Goal: Task Accomplishment & Management: Manage account settings

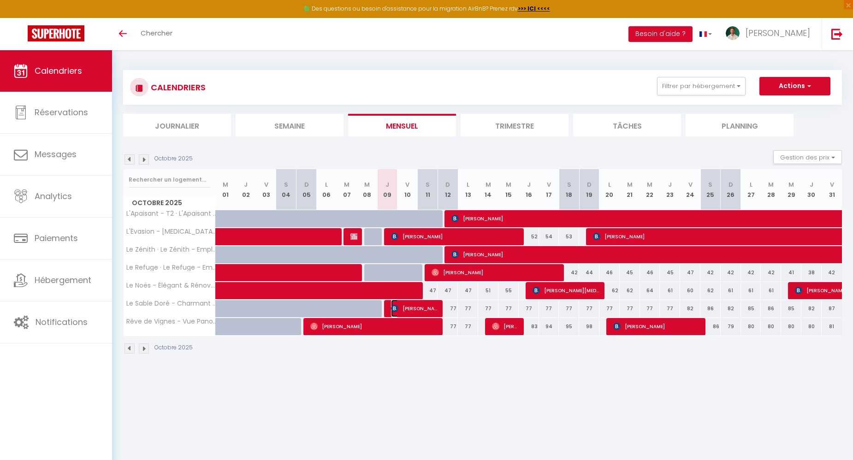
click at [399, 309] on span "Jean-Baptiste Thierry" at bounding box center [414, 309] width 47 height 18
select select "OK"
select select "0"
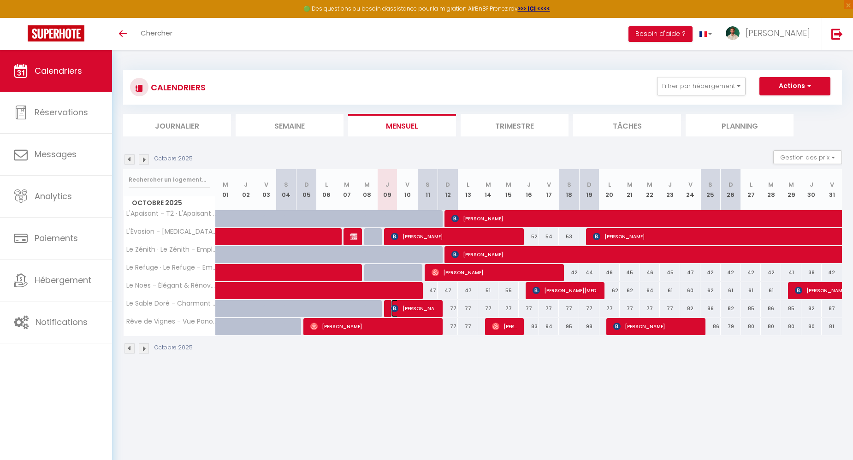
select select "1"
select select
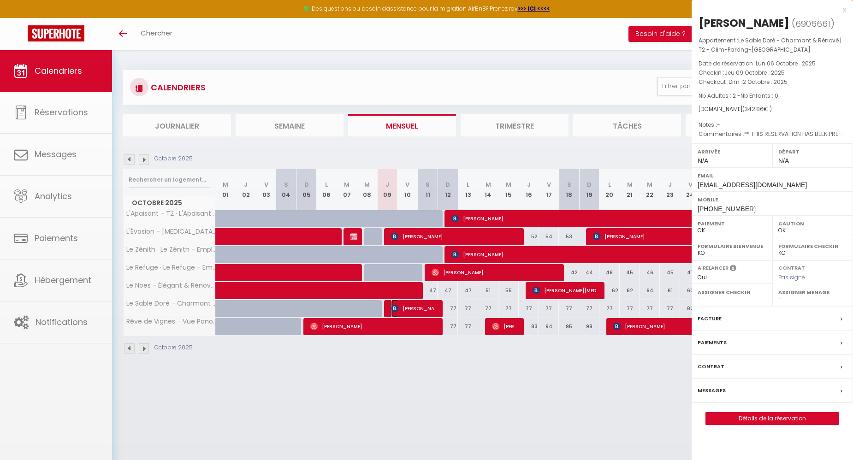
select select "42519"
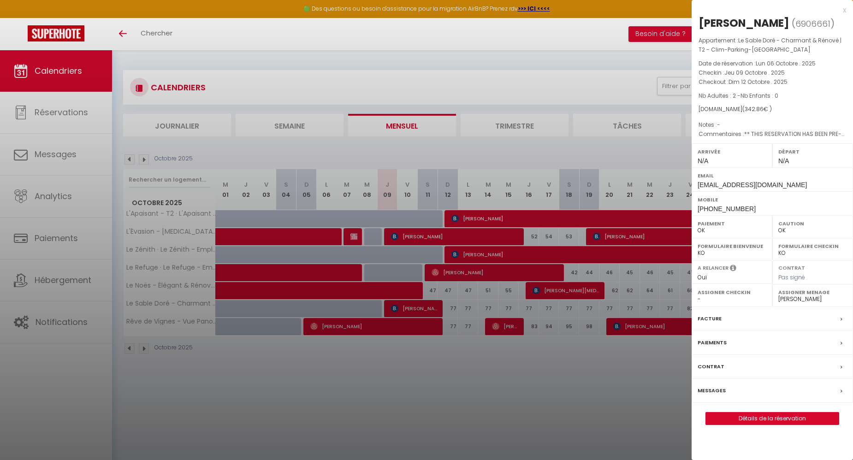
click at [719, 396] on label "Messages" at bounding box center [712, 391] width 28 height 10
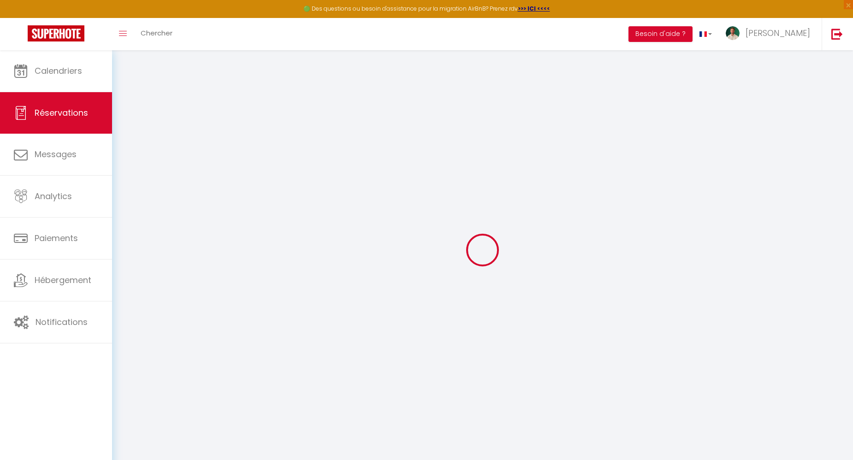
select select
checkbox input "false"
select select
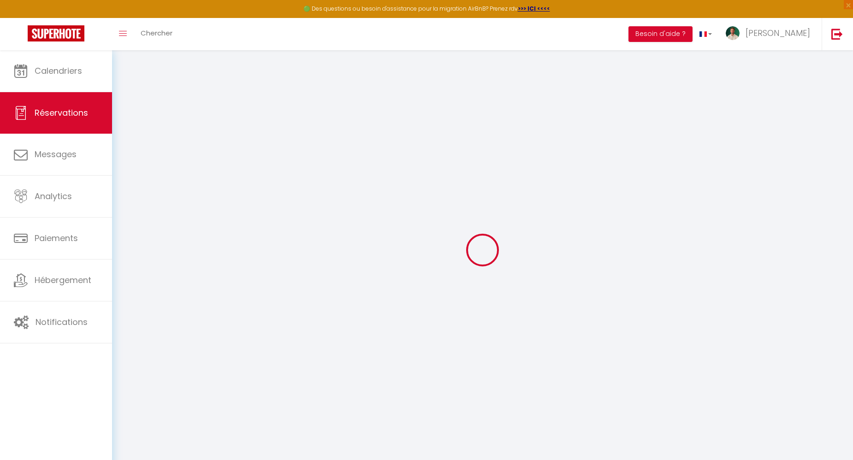
checkbox input "false"
type textarea "** THIS RESERVATION HAS BEEN PRE-PAID ** Reservation has a cancellation grace p…"
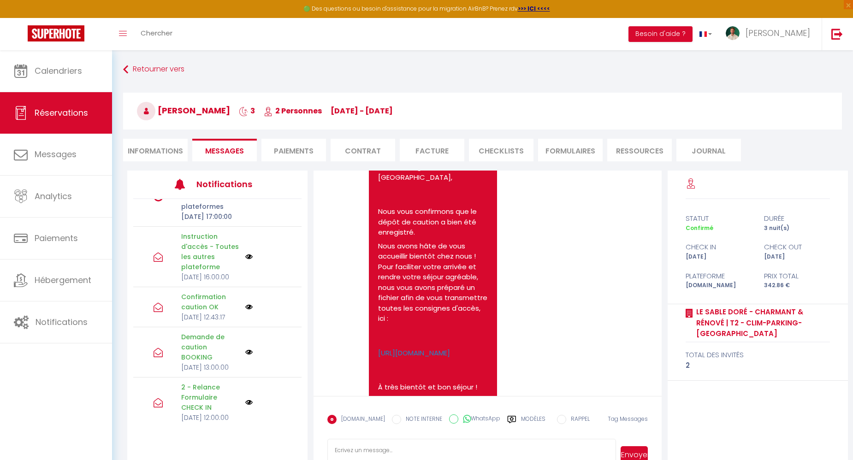
scroll to position [1709, 0]
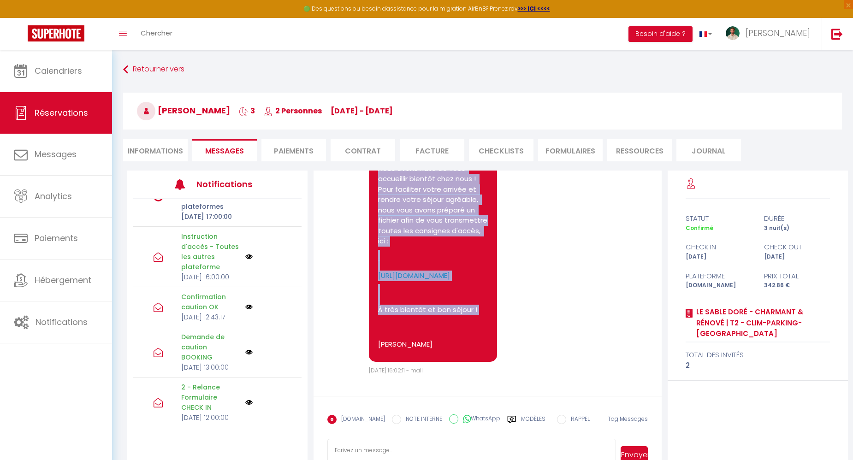
drag, startPoint x: 384, startPoint y: 277, endPoint x: 479, endPoint y: 349, distance: 119.4
click at [479, 349] on pre "Bonjour Jean-Baptiste et bienvenue au Le Sable Doré - Charmant & Rénové | T2 - …" at bounding box center [433, 203] width 110 height 300
copy pre "Bonjour Jean-Baptiste et bienvenue au Le Sable Doré - Charmant & Rénové | T2 - …"
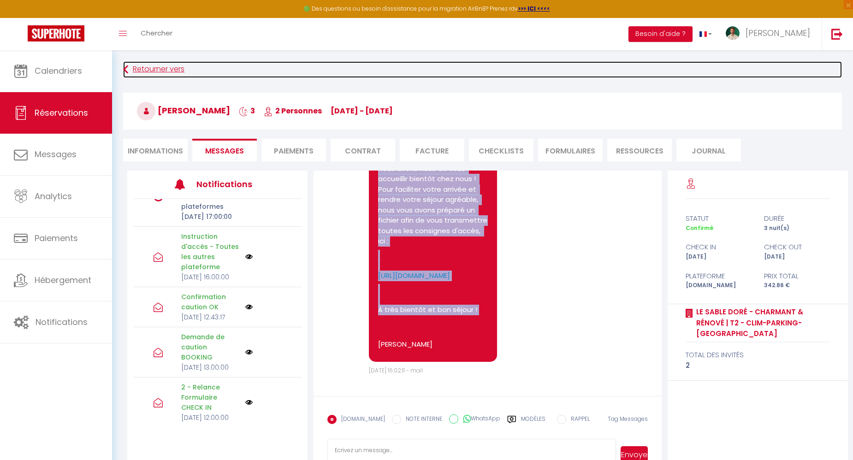
click at [479, 67] on link "Retourner vers" at bounding box center [482, 69] width 719 height 17
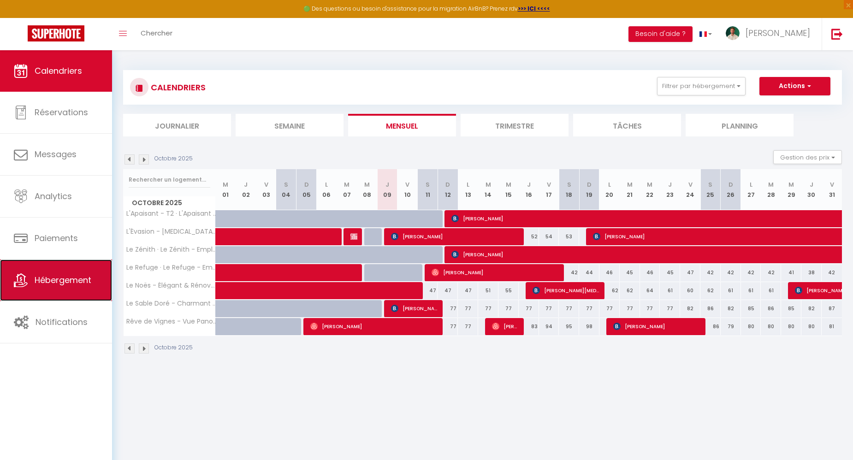
click at [49, 278] on span "Hébergement" at bounding box center [63, 280] width 57 height 12
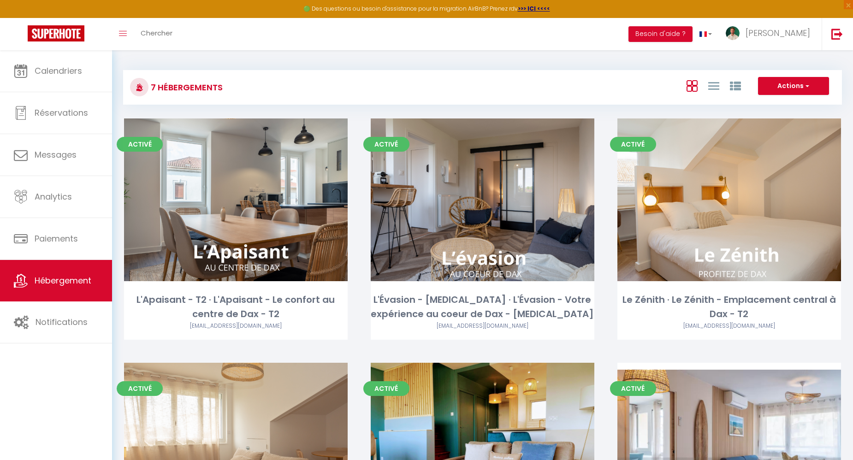
scroll to position [387, 0]
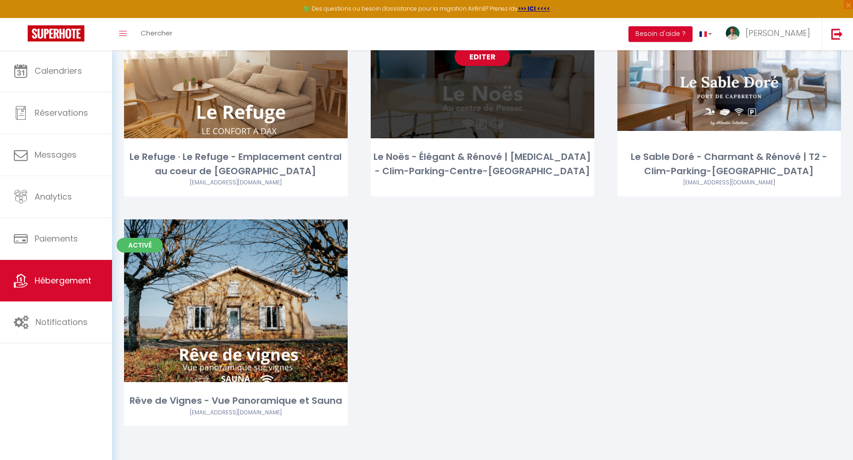
click at [487, 108] on div "Editer" at bounding box center [483, 57] width 224 height 163
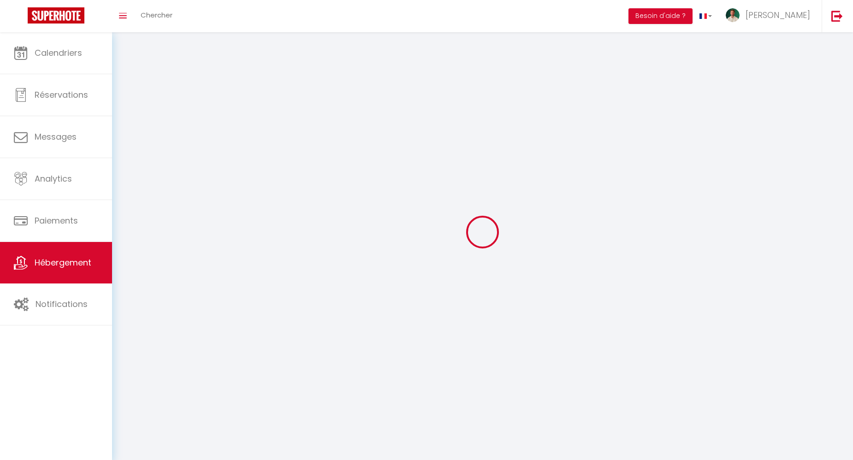
select select
select select "28"
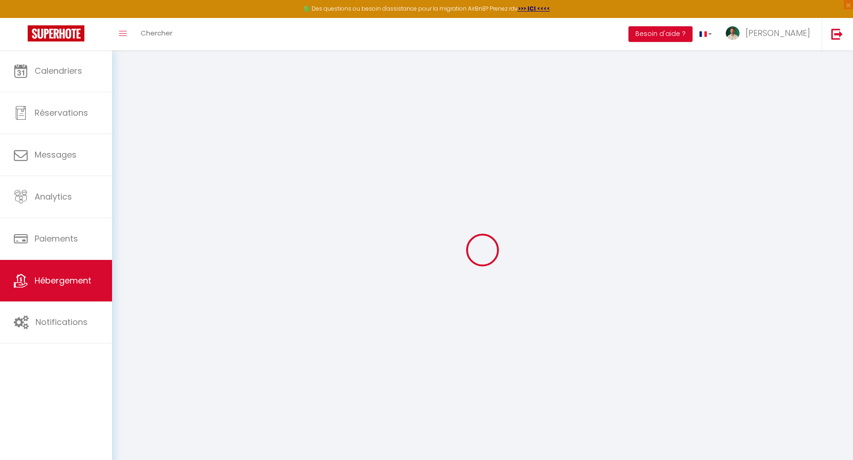
select select
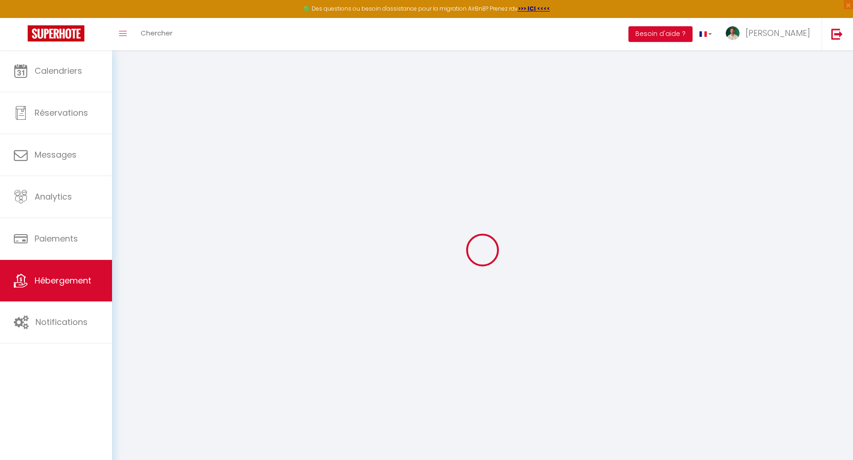
select select
checkbox input "false"
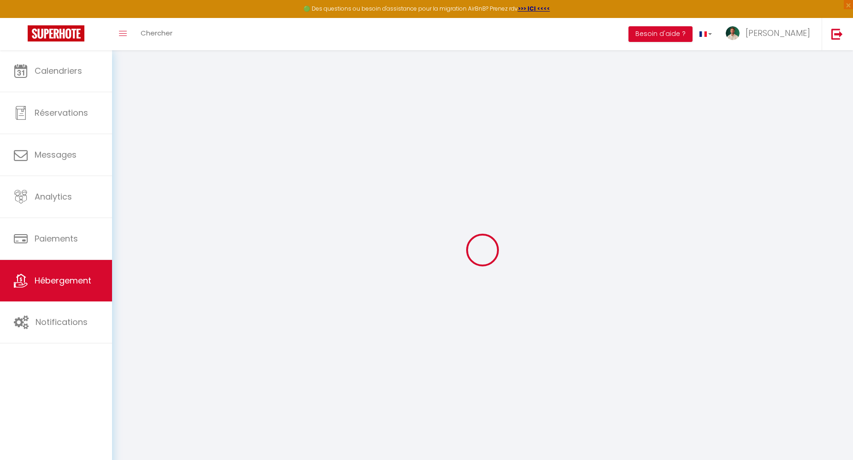
select select
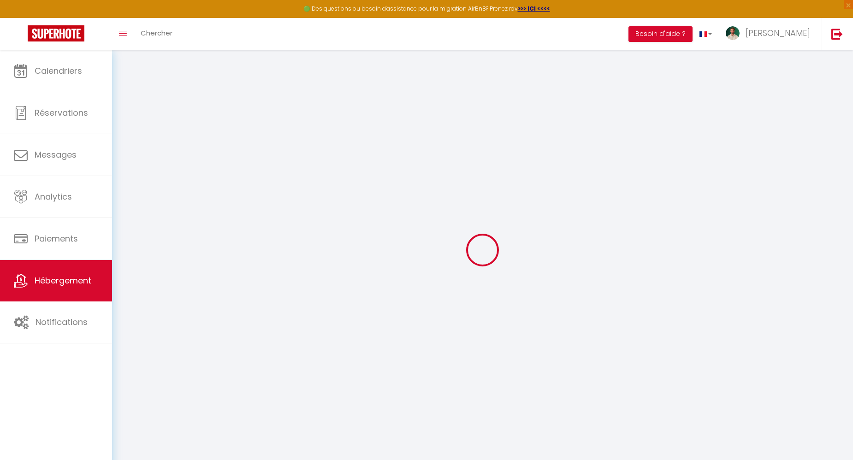
select select
checkbox input "false"
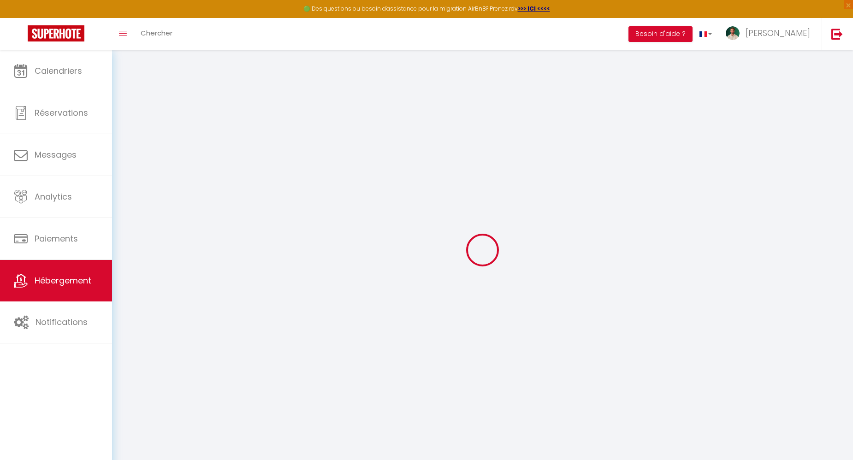
checkbox input "false"
select select
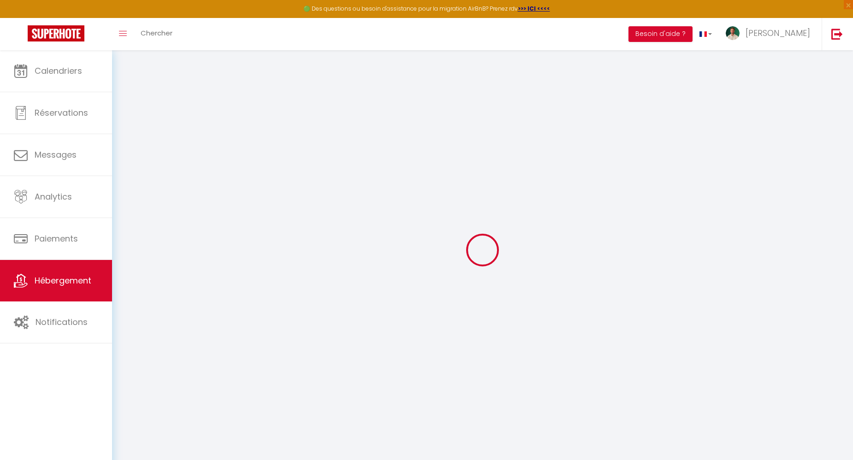
select select
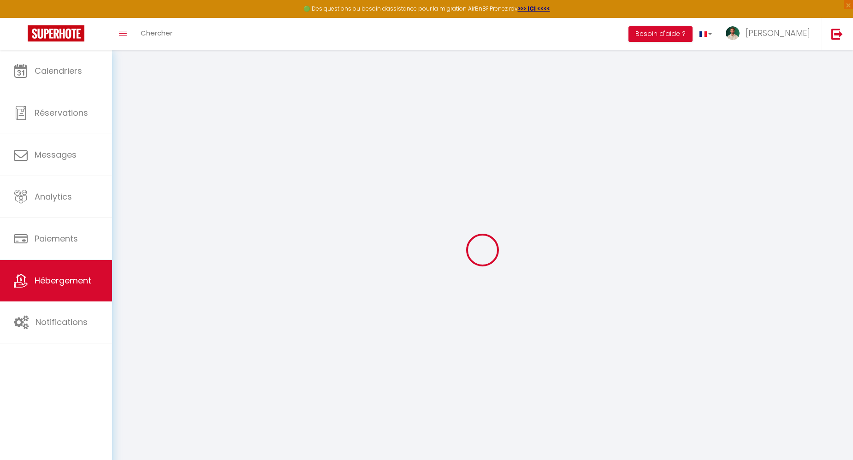
checkbox input "false"
select select
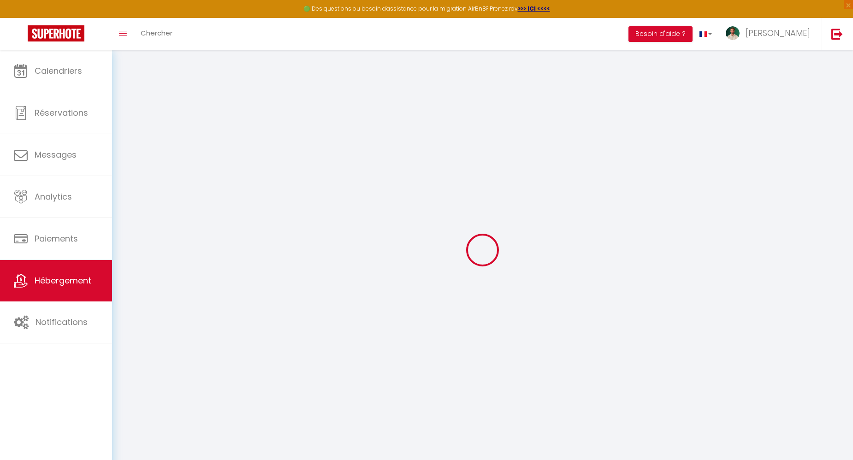
select select
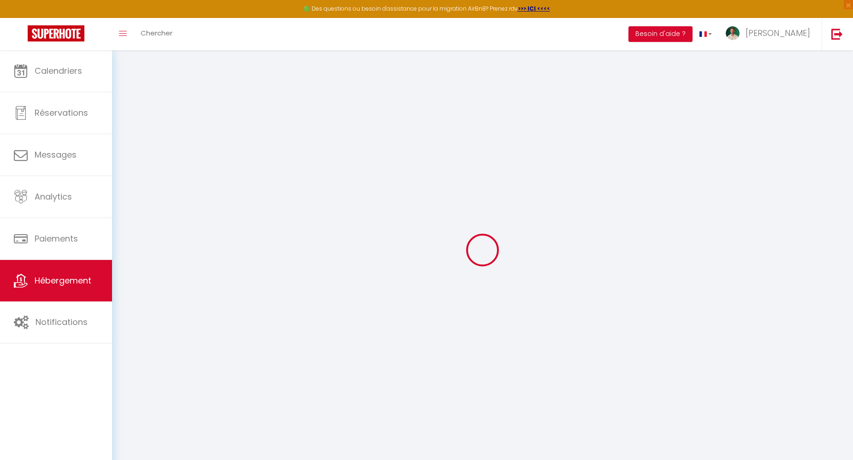
select select
checkbox input "false"
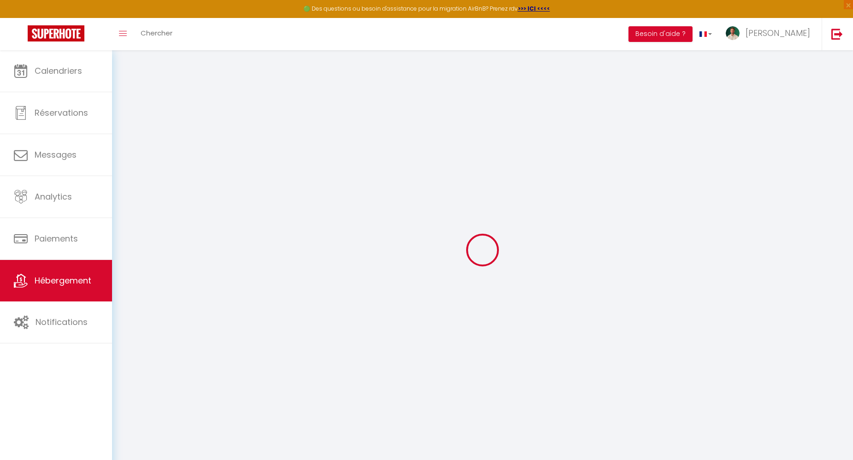
checkbox input "false"
select select
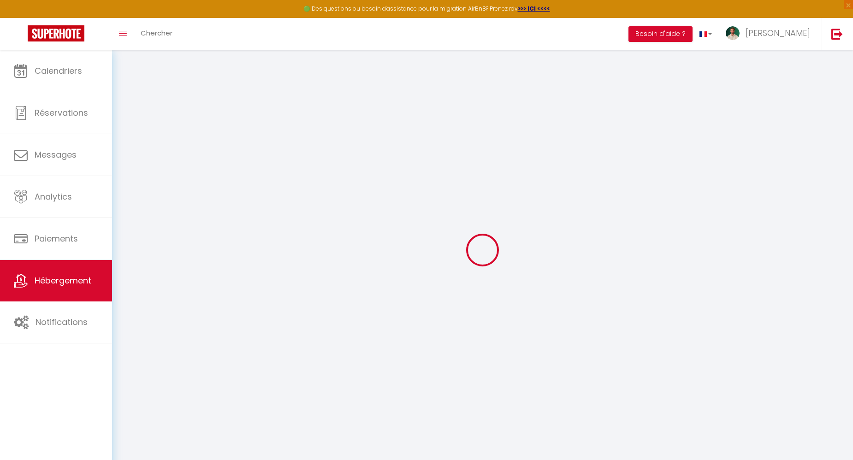
select select
checkbox input "false"
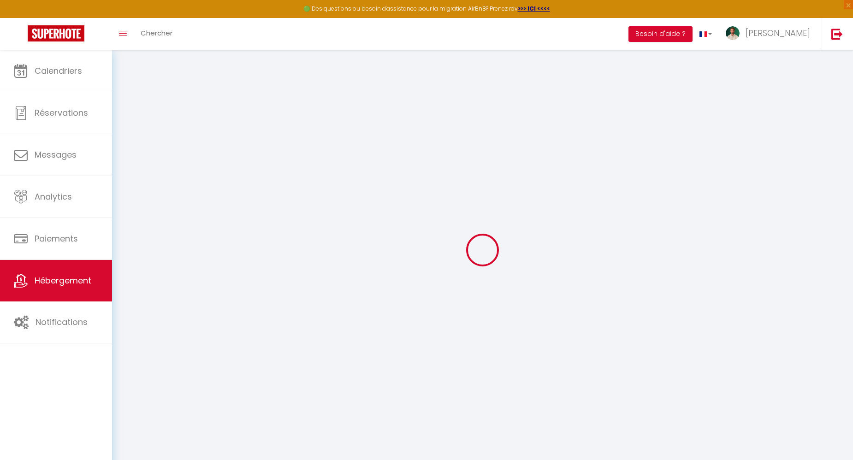
checkbox input "false"
select select
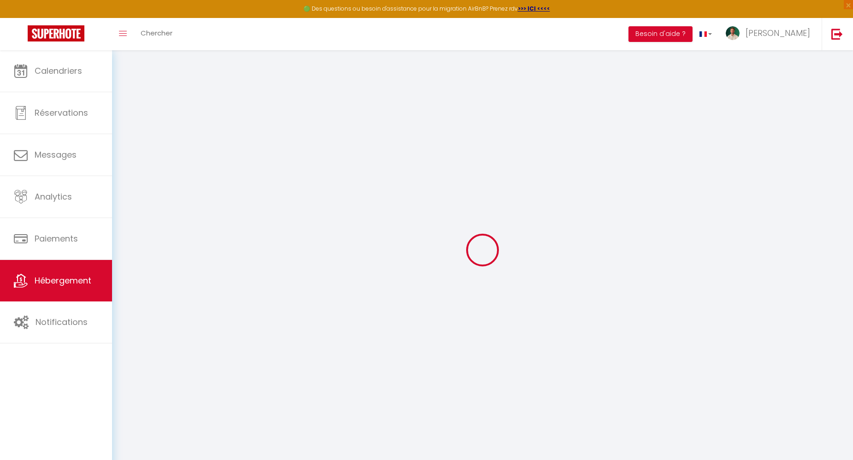
select select
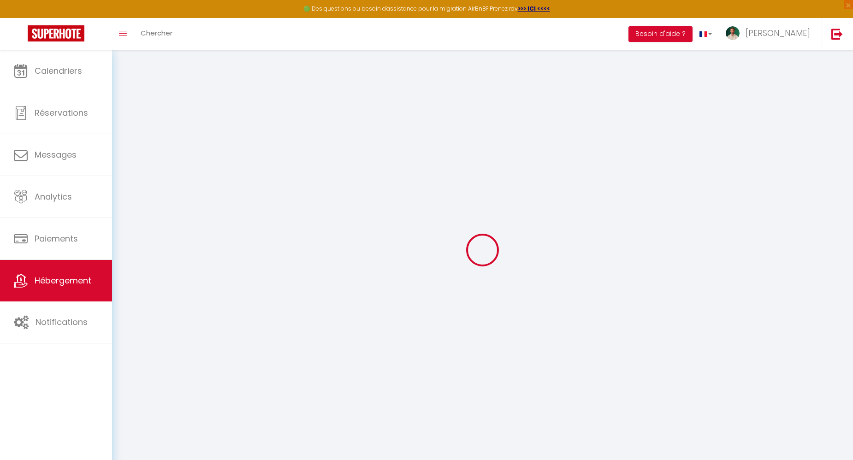
select select
checkbox input "false"
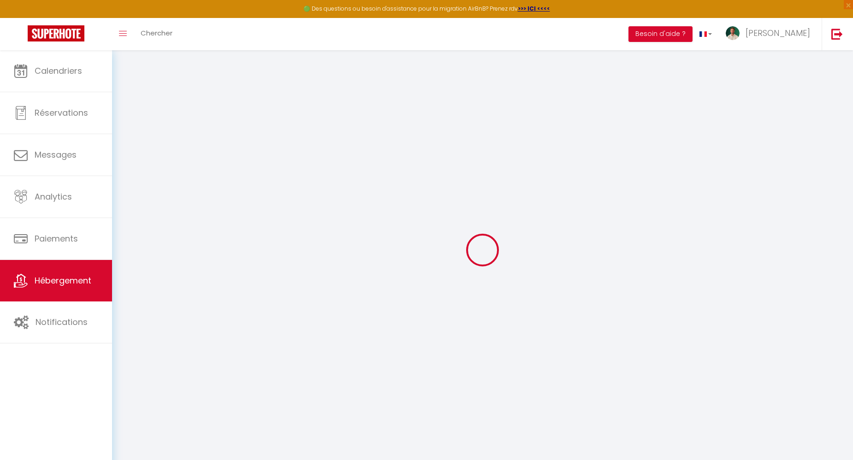
select select
type input "Le Noës - Élégant & Rénové | [MEDICAL_DATA] - Clim-Parking-Centre-[GEOGRAPHIC_D…"
type input "Jérome"
select select "2"
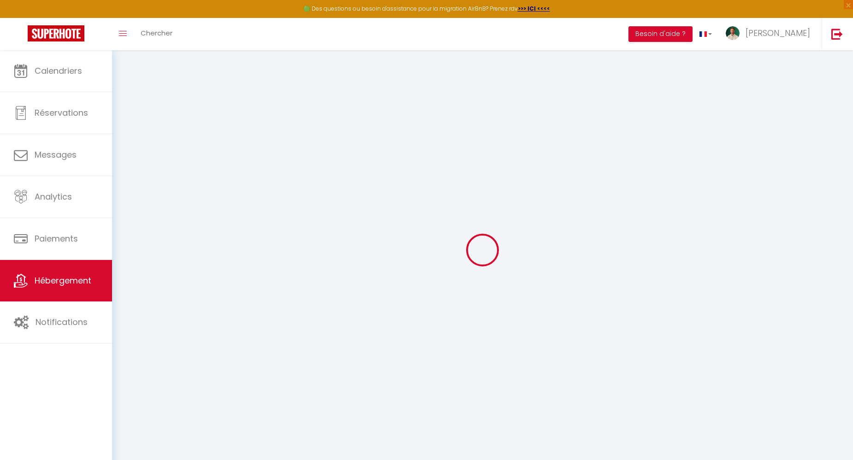
type input "68"
type input "10"
type input "80"
type input "5"
type input "10"
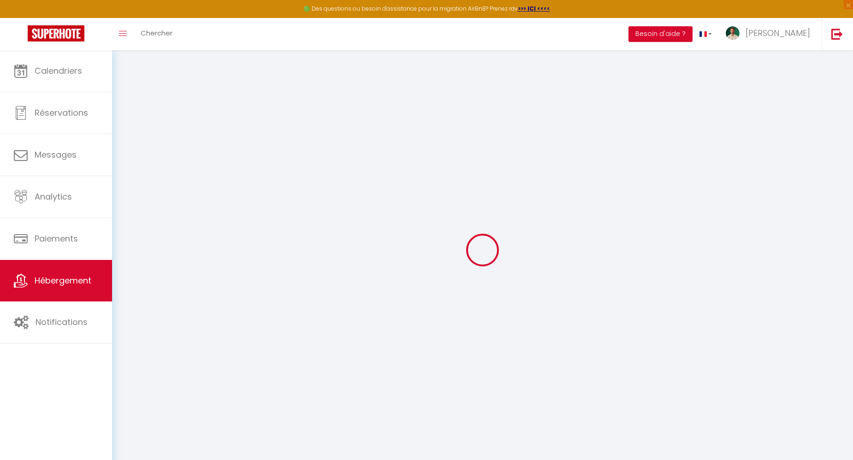
type input "250"
select select
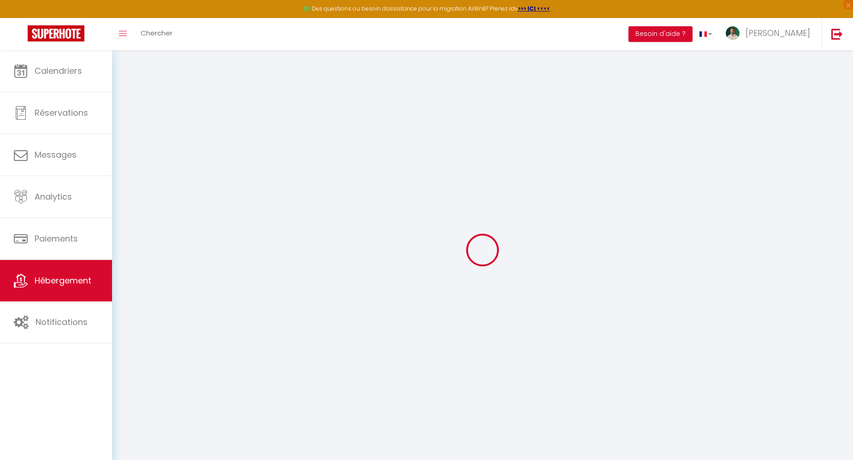
select select
type input "2 Avenue de Noës"
type input "33600"
type input "Pessac"
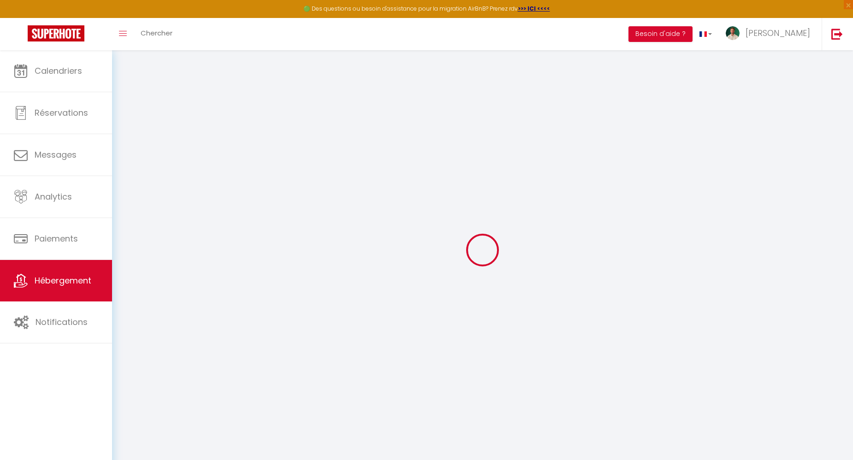
type input "jeromeberge.invest@gmail.com"
select select "11036"
checkbox input "false"
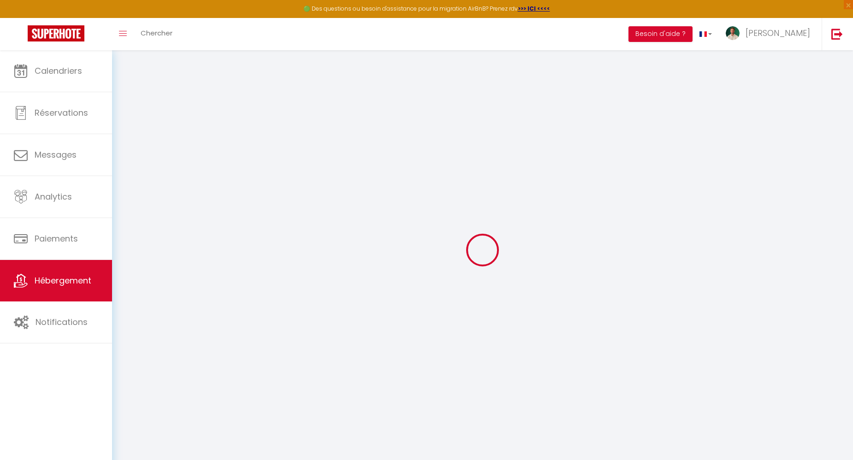
checkbox input "false"
radio input "true"
type input "0"
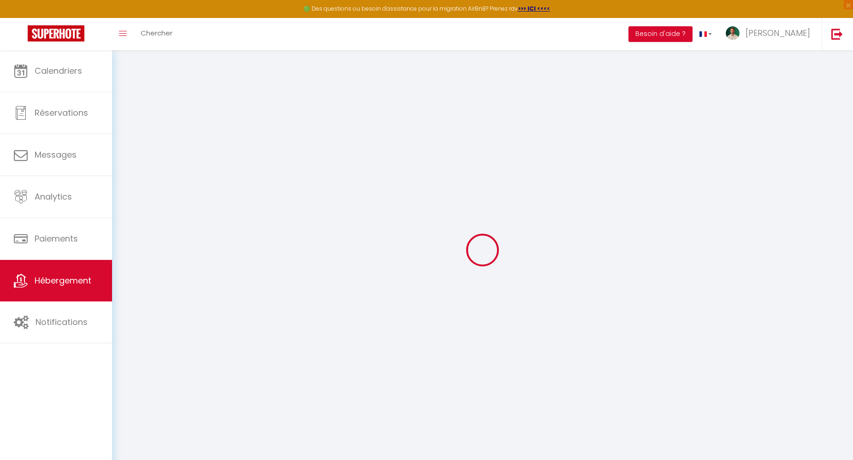
type input "0"
select select
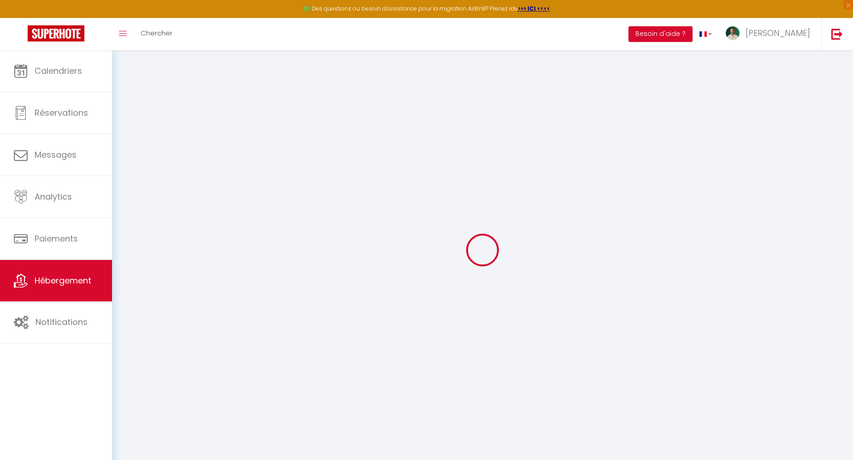
select select
checkbox input "false"
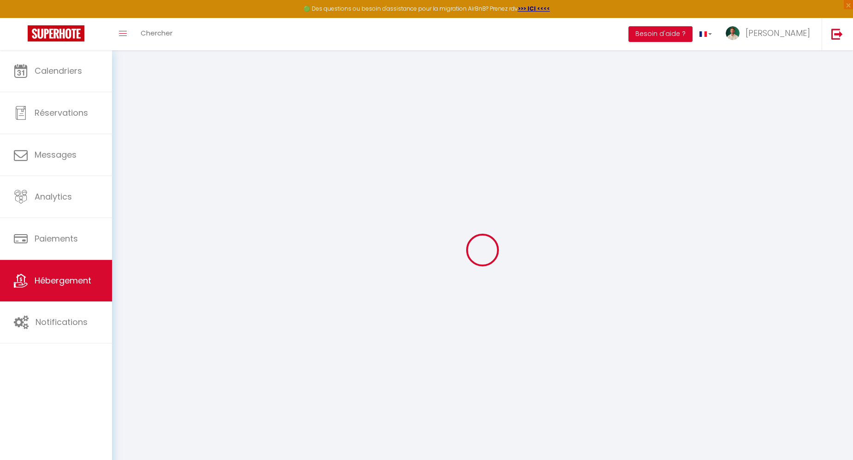
checkbox input "false"
select select
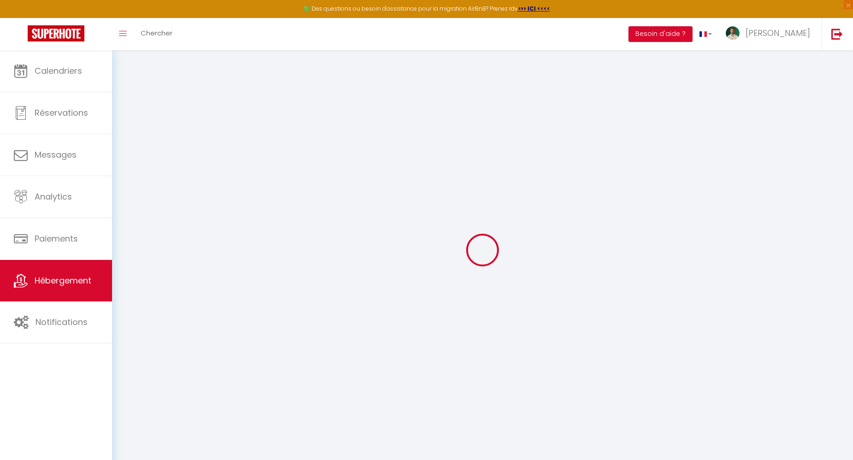
select select
checkbox input "false"
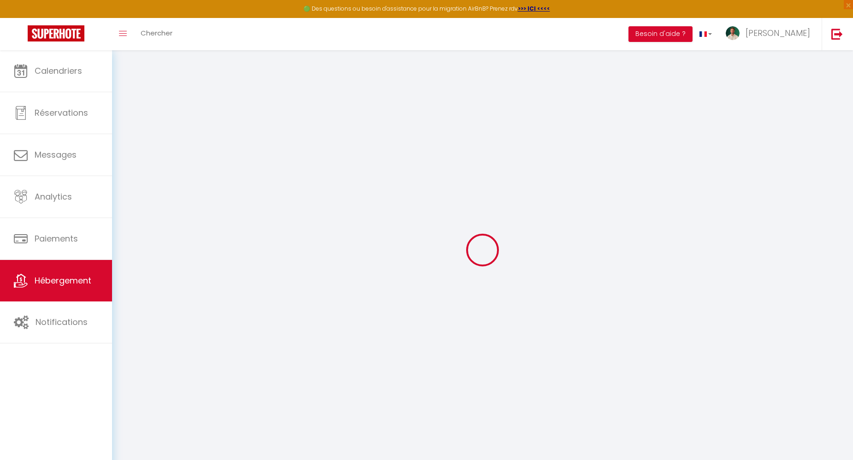
checkbox input "false"
select select "42899"
checkbox input "false"
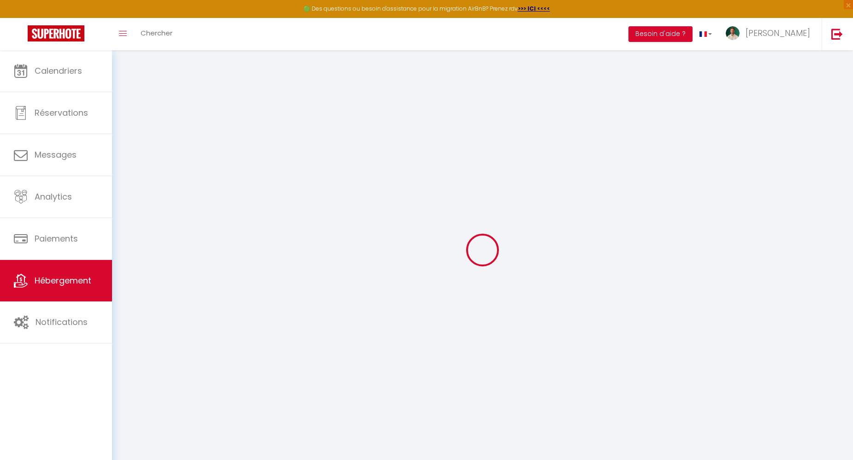
checkbox input "false"
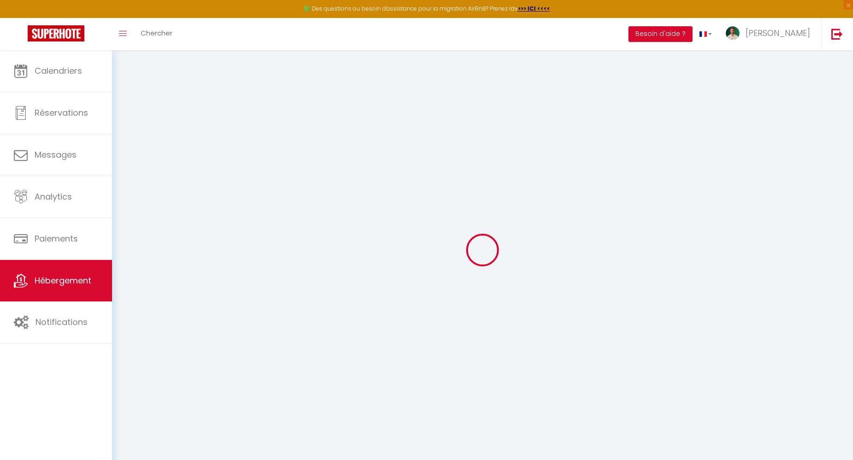
checkbox input "false"
select select "17:00"
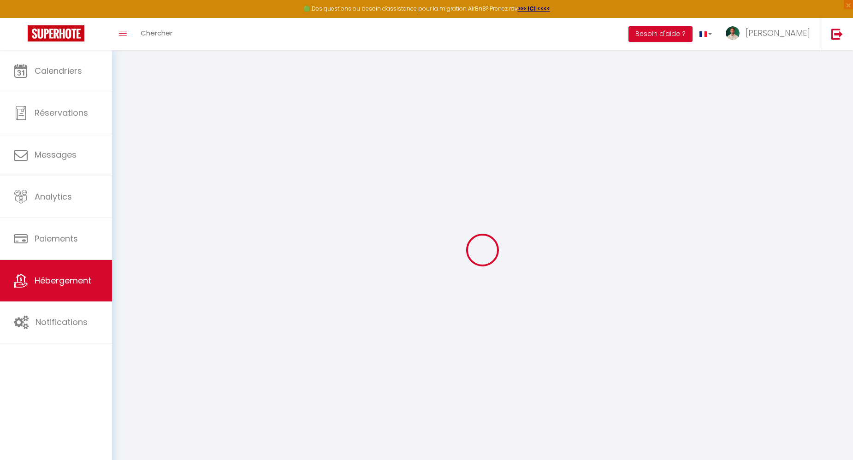
select select "23:00"
select select "10:00"
select select "30"
select select "120"
select select "12:00"
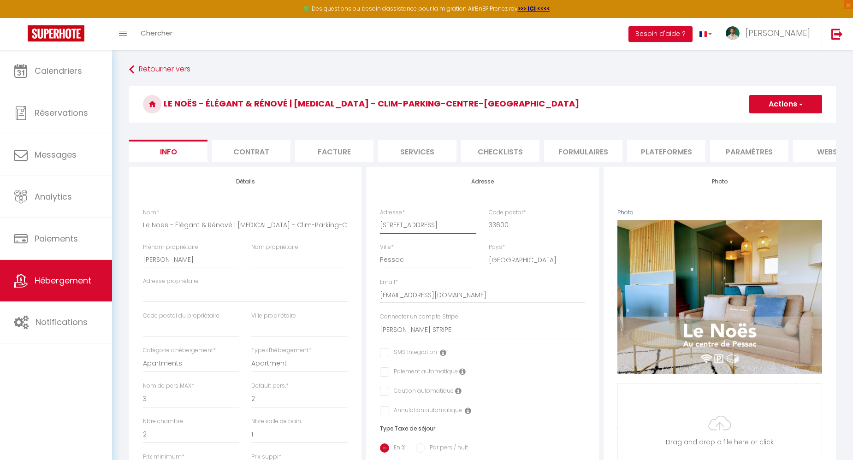
click at [410, 233] on input "2 Avenue de Noës" at bounding box center [428, 225] width 96 height 17
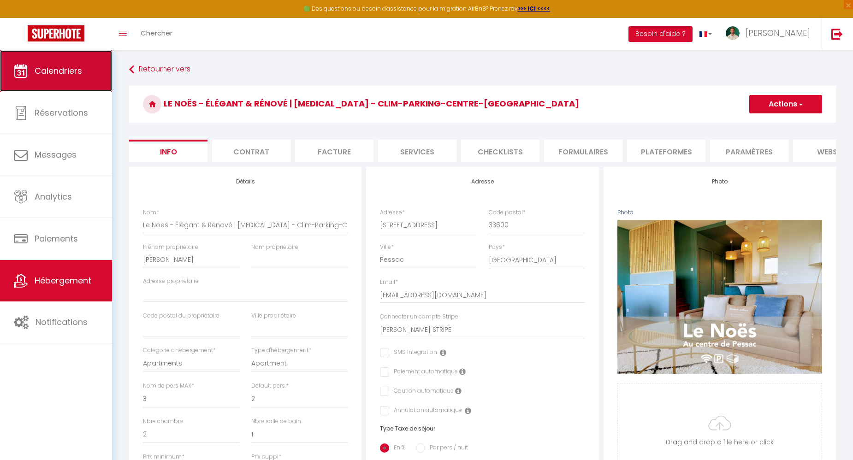
click at [55, 72] on span "Calendriers" at bounding box center [58, 71] width 47 height 12
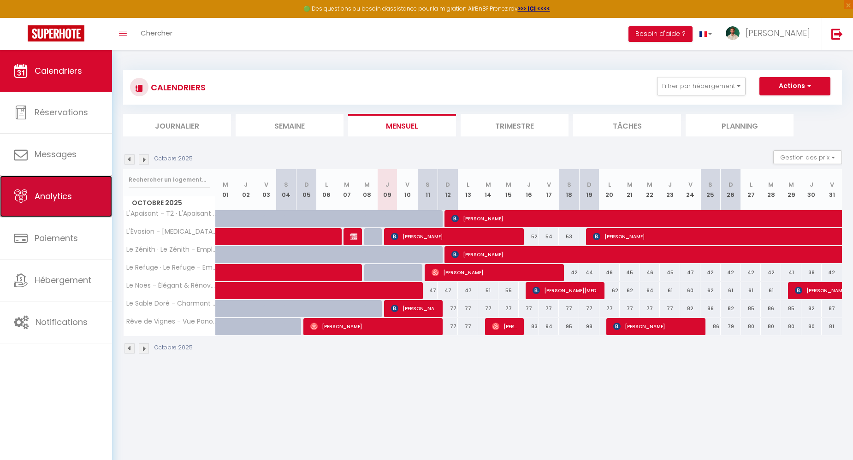
click at [60, 198] on span "Analytics" at bounding box center [53, 196] width 37 height 12
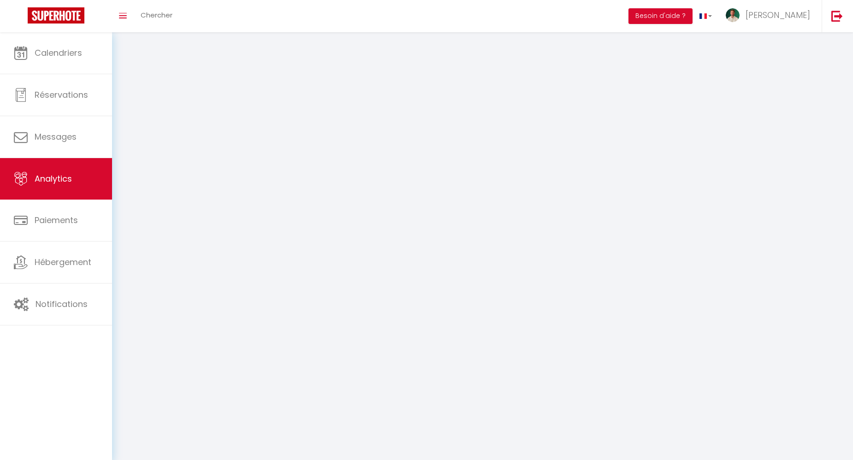
select select "2025"
select select "10"
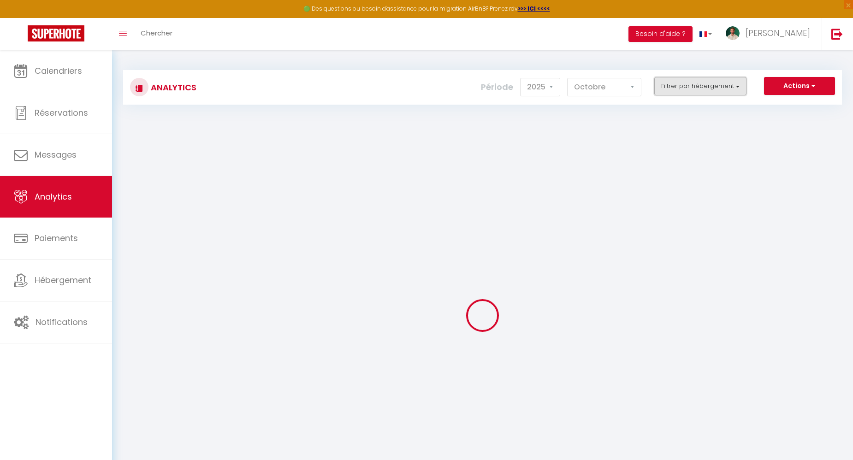
click at [687, 83] on button "Filtrer par hébergement" at bounding box center [700, 86] width 92 height 18
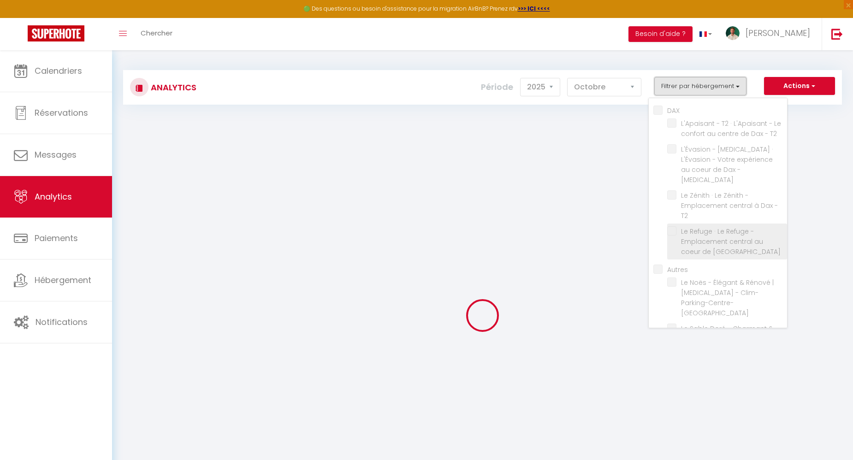
checkbox input "false"
checkbox T2 "false"
checkbox T3 "false"
checkbox T2 "false"
checkbox Dax "false"
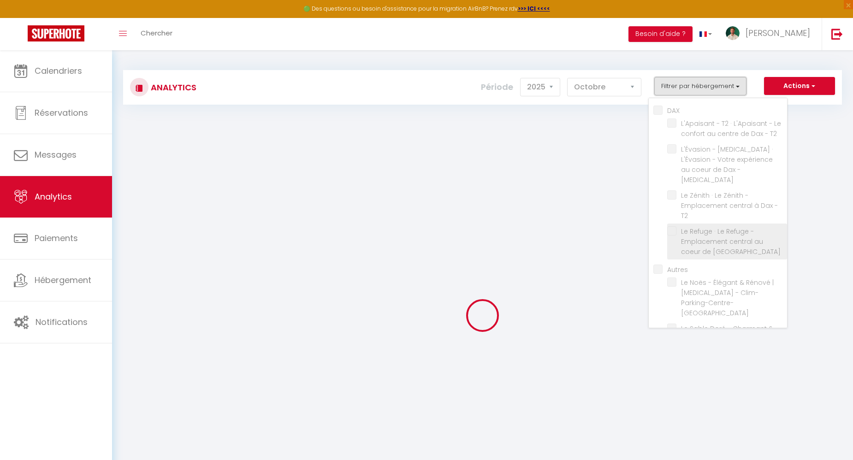
checkbox input "false"
checkbox PESSAC "false"
checkbox CAPBRETON "false"
checkbox Sauna "false"
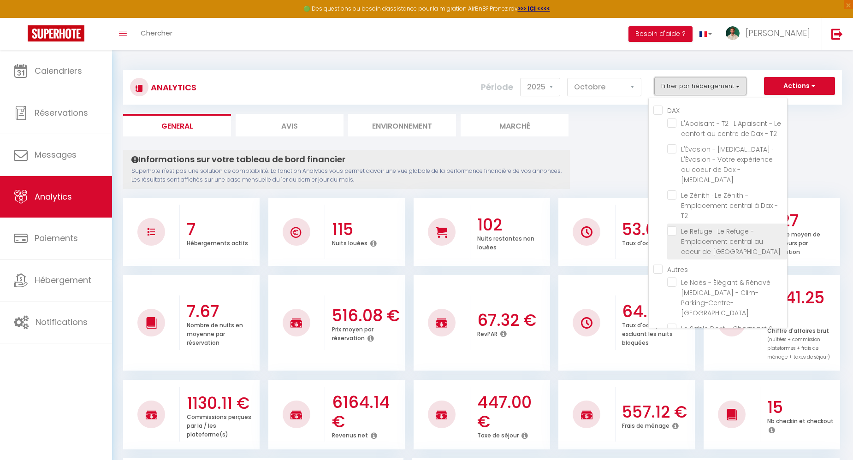
scroll to position [13, 0]
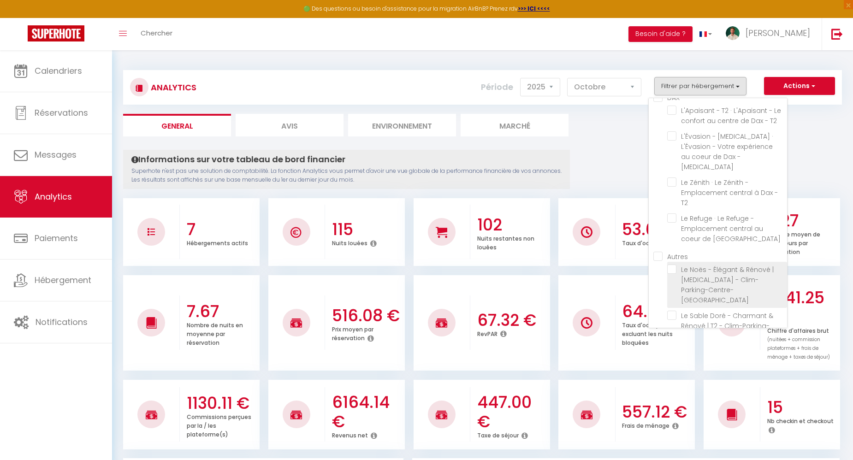
click at [672, 265] on PESSAC "checkbox" at bounding box center [727, 269] width 120 height 9
checkbox PESSAC "true"
checkbox T2 "false"
checkbox T3 "false"
checkbox T2 "false"
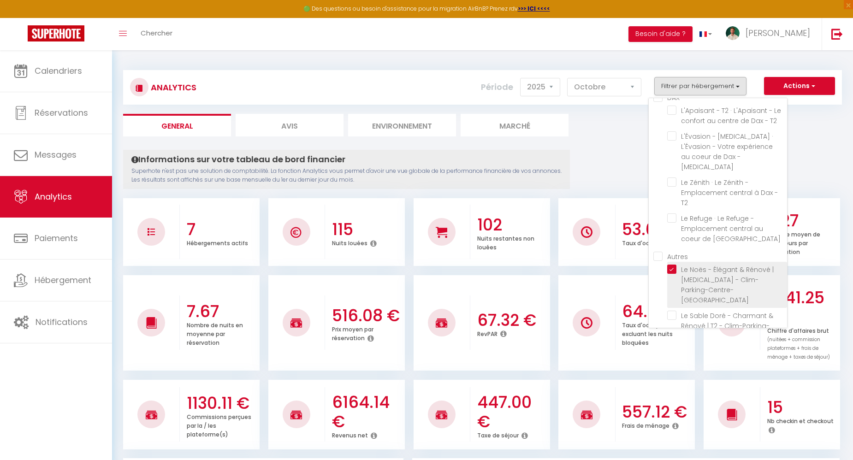
checkbox Dax "false"
checkbox CAPBRETON "false"
checkbox Sauna "false"
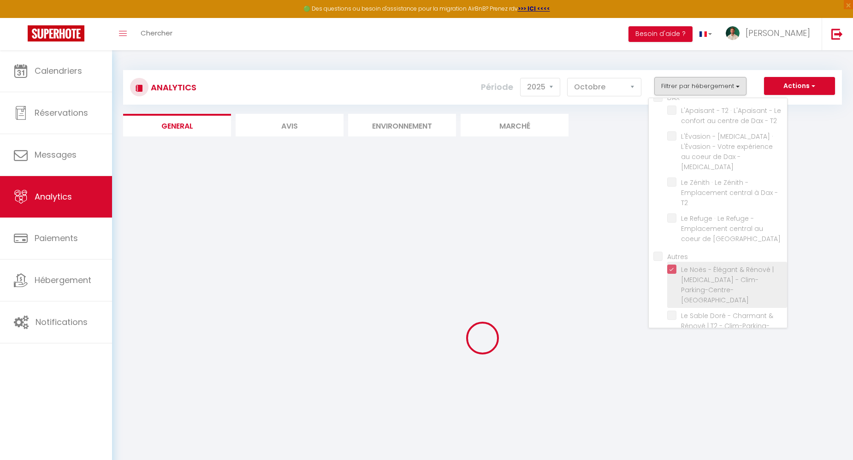
checkbox T2 "false"
checkbox T3 "false"
checkbox T2 "false"
checkbox Dax "false"
checkbox CAPBRETON "false"
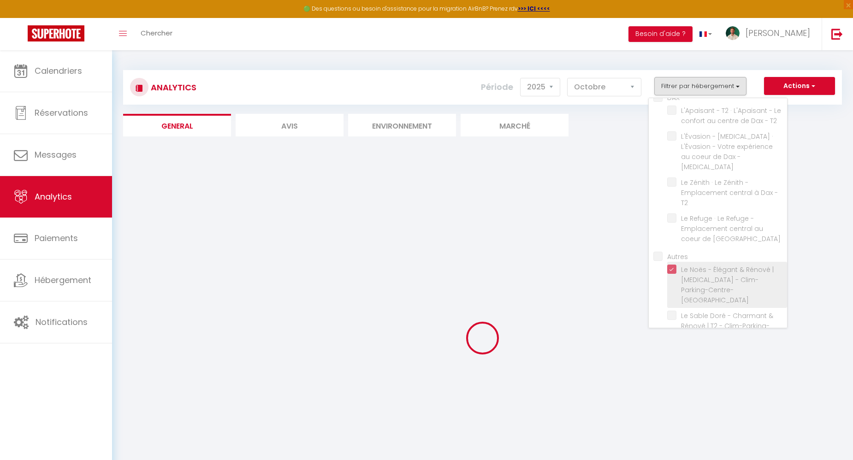
checkbox Sauna "false"
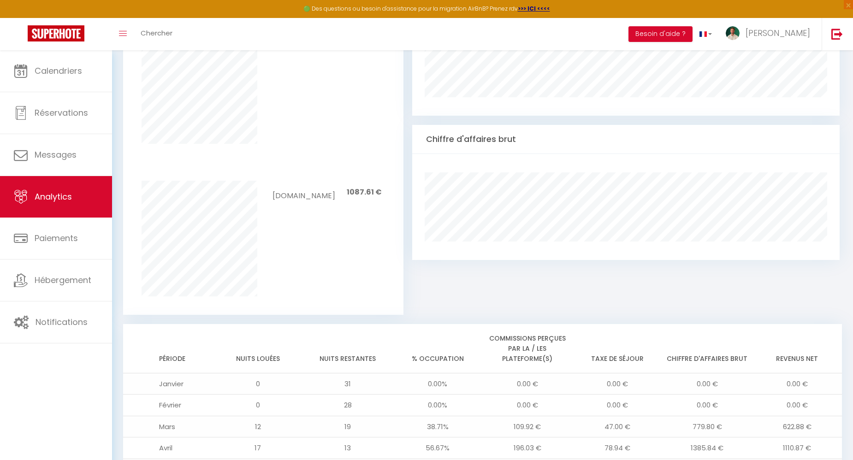
scroll to position [697, 0]
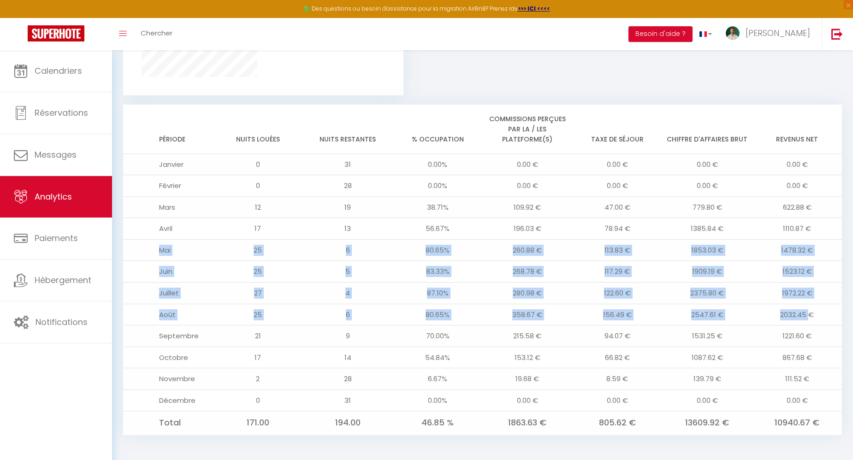
drag, startPoint x: 808, startPoint y: 314, endPoint x: 146, endPoint y: 251, distance: 665.5
click at [146, 251] on tbody "Janvier 0 31 0.00% 0.00 € 0.00 € 0.00 € 0.00 € Février 0 28 0.00% 0.00 € 0.00 €…" at bounding box center [482, 294] width 719 height 281
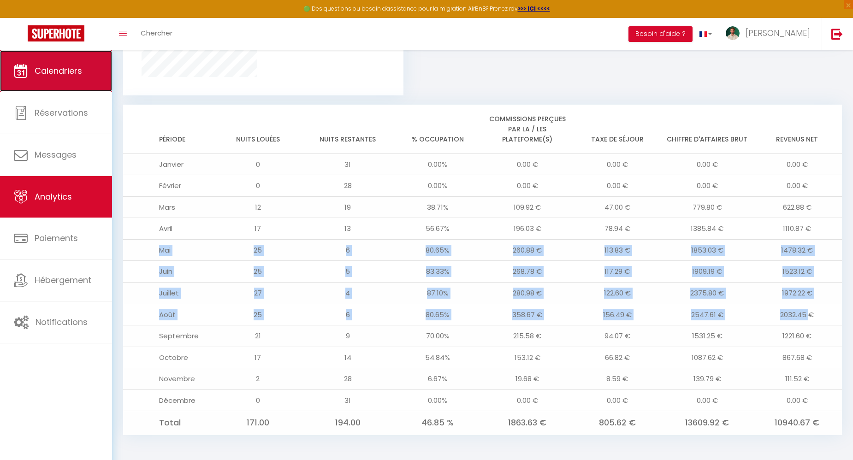
click at [81, 73] on span "Calendriers" at bounding box center [58, 71] width 47 height 12
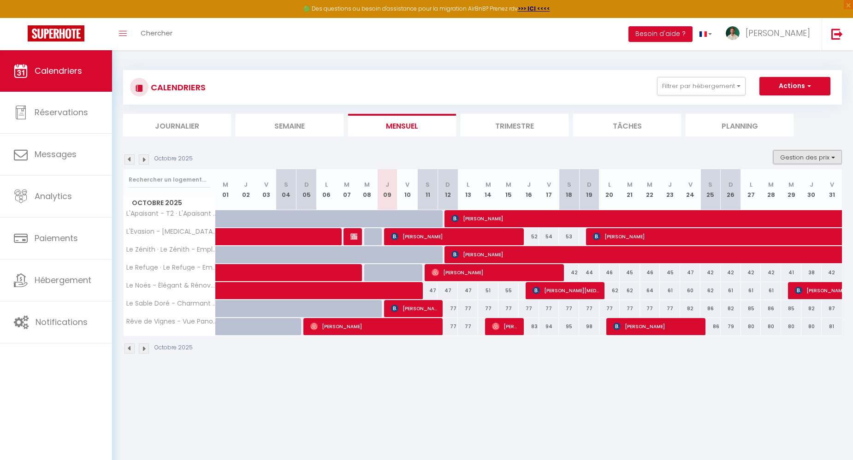
click at [803, 152] on button "Gestion des prix" at bounding box center [807, 157] width 69 height 14
click at [799, 187] on input "Nb Nuits minimum" at bounding box center [799, 185] width 83 height 9
checkbox input "true"
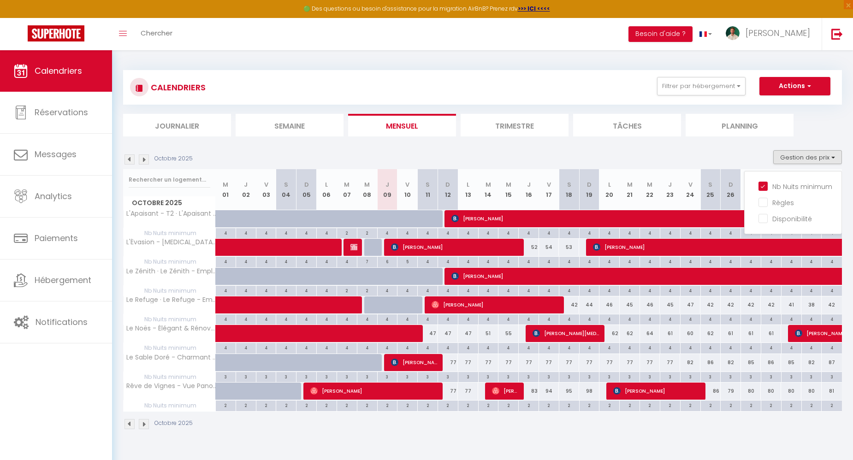
click at [390, 359] on div at bounding box center [394, 363] width 20 height 18
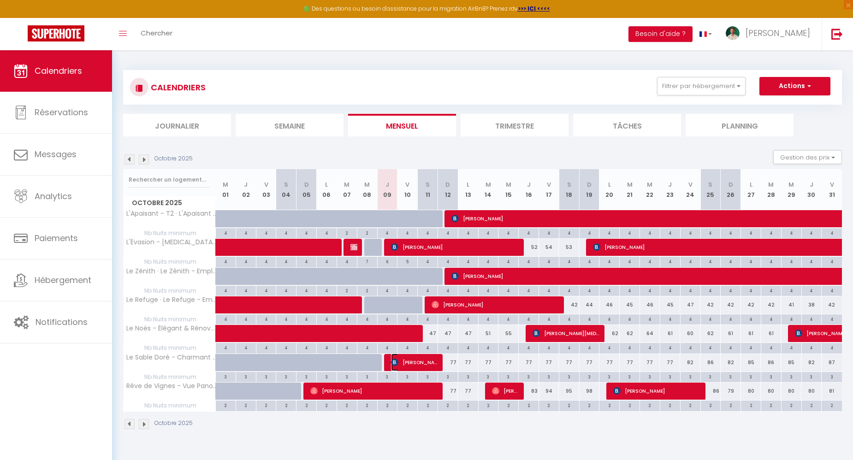
click at [393, 361] on img at bounding box center [394, 362] width 7 height 7
select select "OK"
select select "0"
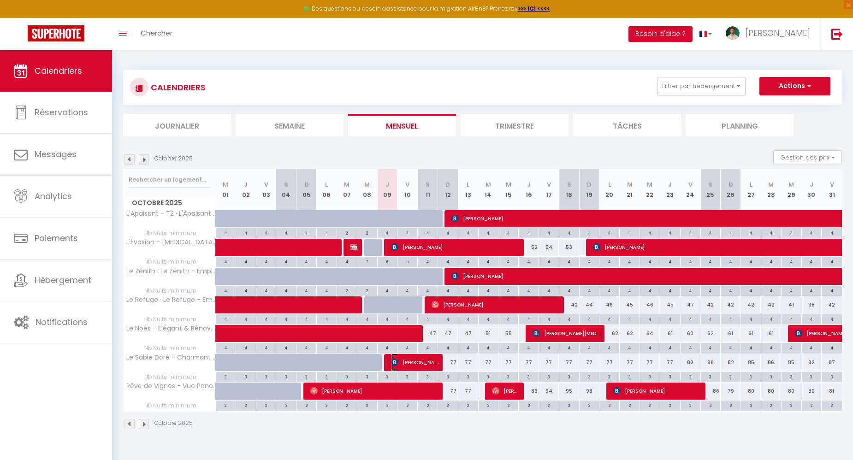
select select "1"
select select
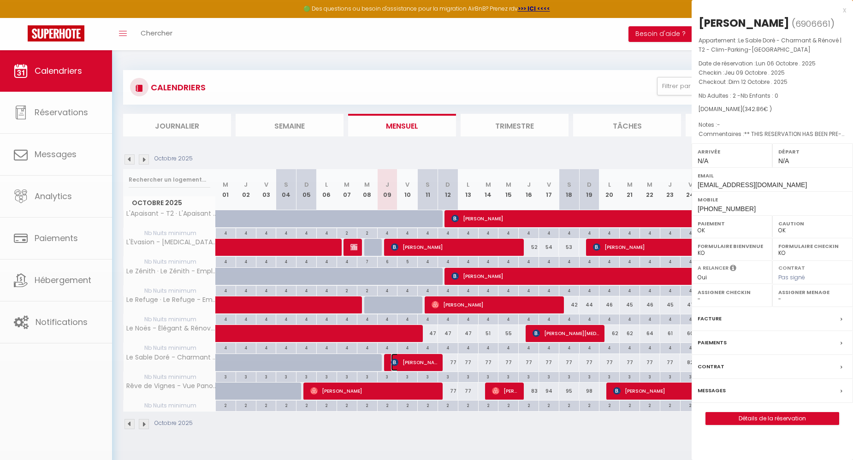
select select "42519"
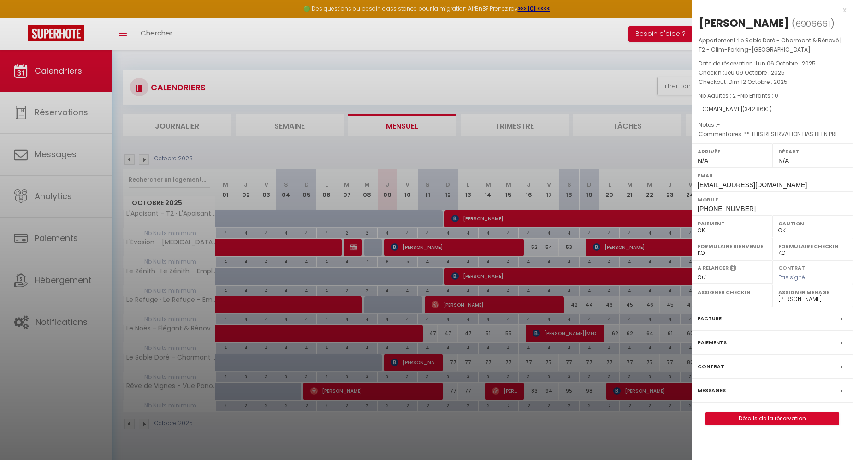
click at [466, 430] on div at bounding box center [426, 230] width 853 height 460
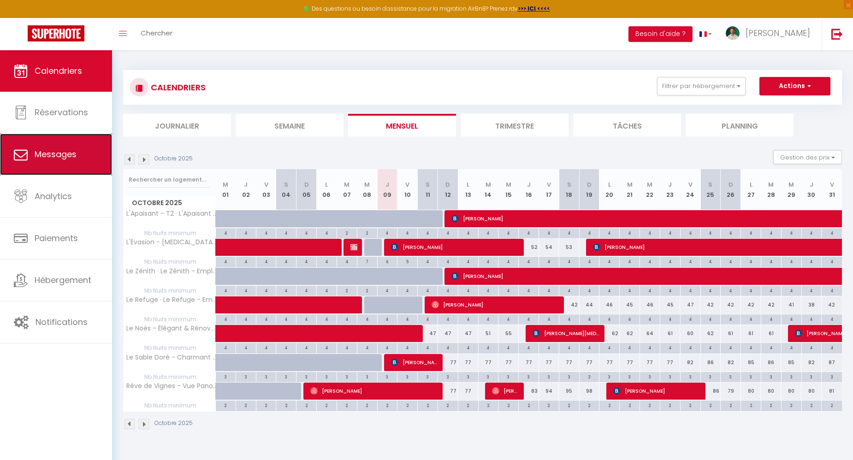
click at [61, 146] on link "Messages" at bounding box center [56, 154] width 112 height 41
select select "message"
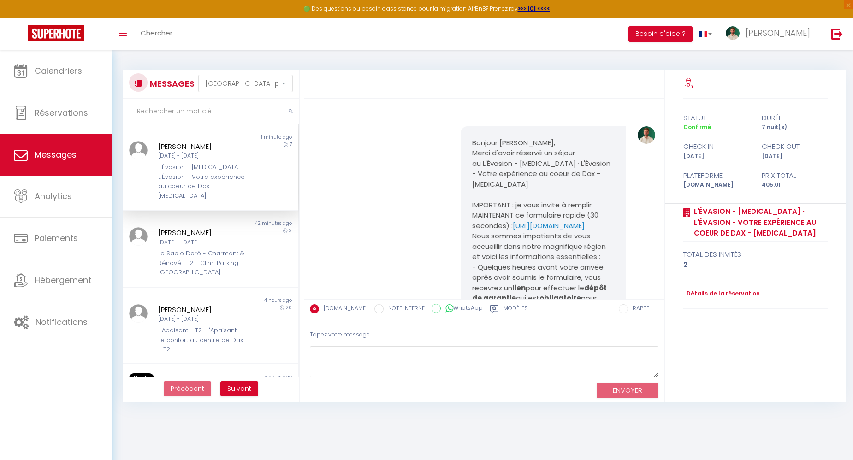
scroll to position [2536, 0]
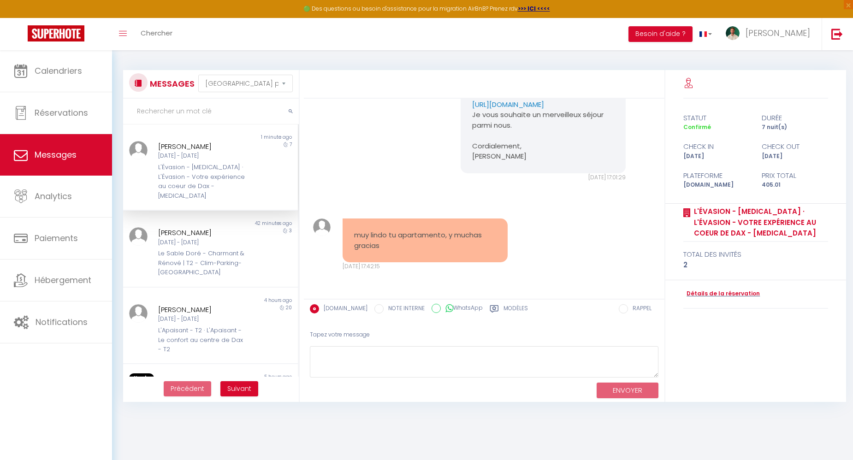
drag, startPoint x: 387, startPoint y: 250, endPoint x: 351, endPoint y: 235, distance: 39.2
click at [351, 235] on div "muy lindo tu apartamento, y muchas gracias" at bounding box center [425, 241] width 165 height 44
copy pre "muy lindo tu apartamento, y muchas gracias"
click at [377, 352] on textarea at bounding box center [484, 362] width 349 height 32
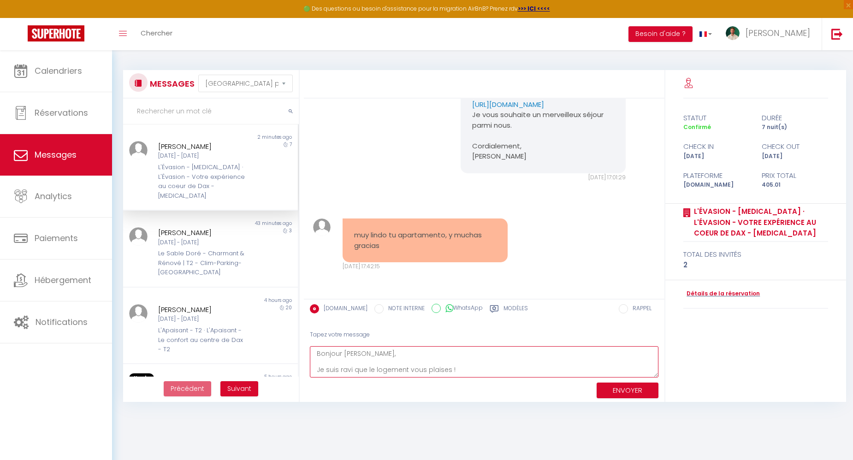
scroll to position [0, 0]
click at [481, 366] on textarea "Bonjour Andy, Je suis ravi que le logement vous plaises !" at bounding box center [484, 362] width 349 height 32
click at [426, 368] on textarea "Bonjour Andy, Je suis ravi que le logement vous plaises !" at bounding box center [484, 362] width 349 height 32
click at [525, 367] on textarea "Bonjour Andy, Je suis ravi que le logement vous plaises !" at bounding box center [484, 362] width 349 height 32
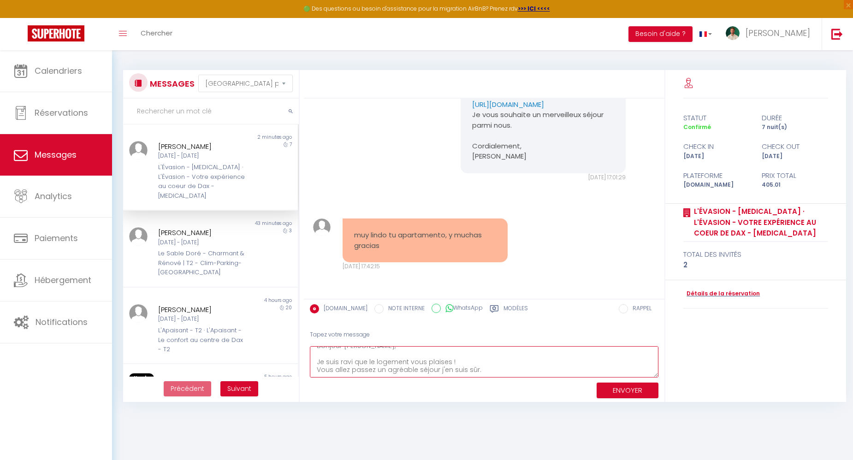
scroll to position [21, 0]
click at [463, 368] on textarea "Bonjour Andy, Je suis ravi que le logement vous plaises ! Vous allez passez un …" at bounding box center [484, 362] width 349 height 32
paste textarea "! Vous allez passer un agréable séjour, j’en suis sûr. Merci à vous, et très bo…"
type textarea "Bonjour Andy, Je suis ravi que le logement vous plaise ! Vous allez passer un a…"
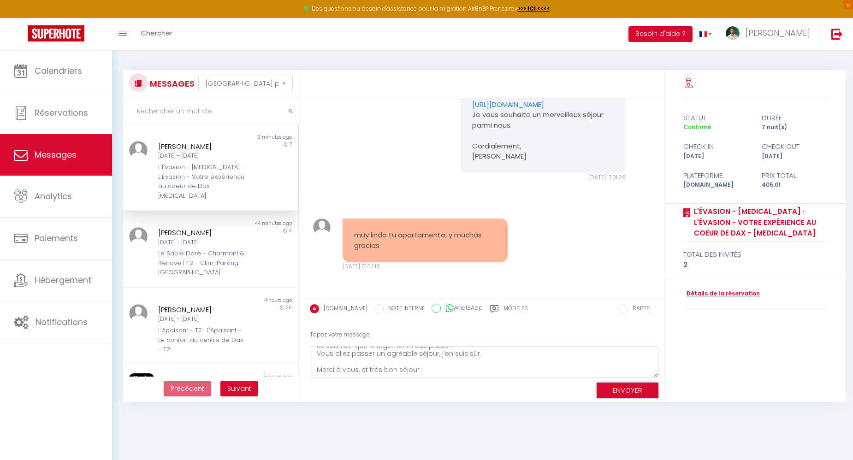
click at [608, 385] on button "ENVOYER" at bounding box center [628, 391] width 62 height 16
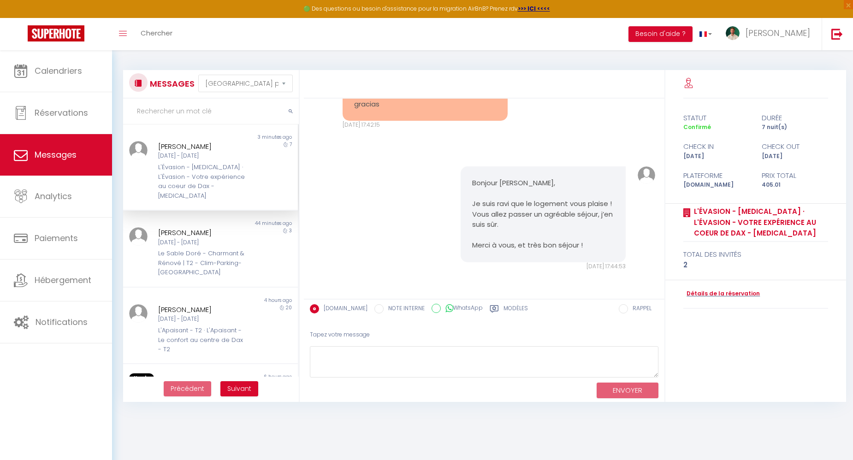
scroll to position [111, 0]
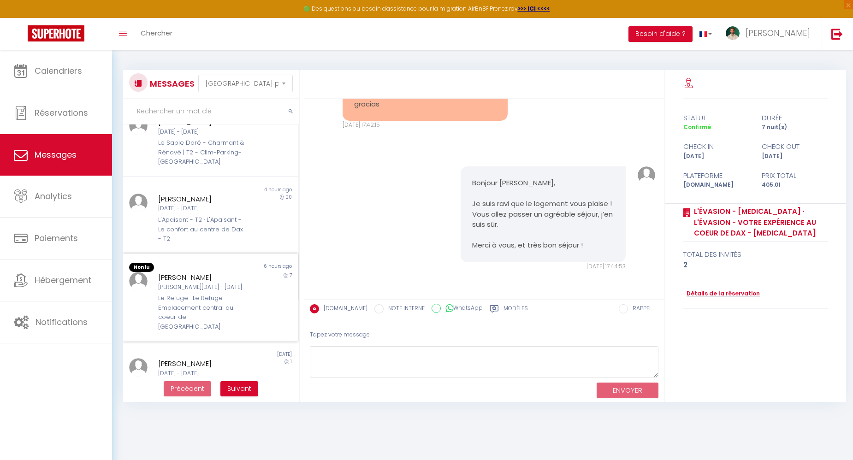
click at [203, 283] on div "Sam 11 Oct - Sam 18 Oct" at bounding box center [203, 287] width 90 height 9
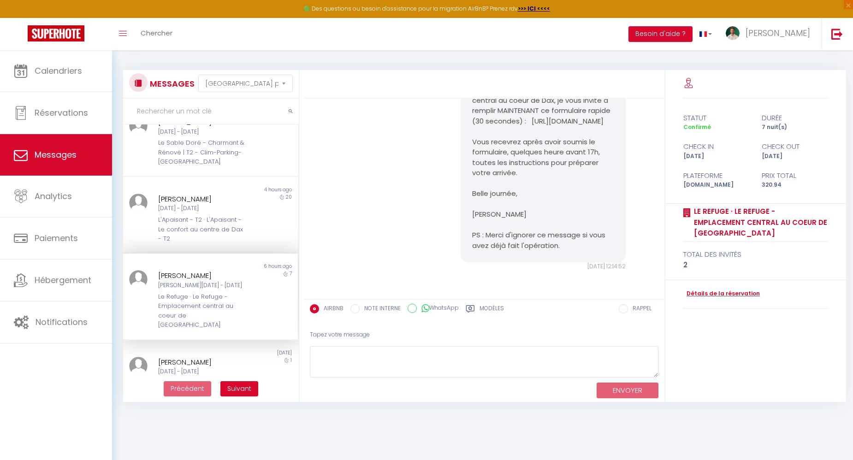
scroll to position [1147, 0]
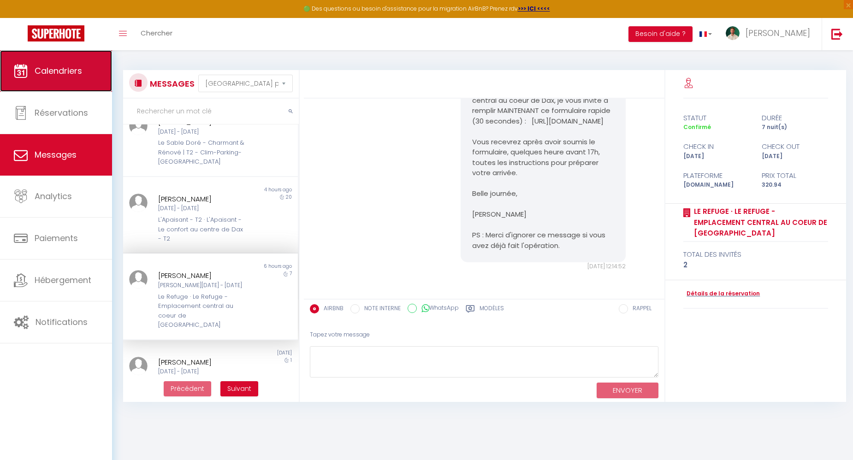
click at [74, 84] on link "Calendriers" at bounding box center [56, 70] width 112 height 41
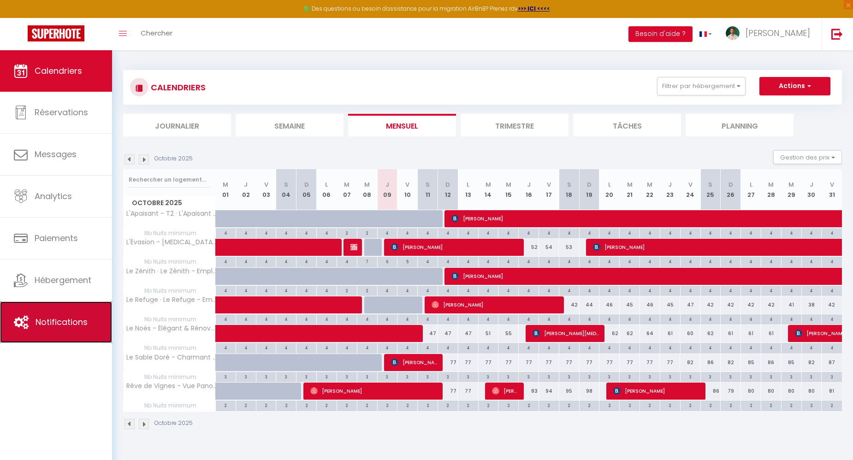
click at [48, 317] on span "Notifications" at bounding box center [61, 322] width 52 height 12
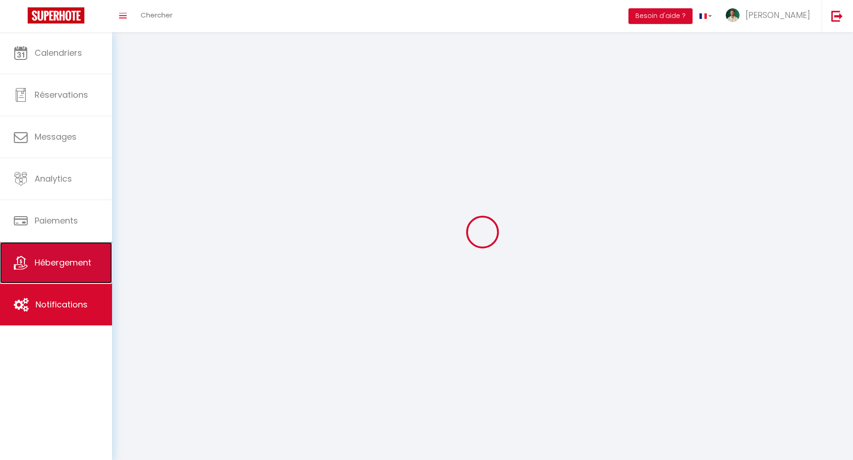
click at [75, 273] on link "Hébergement" at bounding box center [56, 262] width 112 height 41
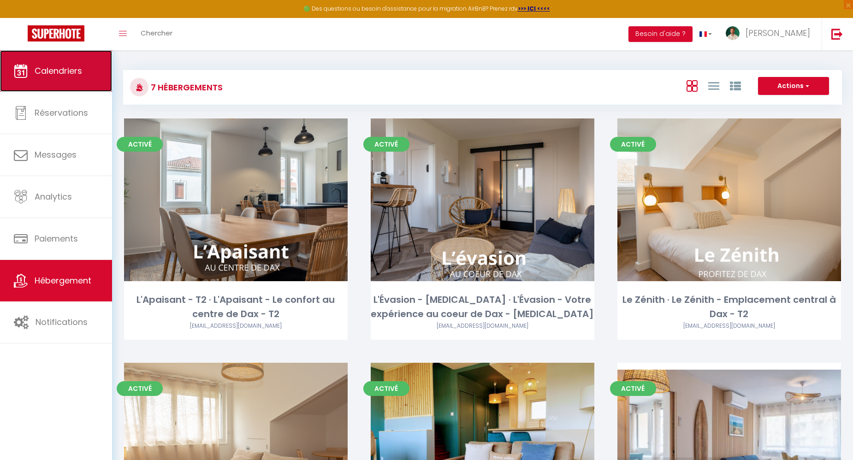
click at [61, 81] on link "Calendriers" at bounding box center [56, 70] width 112 height 41
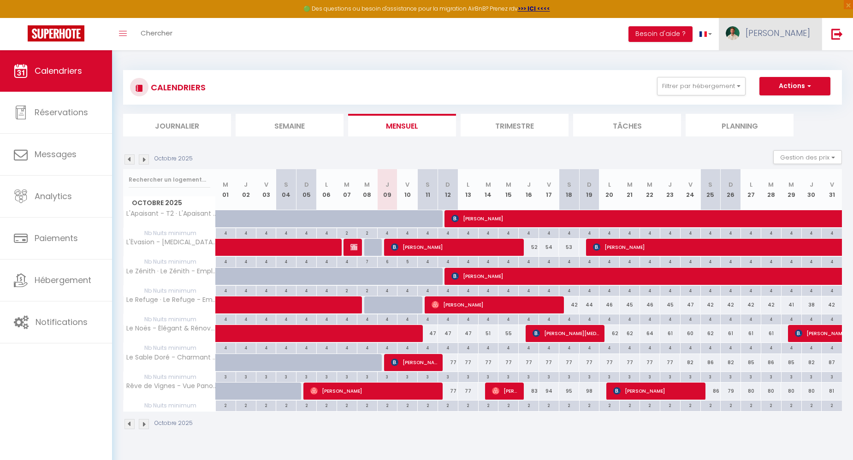
click at [785, 43] on link "Jérome" at bounding box center [770, 34] width 103 height 32
click at [779, 68] on link "Paramètres" at bounding box center [785, 64] width 68 height 16
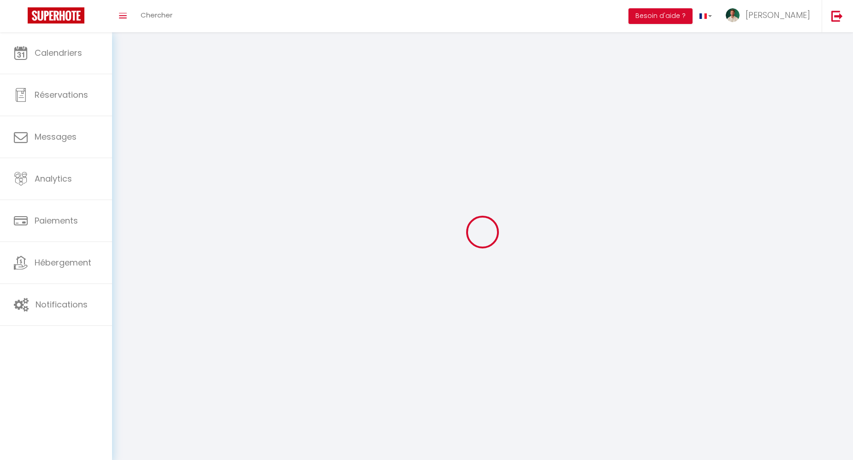
type textarea "#external-booking .rentals-list .rental .rental-price { display: none; }"
type input "W4rhEwBI8Wy7agF7DfVQbnsc5"
type input "oFnWAdmLXNb9cutXy48QI89Uq"
type input "https://app.superhote.com/#/get-available-rentals/oFnWAdmLXNb9cutXy48QI89Uq"
select select "28"
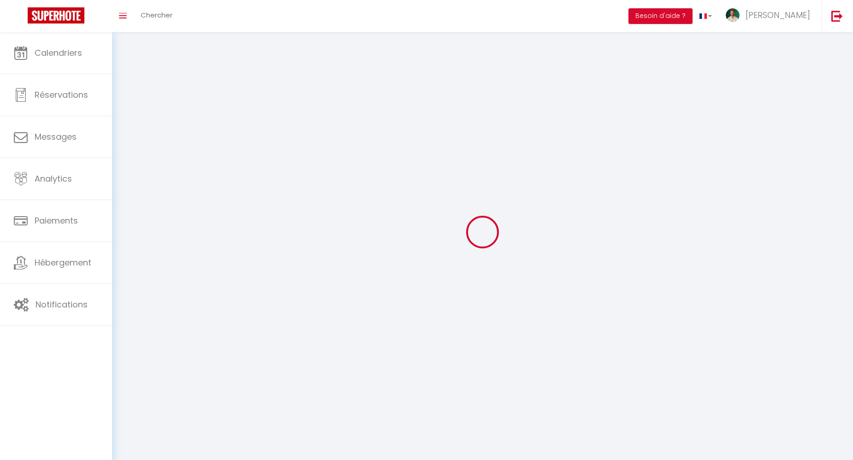
select select "fr"
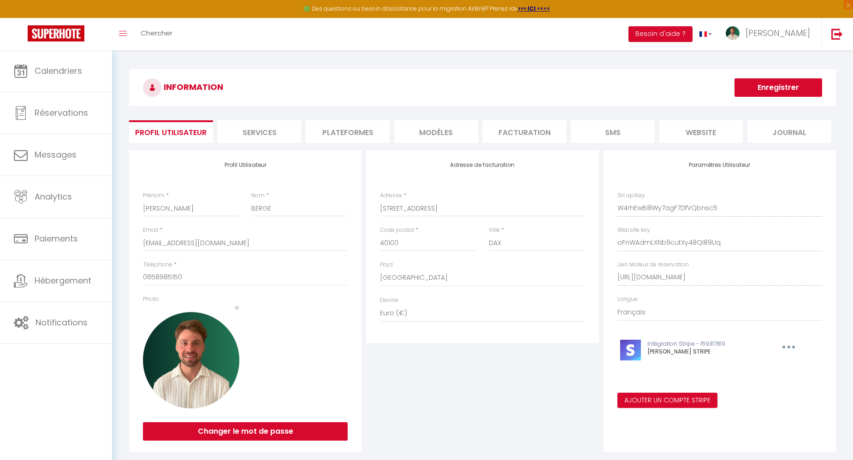
click at [723, 133] on li "website" at bounding box center [701, 131] width 84 height 23
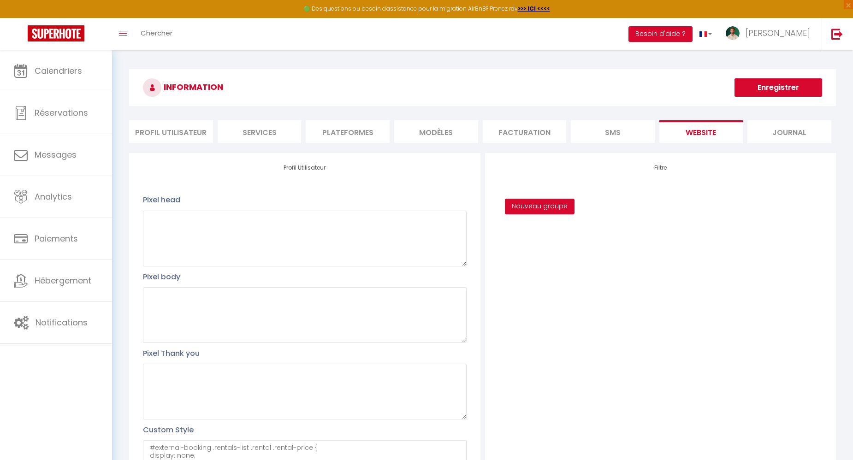
scroll to position [162, 0]
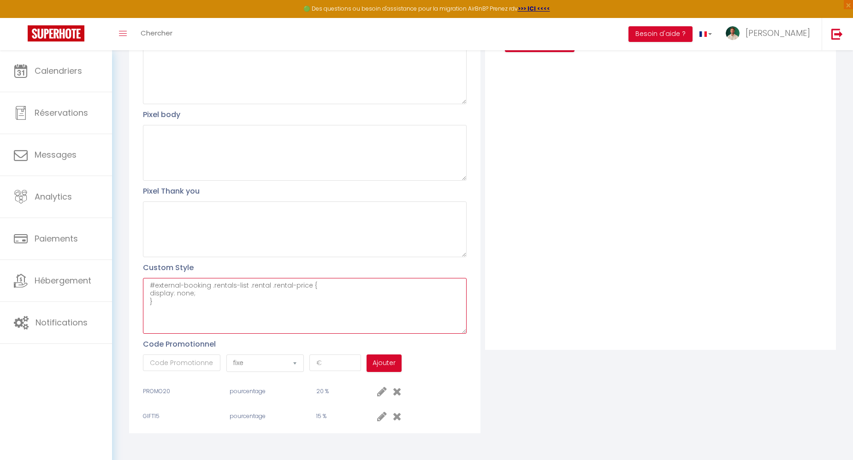
click at [237, 309] on textarea "#external-booking .rentals-list .rental .rental-price { display: none; }" at bounding box center [304, 306] width 323 height 56
paste textarea "#external-rental-detail .the-building .building-subtitle { font-family: inherit…"
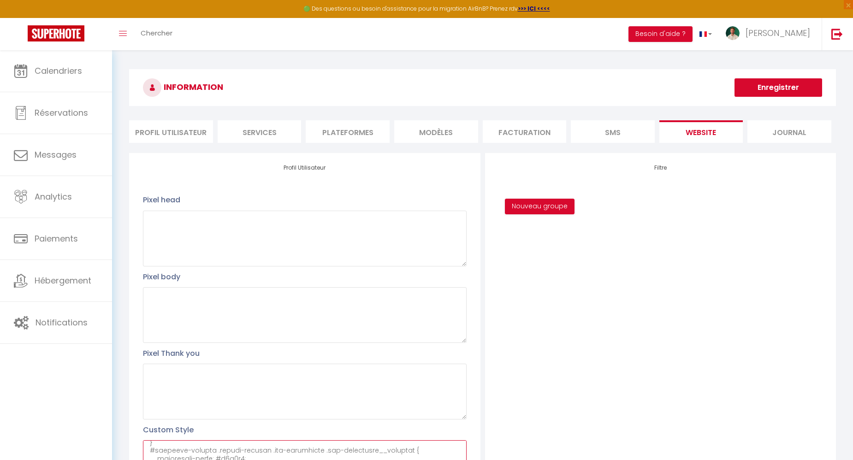
type textarea "#external-booking .rentals-list .rental .rental-price { display: none; } #exter…"
click at [764, 88] on button "Enregistrer" at bounding box center [778, 87] width 88 height 18
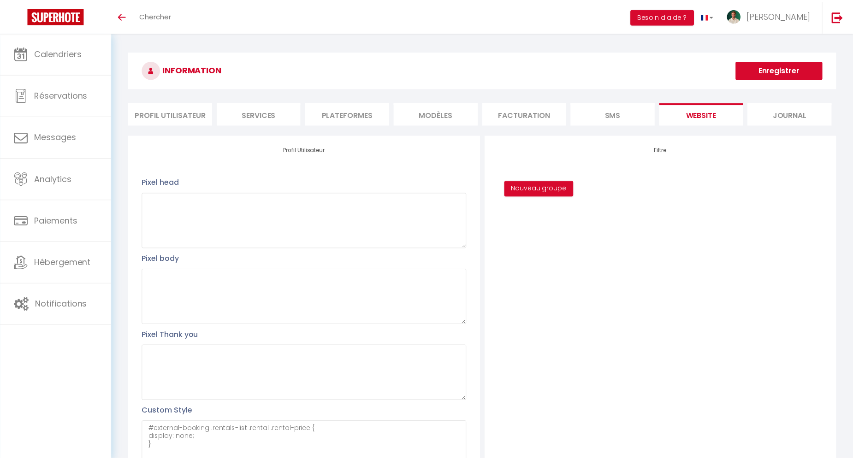
scroll to position [162, 0]
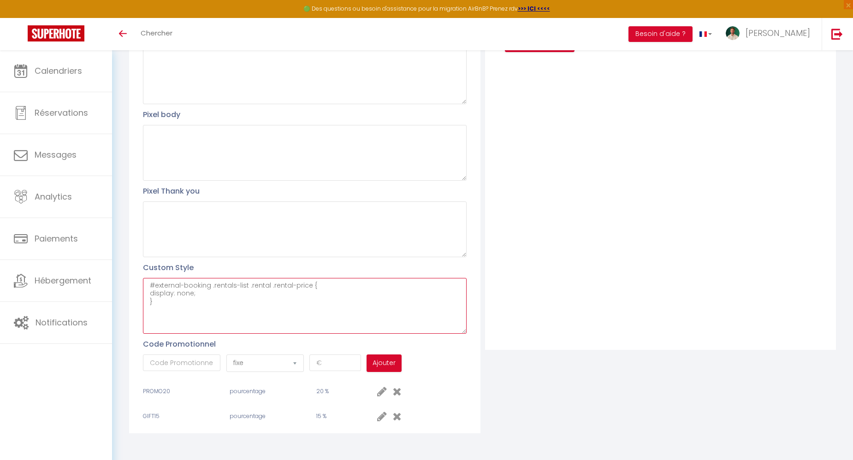
click at [188, 317] on textarea "#external-booking .rentals-list .rental .rental-price { display: none; }" at bounding box center [304, 306] width 323 height 56
paste textarea "#external-rental-detail .the-building .building-subtitle { font-family: inherit…"
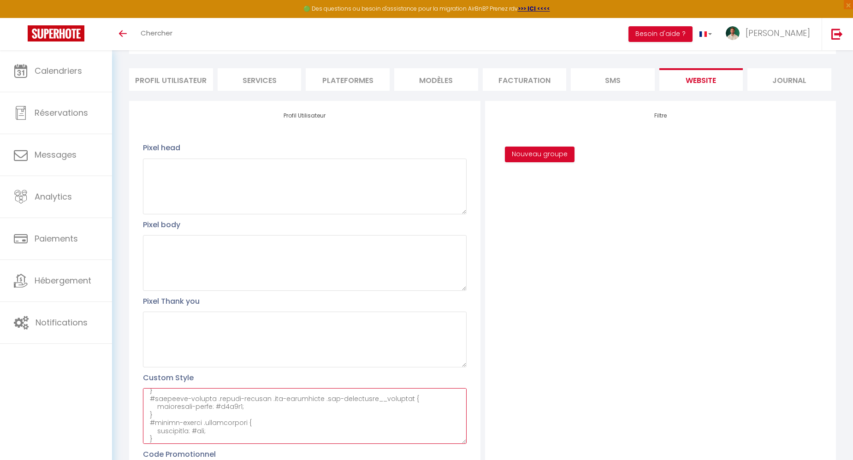
scroll to position [0, 0]
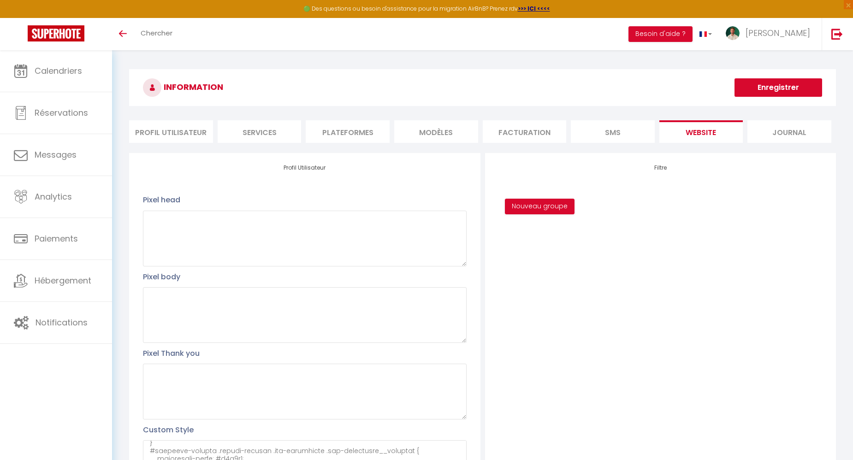
click at [774, 92] on button "Enregistrer" at bounding box center [778, 87] width 88 height 18
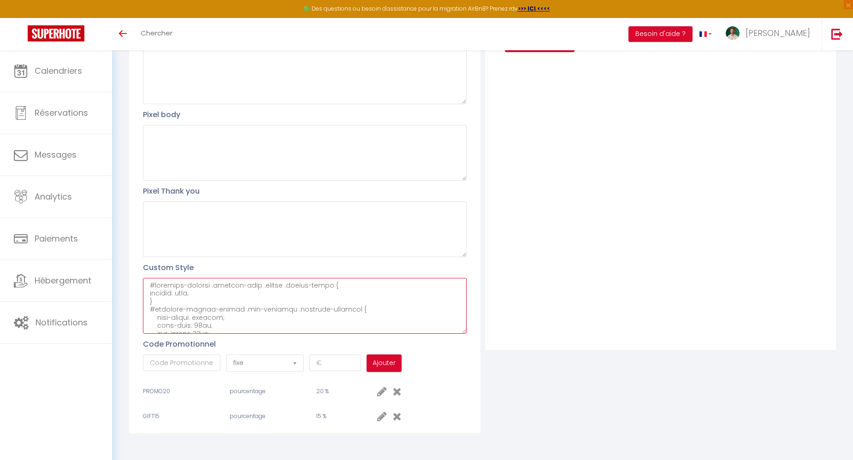
drag, startPoint x: 166, startPoint y: 323, endPoint x: 151, endPoint y: 305, distance: 23.9
click at [151, 305] on textarea at bounding box center [304, 306] width 323 height 56
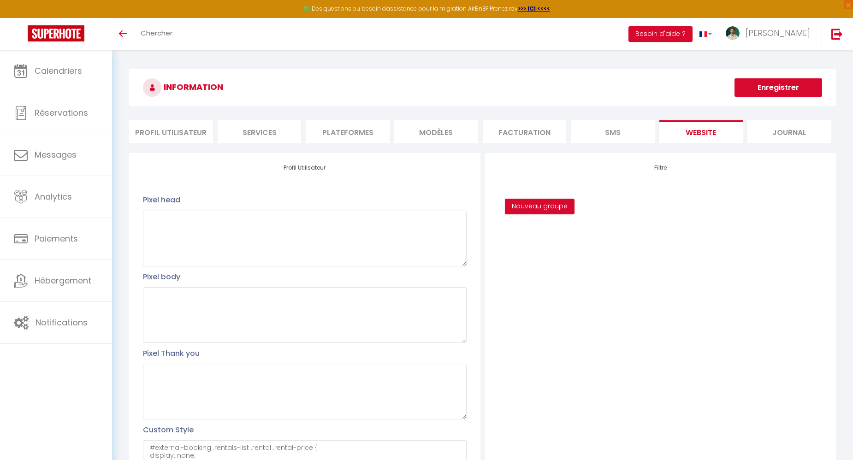
click at [774, 93] on button "Enregistrer" at bounding box center [778, 87] width 88 height 18
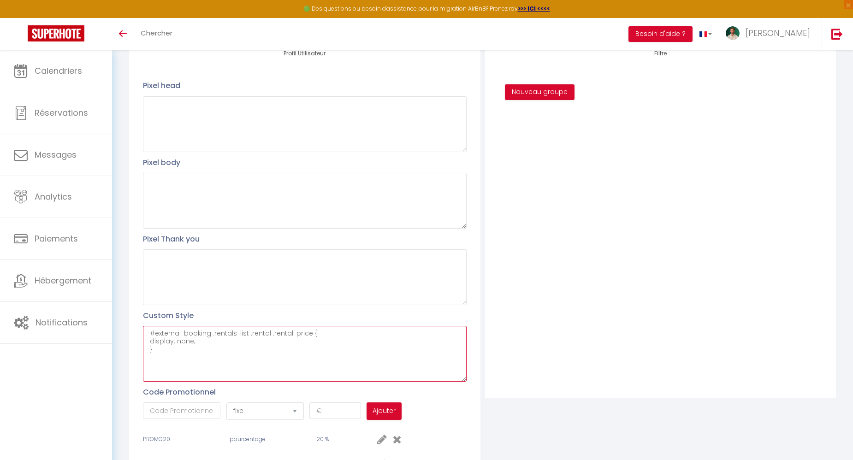
click at [169, 361] on textarea "#external-booking .rentals-list .rental .rental-price { display: none; }" at bounding box center [304, 354] width 323 height 56
paste textarea "/* Force l’affichage vertical des logements */ #external-booking .rentals-list …"
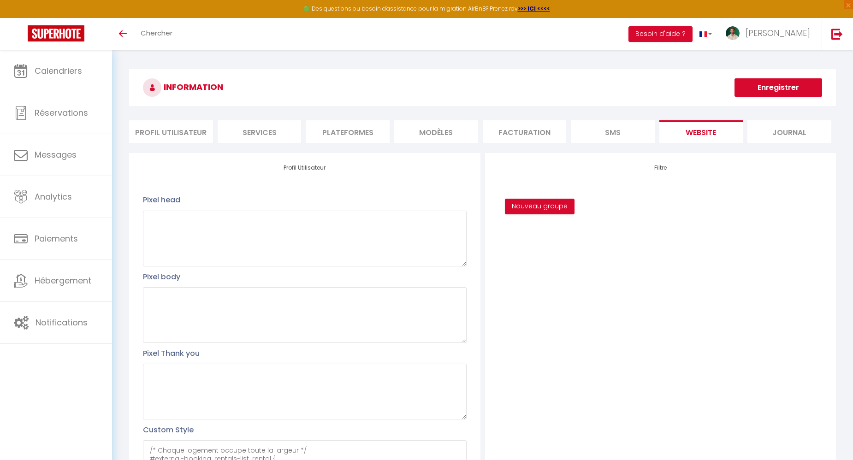
click at [755, 93] on button "Enregistrer" at bounding box center [778, 87] width 88 height 18
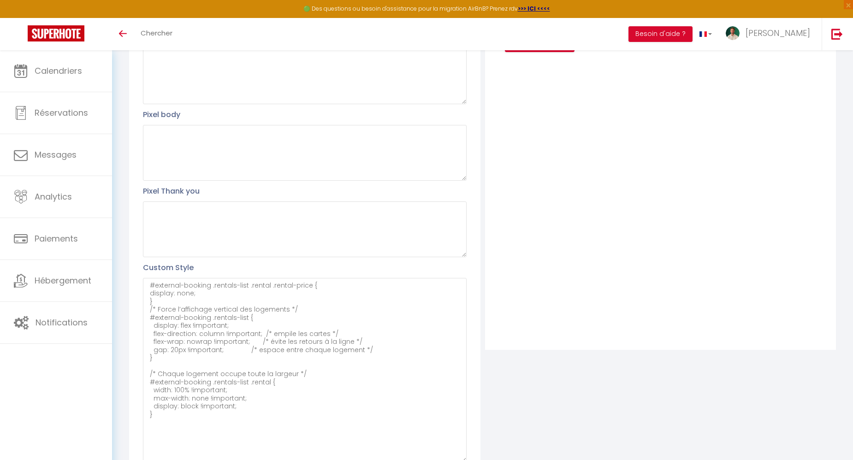
drag, startPoint x: 464, startPoint y: 330, endPoint x: 673, endPoint y: 459, distance: 245.7
click at [674, 459] on div "Profil Utilisateur Pixel head Pixel body Pixel Thank you Custom Style #external…" at bounding box center [482, 276] width 711 height 571
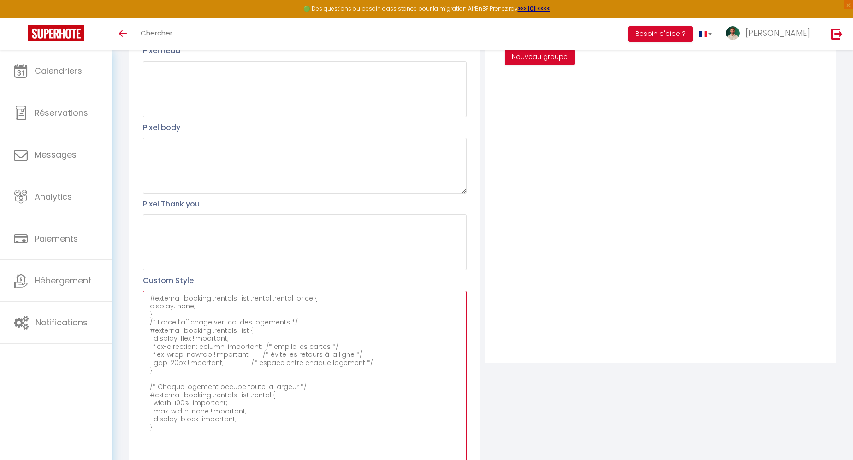
click at [187, 402] on textarea "#external-booking .rentals-list .rental .rental-price { display: none; } /* For…" at bounding box center [304, 383] width 323 height 184
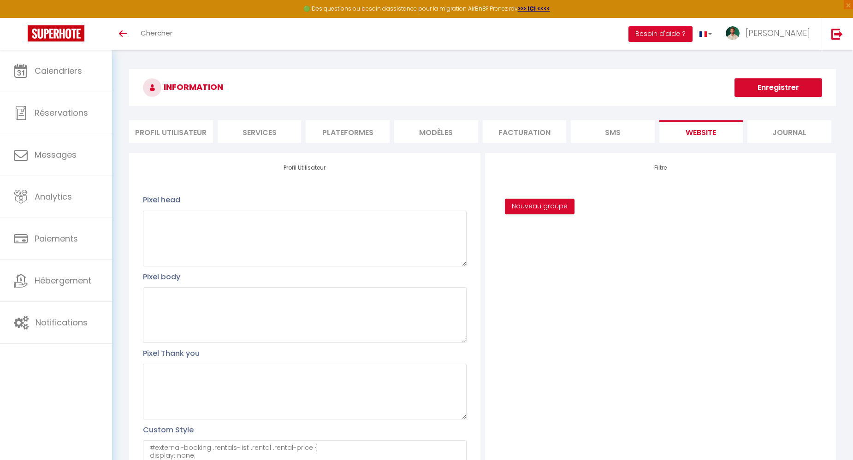
click at [792, 82] on button "Enregistrer" at bounding box center [778, 87] width 88 height 18
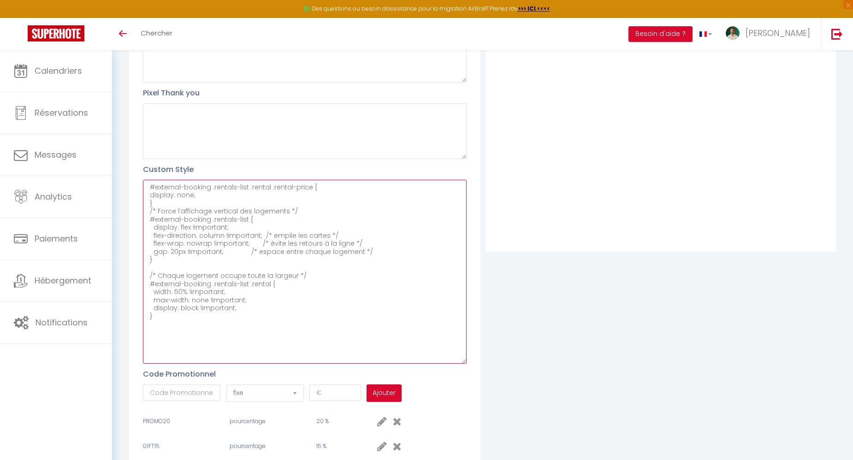
click at [239, 290] on textarea "#external-booking .rentals-list .rental .rental-price { display: none; } /* For…" at bounding box center [304, 272] width 323 height 184
drag, startPoint x: 226, startPoint y: 291, endPoint x: 186, endPoint y: 291, distance: 40.1
click at [186, 291] on textarea "#external-booking .rentals-list .rental .rental-price { display: none; } /* For…" at bounding box center [304, 272] width 323 height 184
click at [204, 303] on textarea "#external-booking .rentals-list .rental .rental-price { display: none; } /* For…" at bounding box center [304, 272] width 323 height 184
paste textarea "!important;"
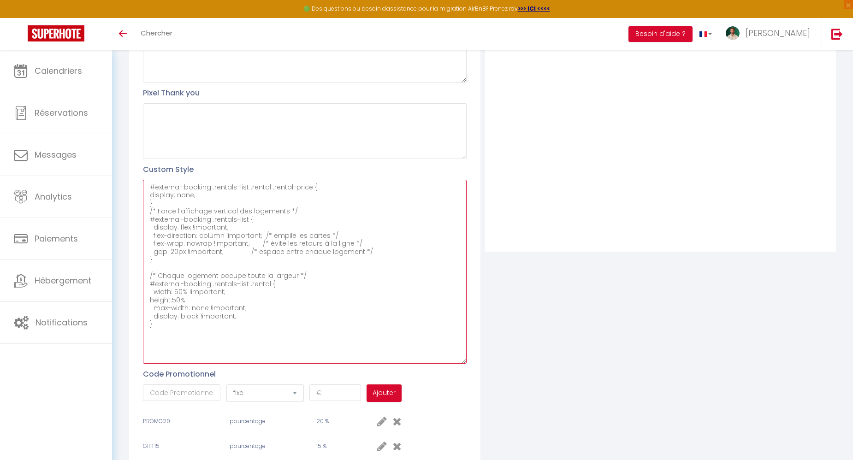
click at [229, 298] on textarea "#external-booking .rentals-list .rental .rental-price { display: none; } /* For…" at bounding box center [304, 272] width 323 height 184
paste textarea "!important;"
click at [149, 300] on textarea "#external-booking .rentals-list .rental .rental-price { display: none; } /* For…" at bounding box center [304, 272] width 323 height 184
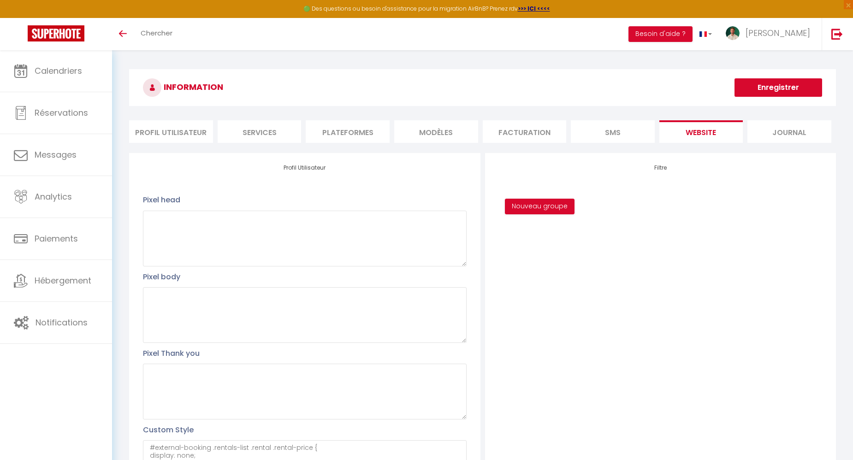
click at [794, 94] on button "Enregistrer" at bounding box center [778, 87] width 88 height 18
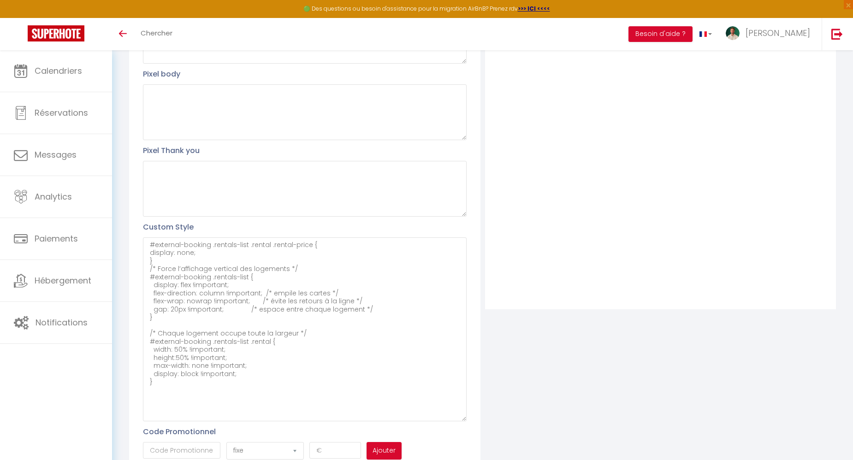
scroll to position [291, 0]
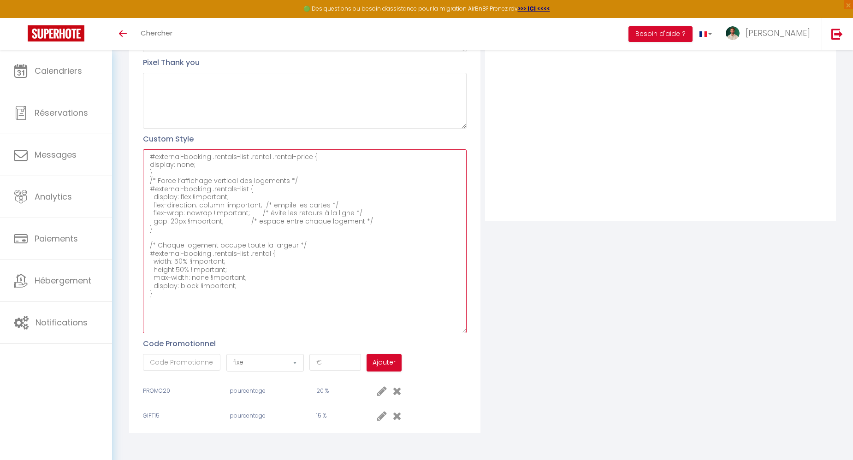
click at [179, 261] on textarea "#external-booking .rentals-list .rental .rental-price { display: none; } /* For…" at bounding box center [304, 241] width 323 height 184
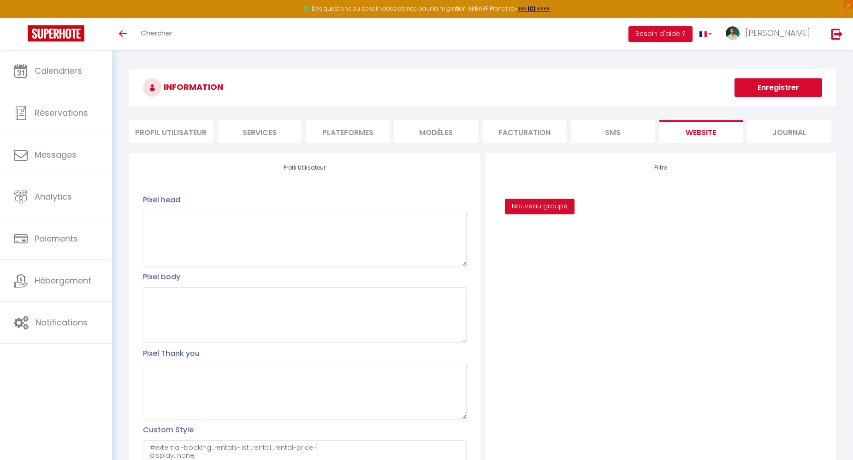
click at [762, 94] on button "Enregistrer" at bounding box center [778, 87] width 88 height 18
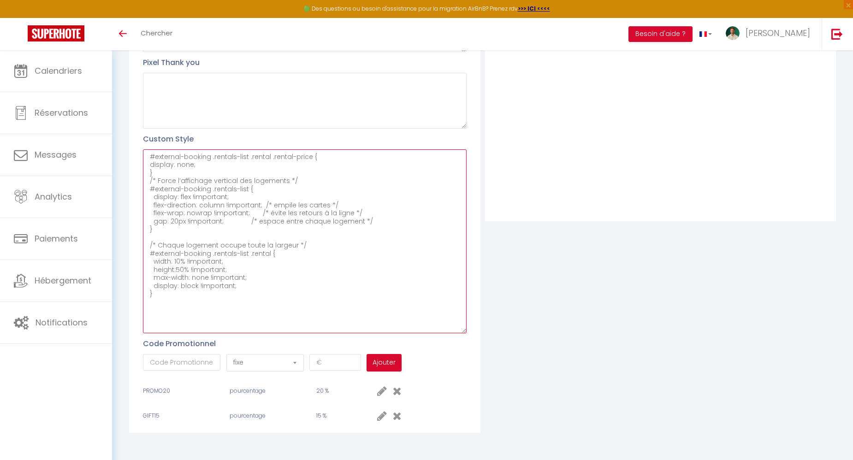
click at [177, 266] on textarea "#external-booking .rentals-list .rental .rental-price { display: none; } /* For…" at bounding box center [304, 241] width 323 height 184
drag, startPoint x: 153, startPoint y: 260, endPoint x: 239, endPoint y: 258, distance: 85.8
click at [239, 258] on textarea "#external-booking .rentals-list .rental .rental-price { display: none; } /* For…" at bounding box center [304, 241] width 323 height 184
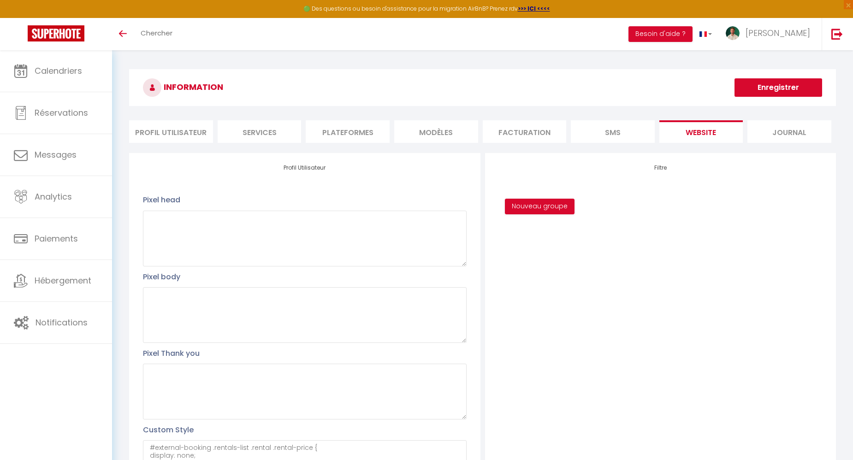
click at [769, 92] on button "Enregistrer" at bounding box center [778, 87] width 88 height 18
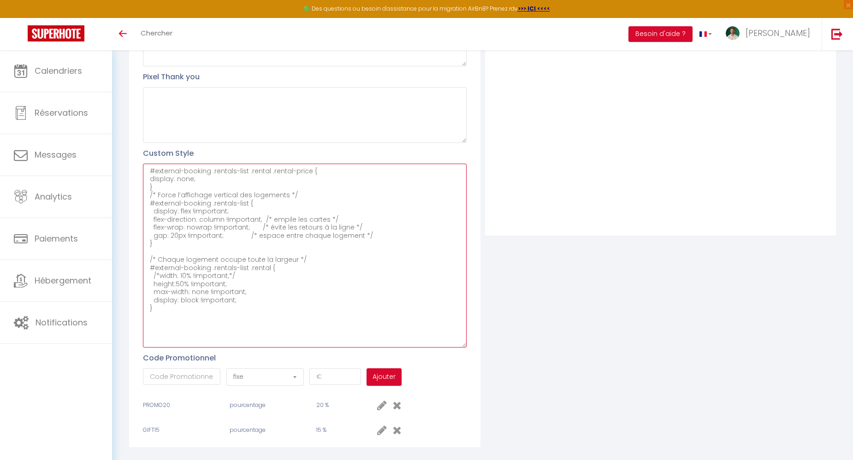
click at [253, 270] on textarea "#external-booking .rentals-list .rental .rental-price { display: none; } /* For…" at bounding box center [304, 256] width 323 height 184
click at [251, 275] on textarea "#external-booking .rentals-list .rental .rental-price { display: none; } /* For…" at bounding box center [304, 256] width 323 height 184
drag, startPoint x: 231, startPoint y: 283, endPoint x: 112, endPoint y: 284, distance: 118.0
click at [112, 284] on div "INFORMATION Enregistrer Profil Utilisateur Services Plateformes MODÈLES Factura…" at bounding box center [482, 125] width 741 height 702
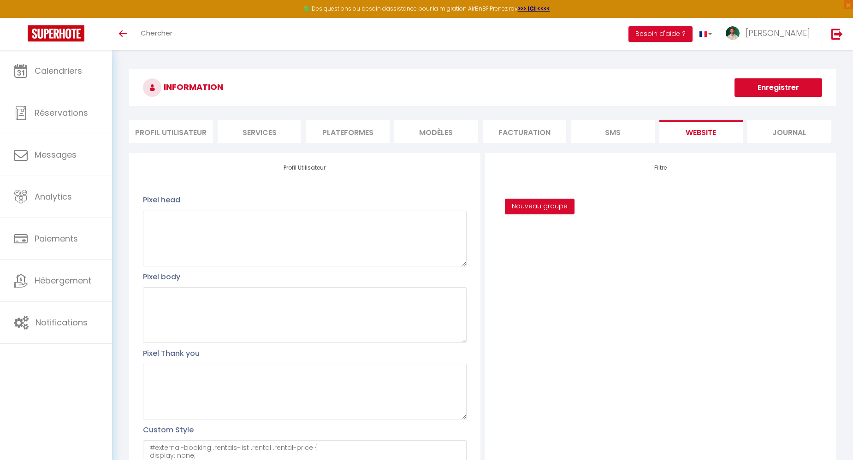
click at [766, 88] on button "Enregistrer" at bounding box center [778, 87] width 88 height 18
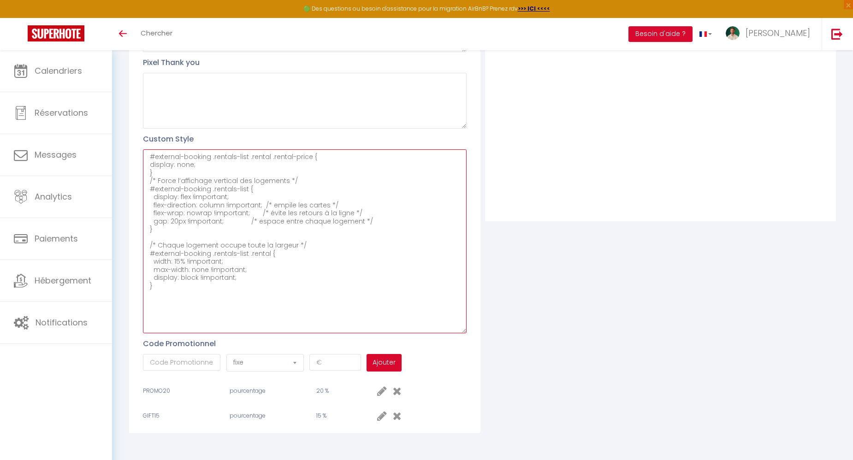
click at [232, 258] on textarea "#external-booking .rentals-list .rental .rental-price { display: none; } /* For…" at bounding box center [304, 241] width 323 height 184
drag, startPoint x: 165, startPoint y: 287, endPoint x: 132, endPoint y: 179, distance: 112.7
click at [132, 179] on div "Profil Utilisateur Pixel head Pixel body Pixel Thank you Custom Style #external…" at bounding box center [304, 147] width 351 height 571
paste textarea "Empile les logements verticalement */ #external-booking .rentals-list { display…"
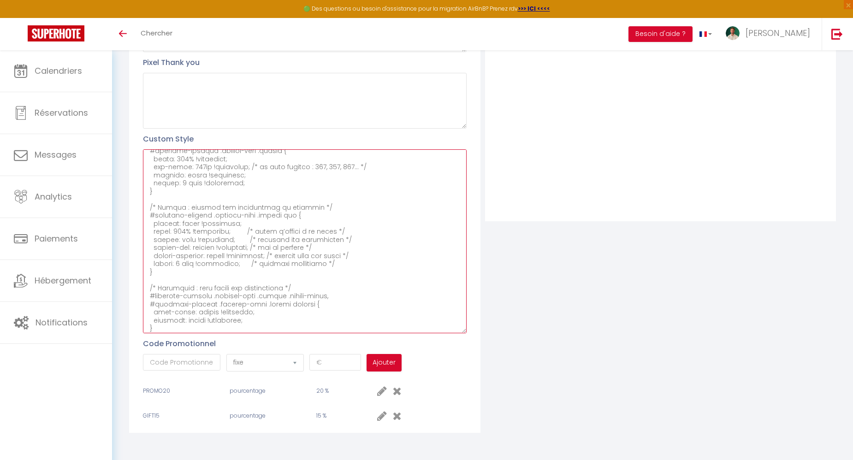
scroll to position [0, 0]
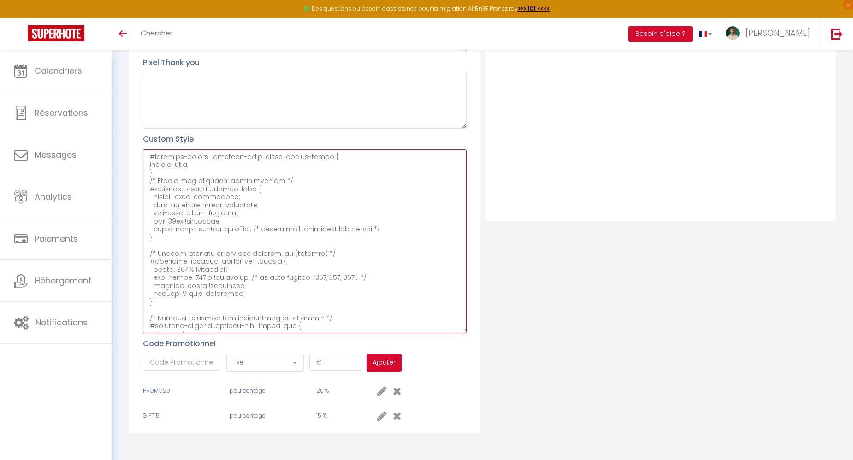
click at [171, 168] on textarea at bounding box center [304, 241] width 323 height 184
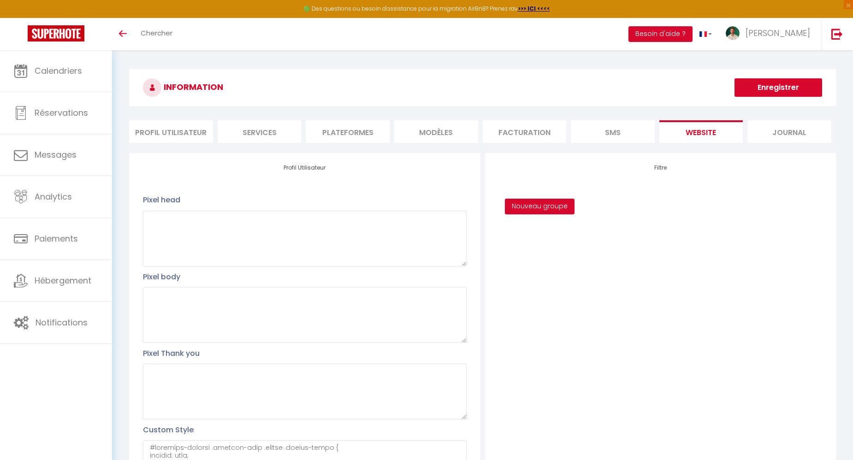
click at [760, 89] on button "Enregistrer" at bounding box center [778, 87] width 88 height 18
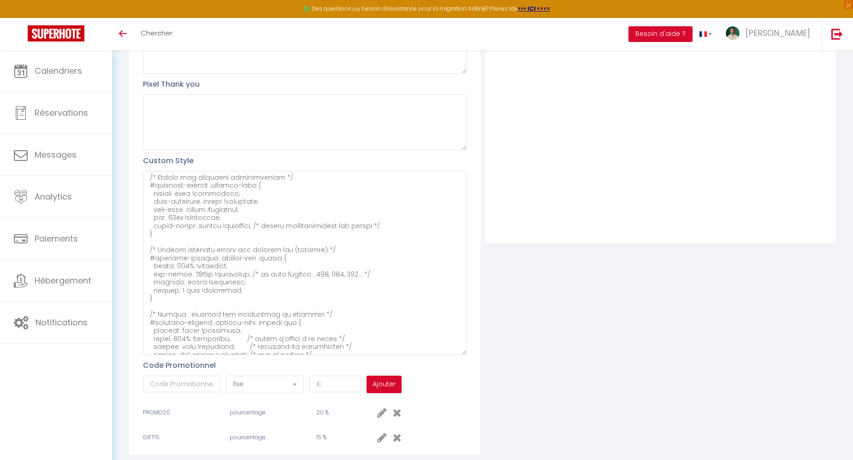
scroll to position [26, 0]
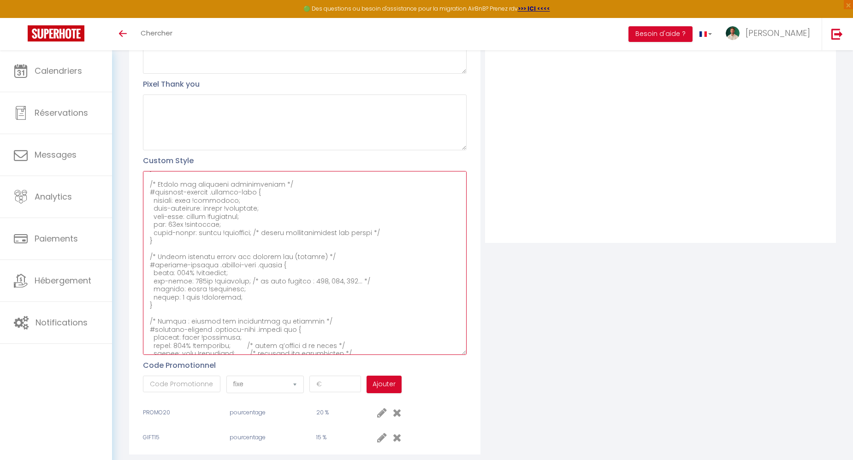
click at [177, 225] on textarea at bounding box center [304, 263] width 323 height 184
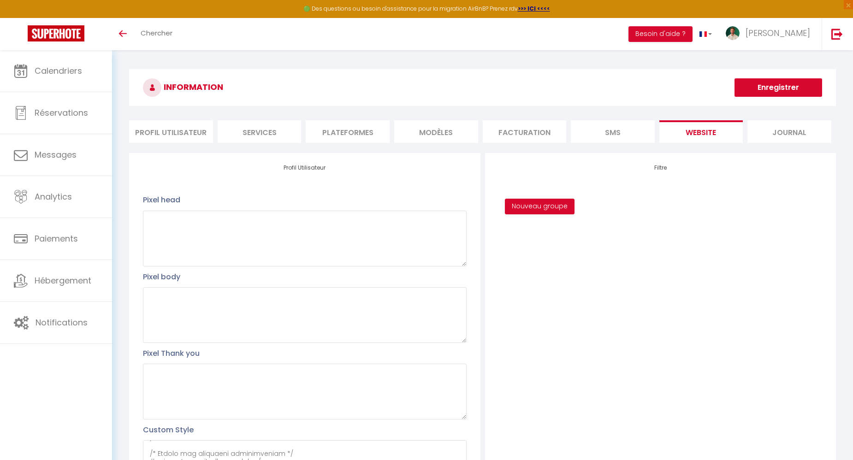
click at [767, 87] on button "Enregistrer" at bounding box center [778, 87] width 88 height 18
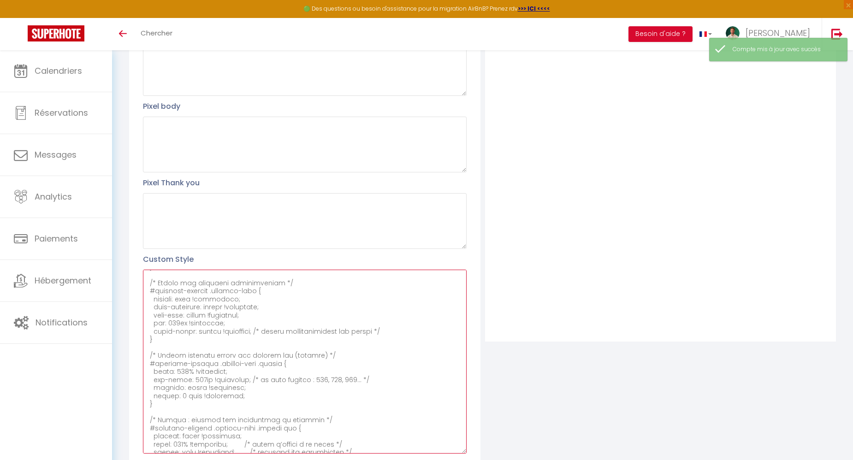
click at [177, 320] on textarea at bounding box center [304, 362] width 323 height 184
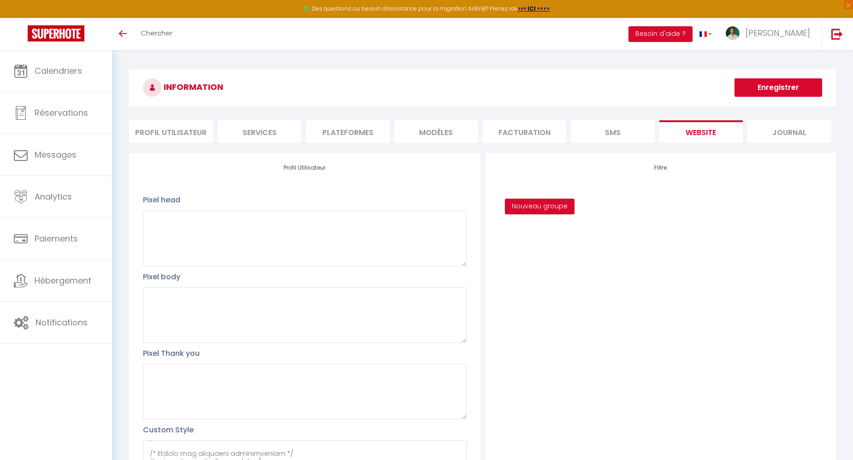
click at [781, 90] on button "Enregistrer" at bounding box center [778, 87] width 88 height 18
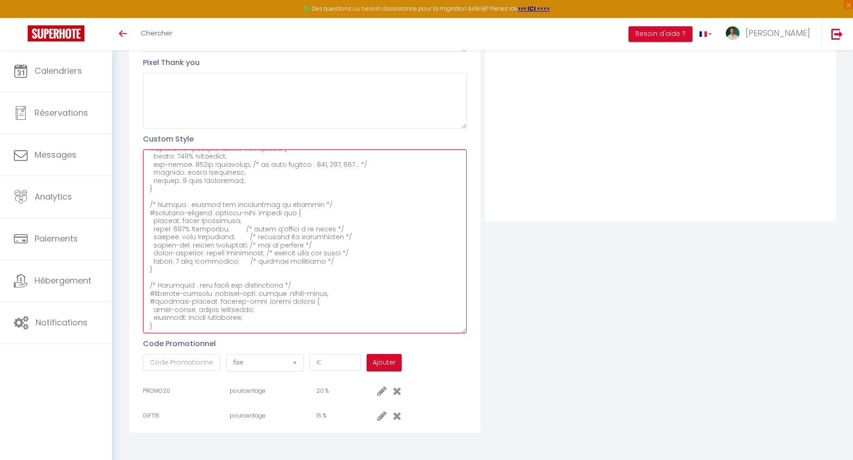
drag, startPoint x: 149, startPoint y: 185, endPoint x: 343, endPoint y: 325, distance: 239.8
click at [343, 325] on textarea at bounding box center [304, 241] width 323 height 184
paste textarea "align-items: center !important; /* centre horizontalement */ gap: 24px !importa…"
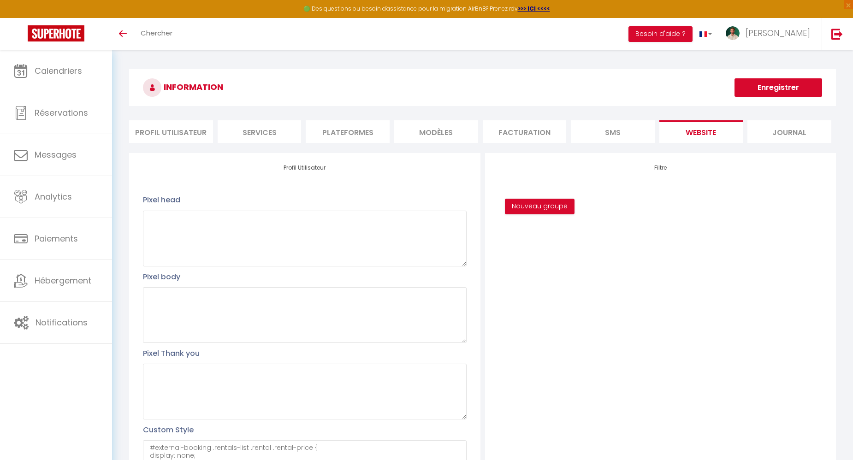
click at [764, 89] on button "Enregistrer" at bounding box center [778, 87] width 88 height 18
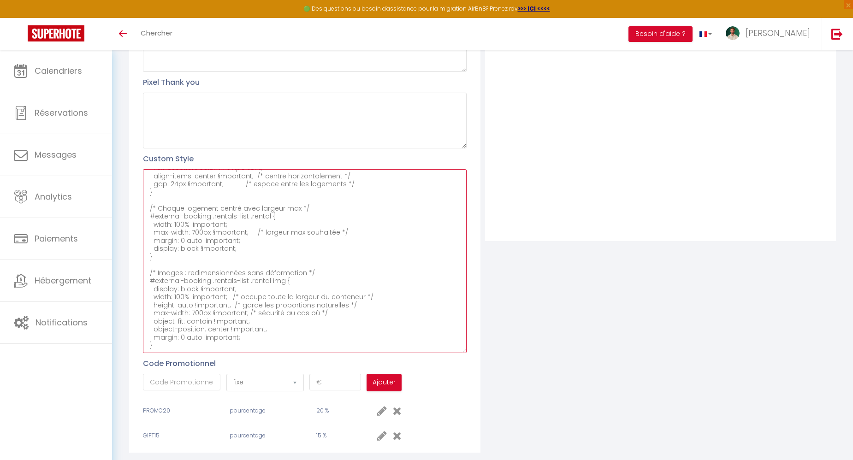
scroll to position [291, 0]
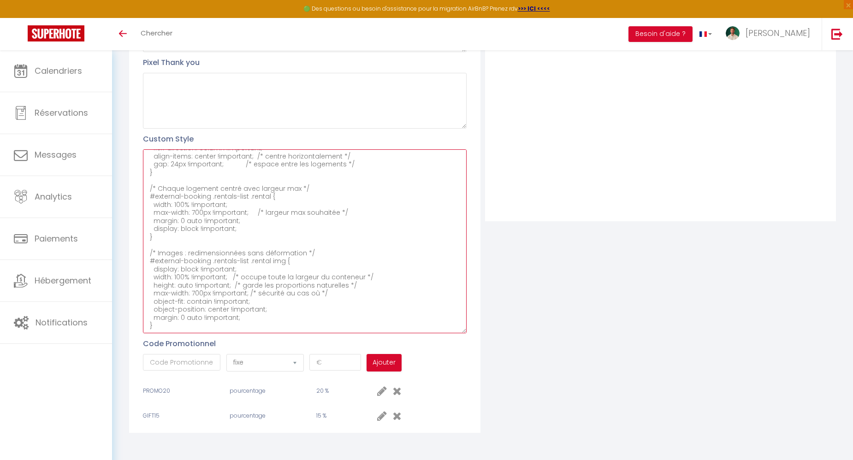
drag, startPoint x: 149, startPoint y: 205, endPoint x: 320, endPoint y: 323, distance: 207.2
click at [320, 323] on textarea "#external-booking .rentals-list .rental .rental-price { display: none; } /* Emp…" at bounding box center [304, 241] width 323 height 184
paste textarea "gap: 24px !important; } /* Chaque logement (carte) centré et en colonne */ #ext…"
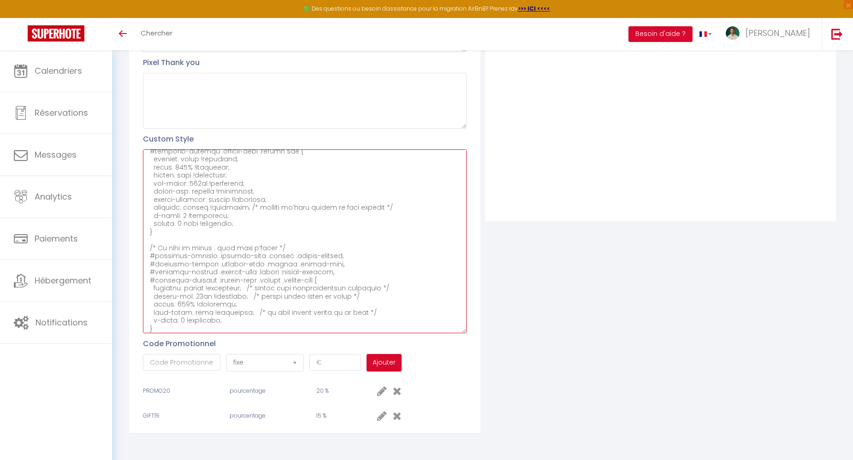
scroll to position [0, 0]
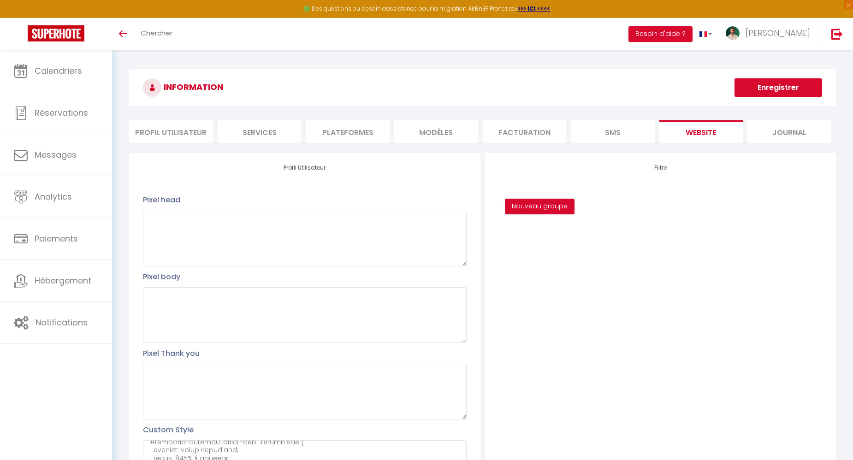
click at [791, 89] on button "Enregistrer" at bounding box center [778, 87] width 88 height 18
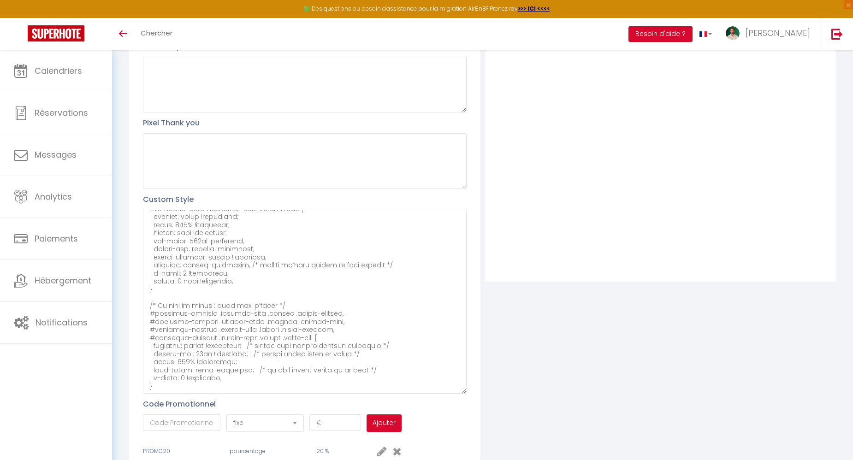
scroll to position [237, 0]
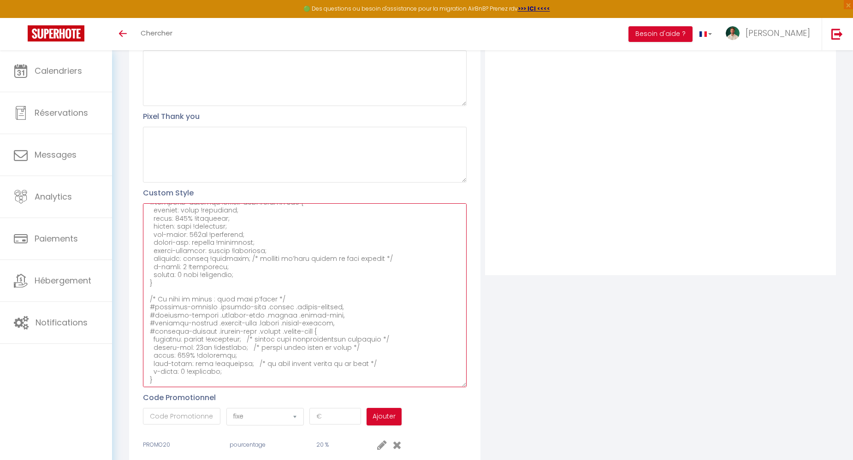
click at [199, 339] on textarea at bounding box center [304, 295] width 323 height 184
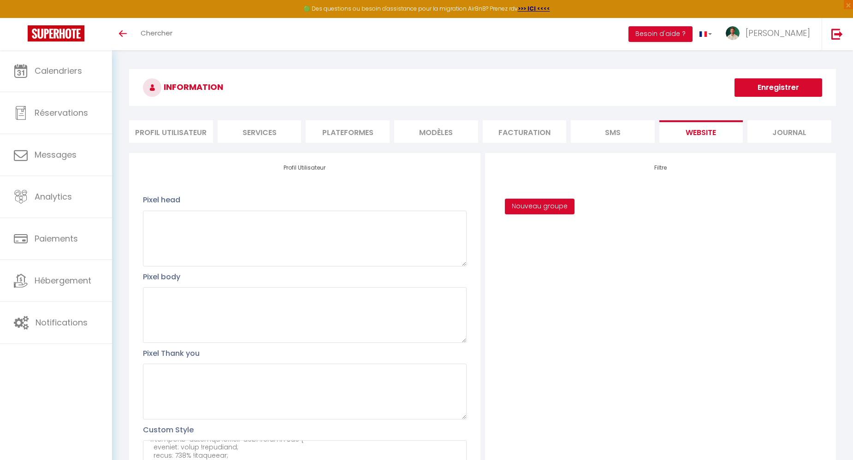
click at [802, 84] on button "Enregistrer" at bounding box center [778, 87] width 88 height 18
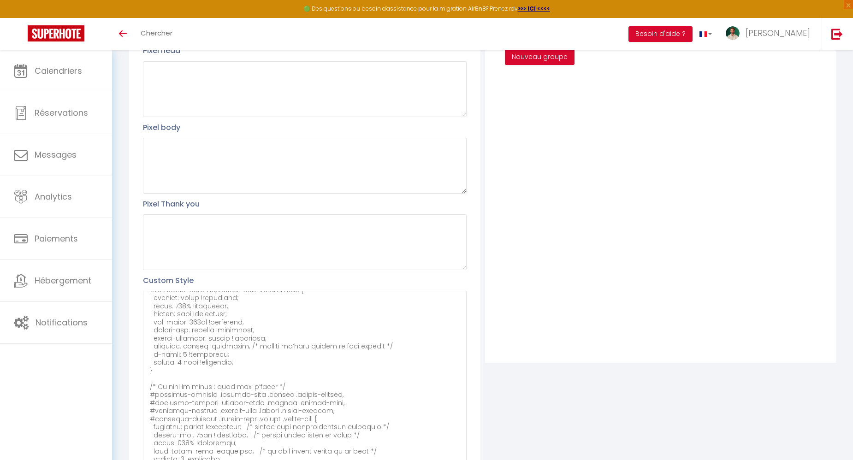
scroll to position [291, 0]
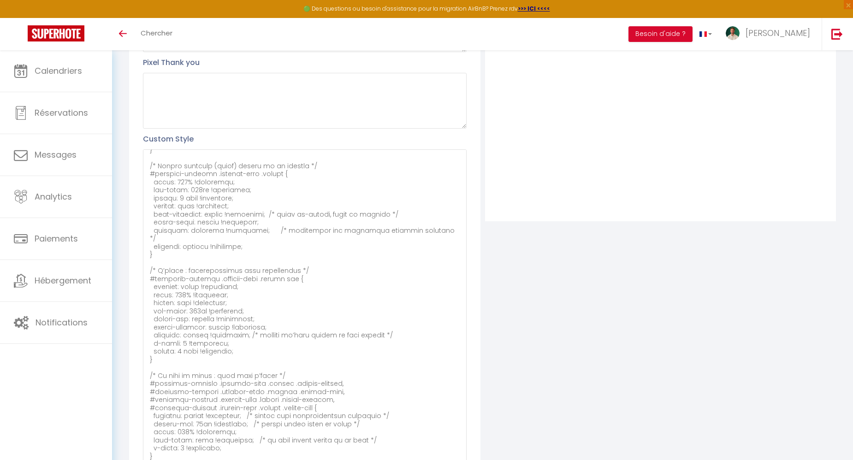
drag, startPoint x: 463, startPoint y: 328, endPoint x: 533, endPoint y: 458, distance: 147.7
click at [536, 460] on div "Profil Utilisateur Pixel head Pixel body Pixel Thank you Custom Style Code Prom…" at bounding box center [482, 213] width 711 height 702
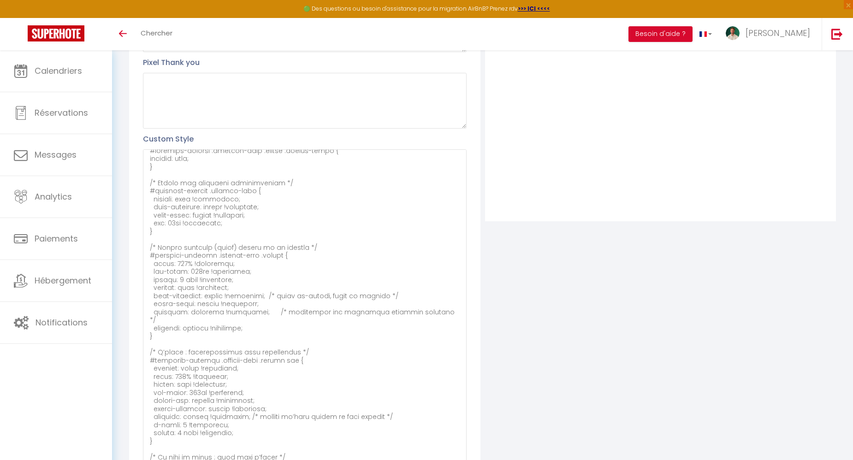
scroll to position [0, 0]
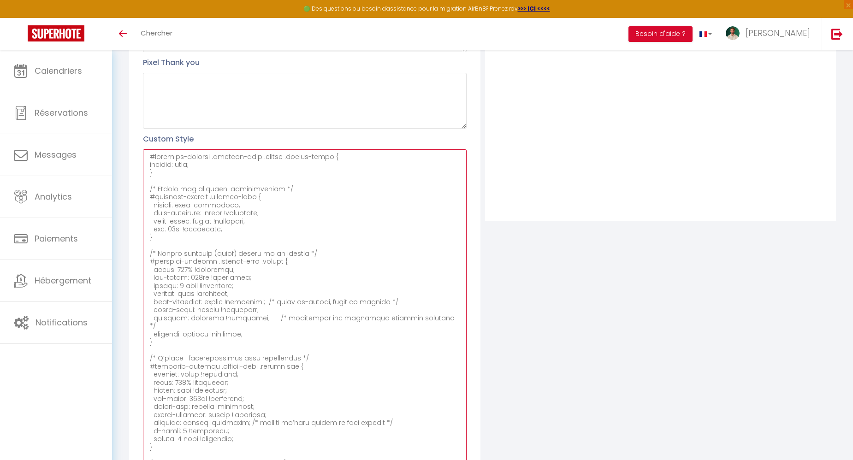
drag, startPoint x: 170, startPoint y: 229, endPoint x: 177, endPoint y: 228, distance: 6.6
click at [177, 228] on textarea at bounding box center [304, 306] width 323 height 315
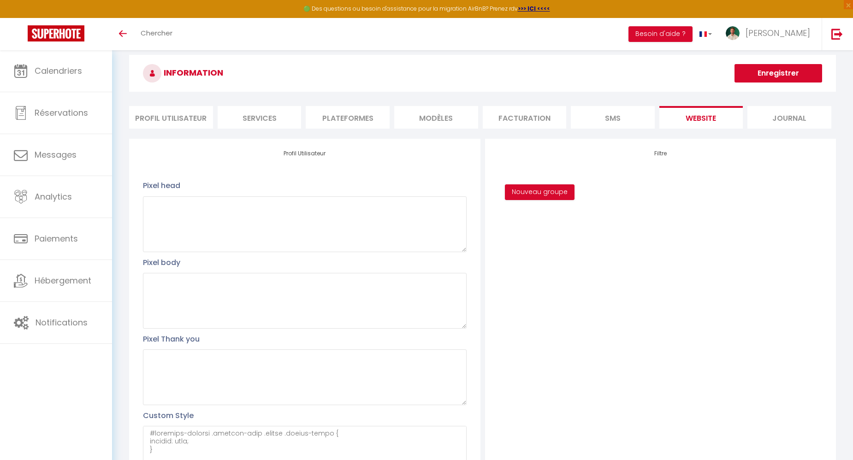
click at [778, 68] on button "Enregistrer" at bounding box center [778, 73] width 88 height 18
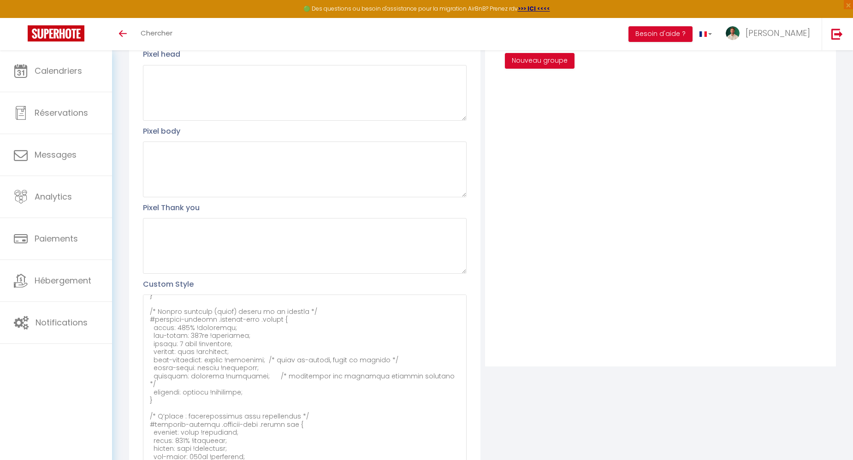
scroll to position [0, 0]
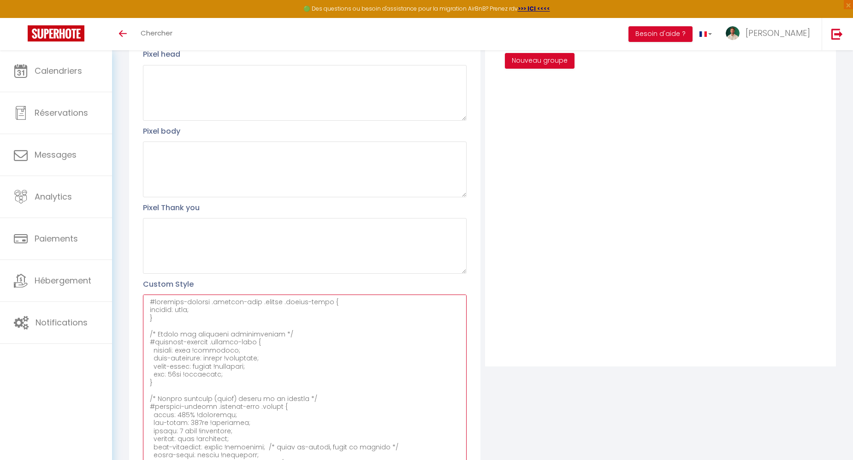
click at [174, 373] on textarea at bounding box center [304, 452] width 323 height 315
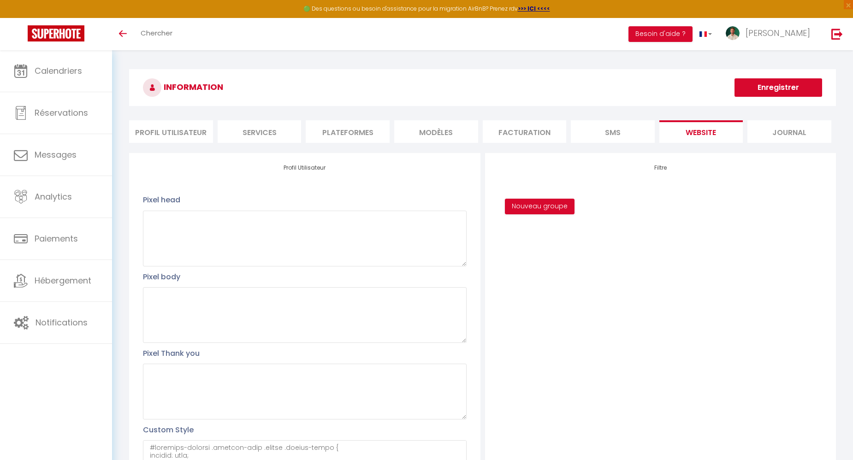
click at [783, 95] on button "Enregistrer" at bounding box center [778, 87] width 88 height 18
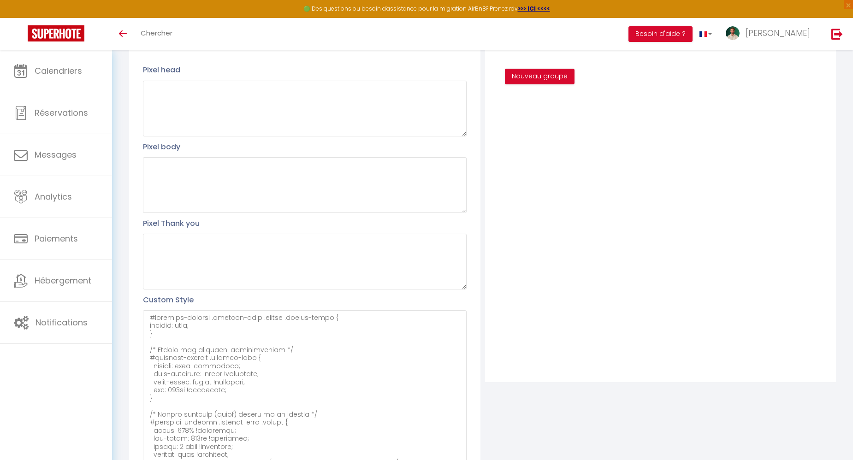
scroll to position [6, 0]
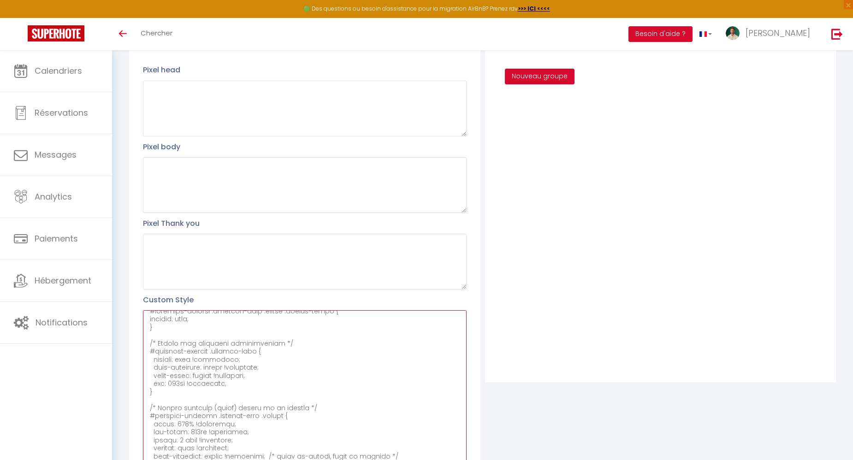
click at [172, 382] on textarea at bounding box center [304, 467] width 323 height 315
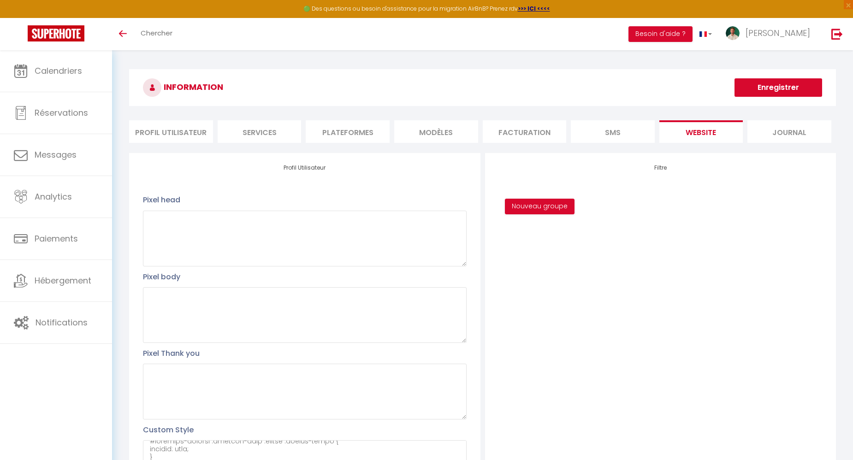
click at [763, 88] on button "Enregistrer" at bounding box center [778, 87] width 88 height 18
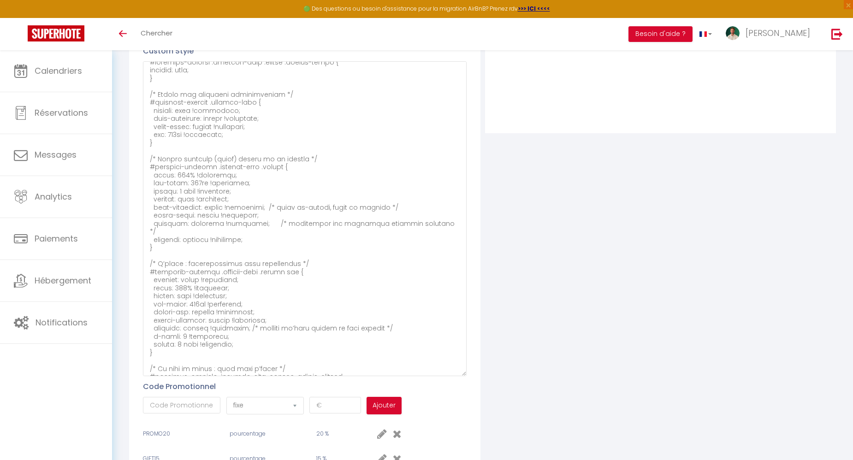
scroll to position [87, 0]
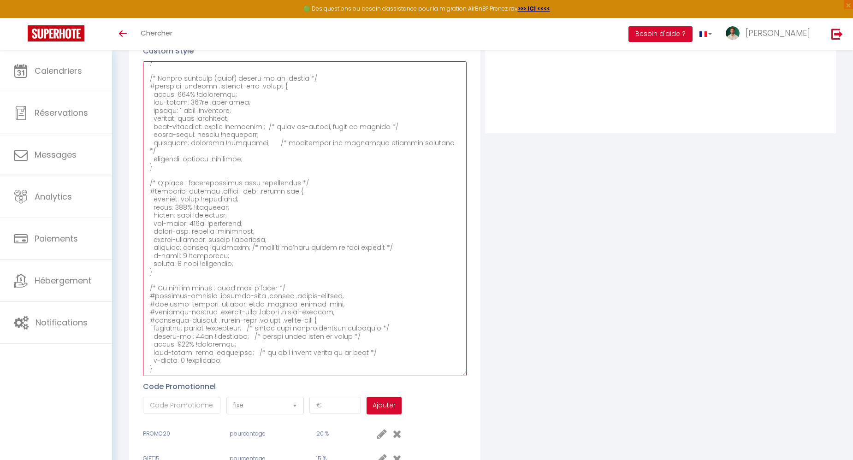
click at [197, 328] on textarea at bounding box center [304, 218] width 323 height 315
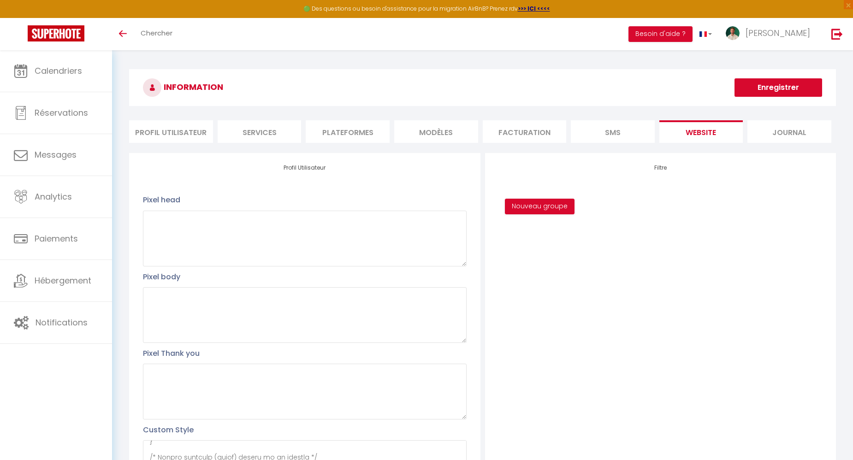
click at [766, 90] on button "Enregistrer" at bounding box center [778, 87] width 88 height 18
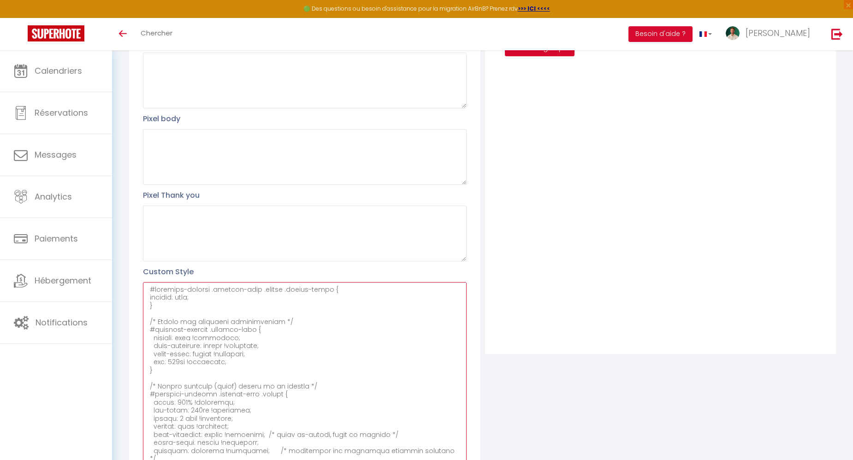
scroll to position [96, 0]
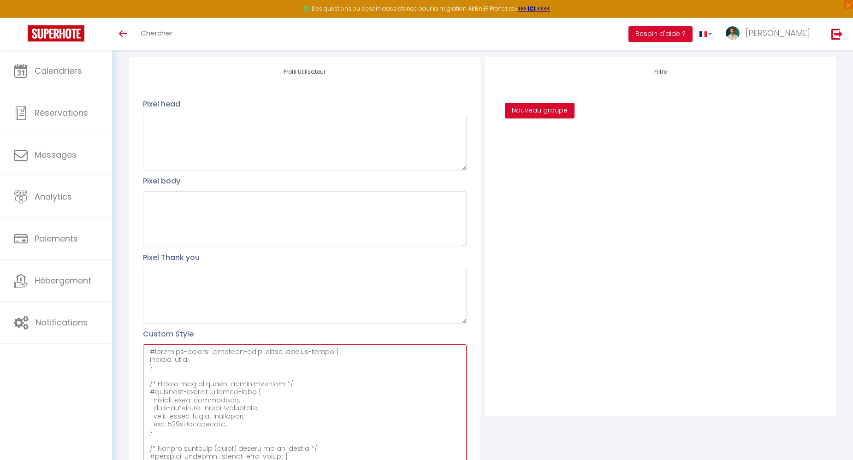
drag, startPoint x: 171, startPoint y: 320, endPoint x: 148, endPoint y: 379, distance: 62.9
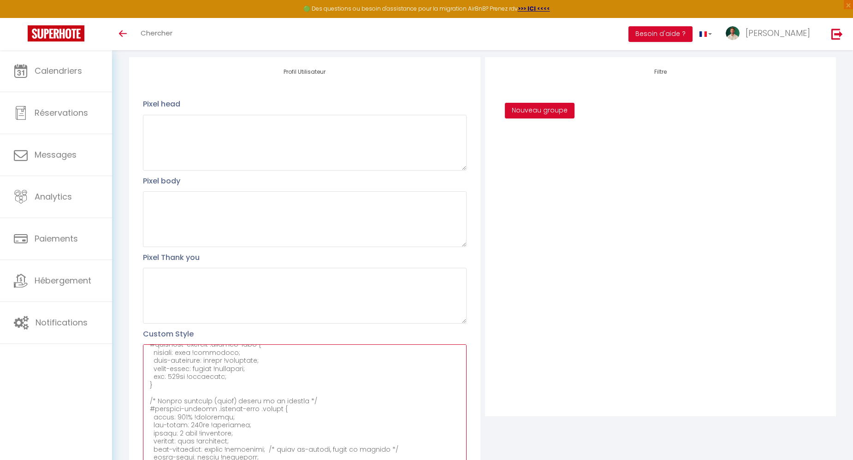
paste textarea "LISTE : colonne centrée, espace raisonnable */ #external-booking .rentals-list …"
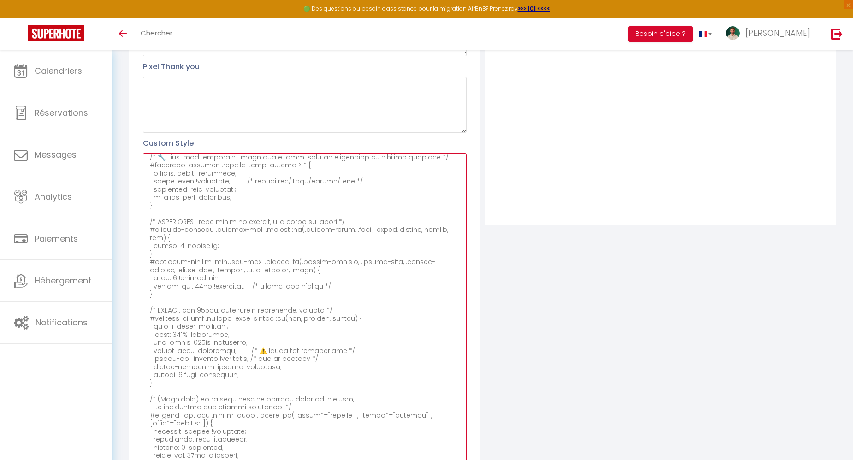
scroll to position [0, 0]
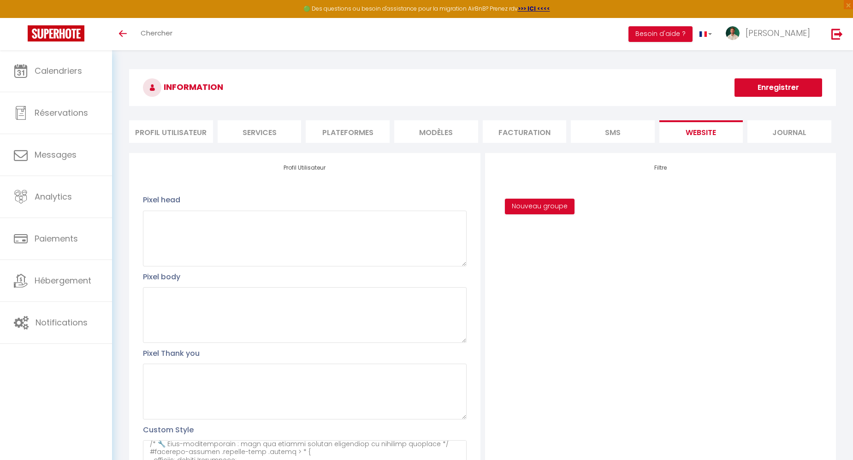
click at [763, 92] on button "Enregistrer" at bounding box center [778, 87] width 88 height 18
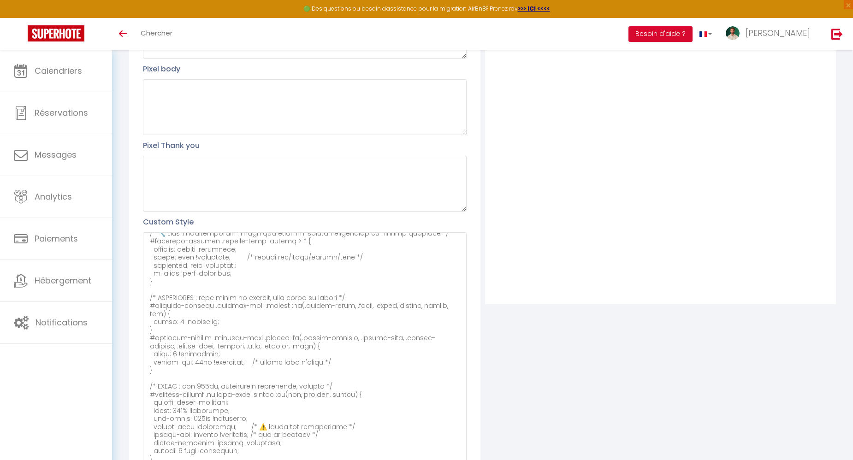
scroll to position [326, 0]
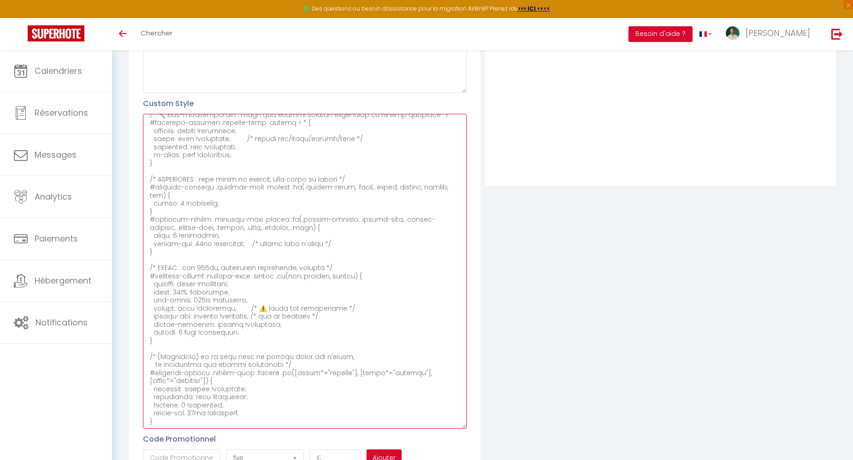
click at [202, 416] on textarea at bounding box center [304, 271] width 323 height 315
paste textarea "#external-booking .rentals-list .rental-name { font-size: 24px; font-family: Mi…"
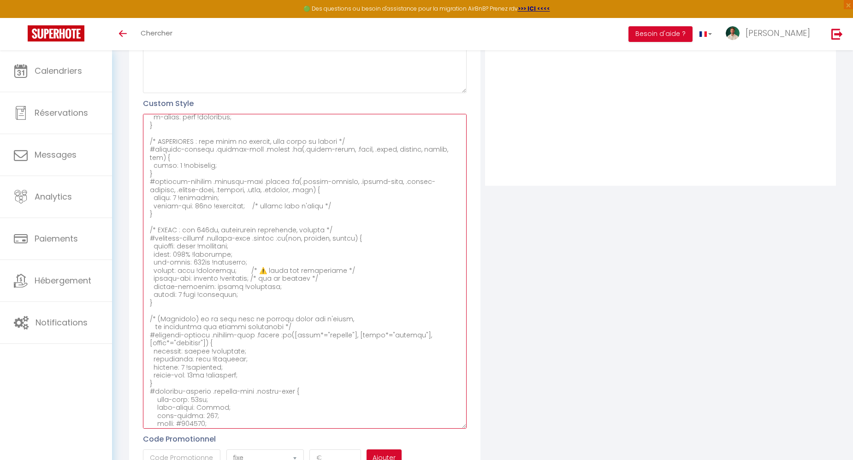
scroll to position [422, 0]
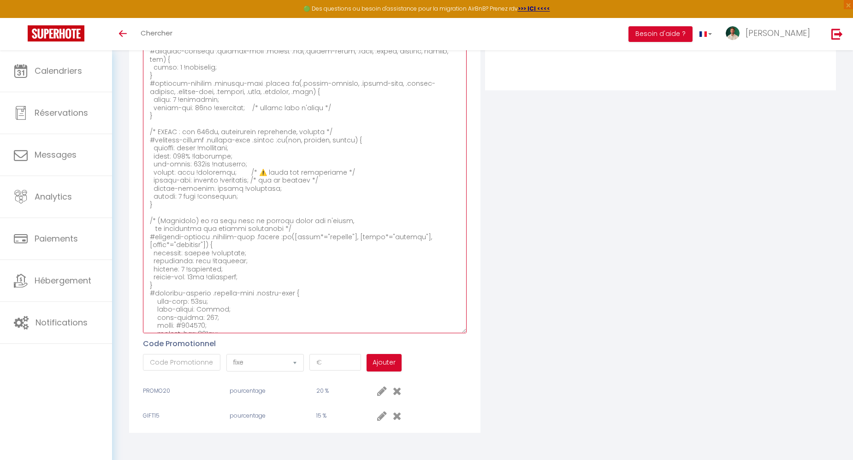
drag, startPoint x: 150, startPoint y: 284, endPoint x: 255, endPoint y: 331, distance: 115.2
click at [255, 331] on textarea at bounding box center [304, 175] width 323 height 315
paste textarea "}"
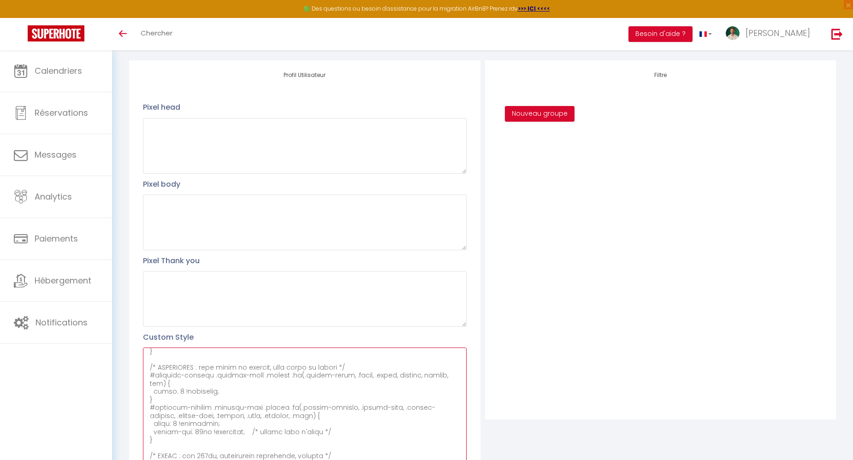
scroll to position [0, 0]
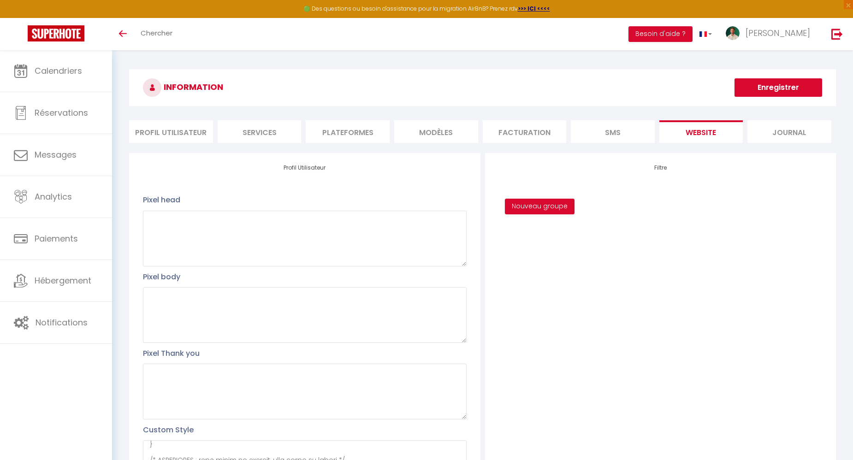
click at [768, 81] on button "Enregistrer" at bounding box center [778, 87] width 88 height 18
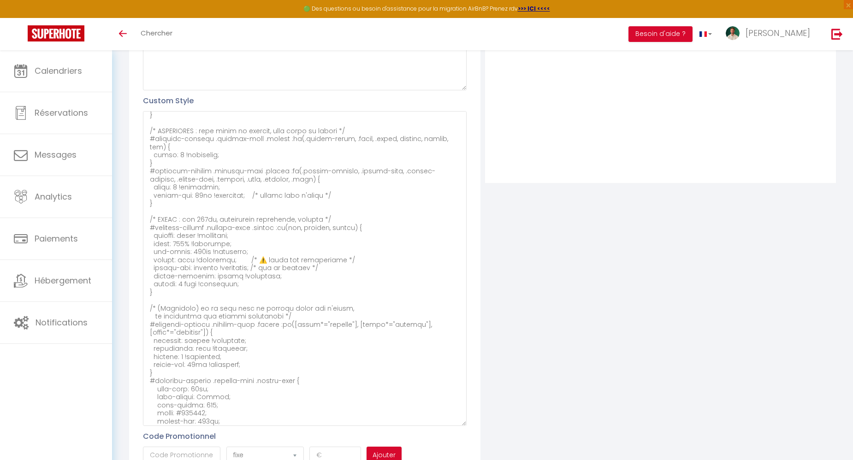
scroll to position [422, 0]
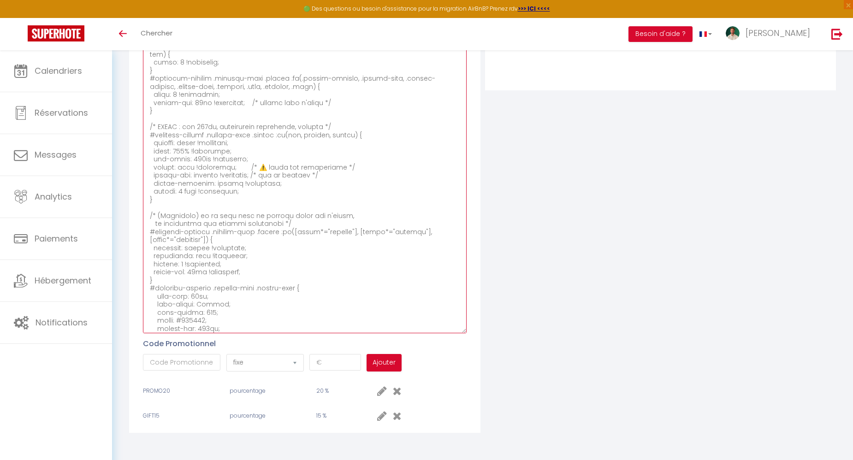
click at [252, 317] on textarea at bounding box center [304, 175] width 323 height 315
click at [299, 259] on textarea at bounding box center [304, 175] width 323 height 315
paste textarea "/* Masque le prix */ #external-booking .rentals-list .rental .rental-price { di…"
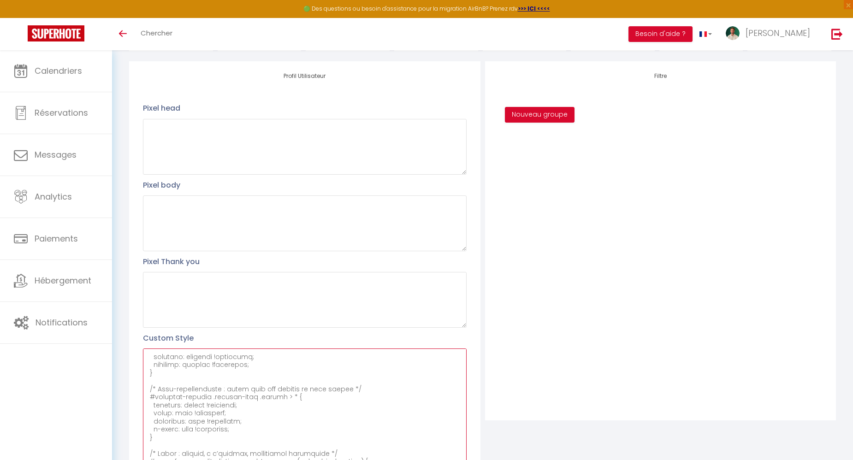
scroll to position [0, 0]
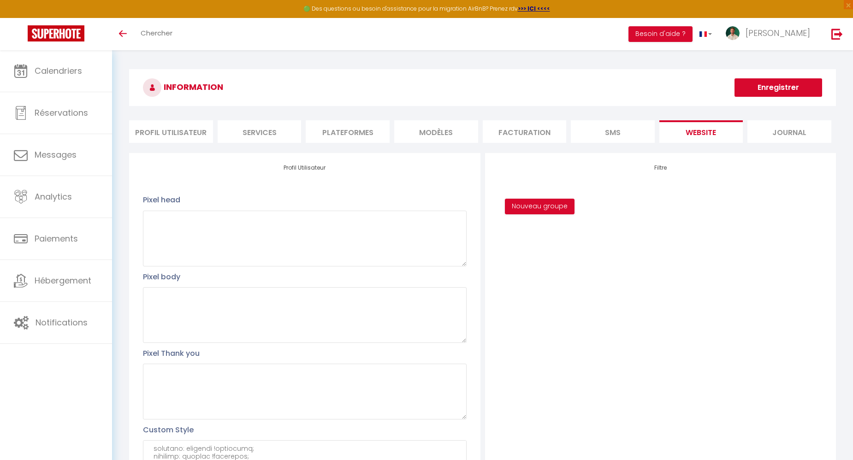
click at [772, 82] on button "Enregistrer" at bounding box center [778, 87] width 88 height 18
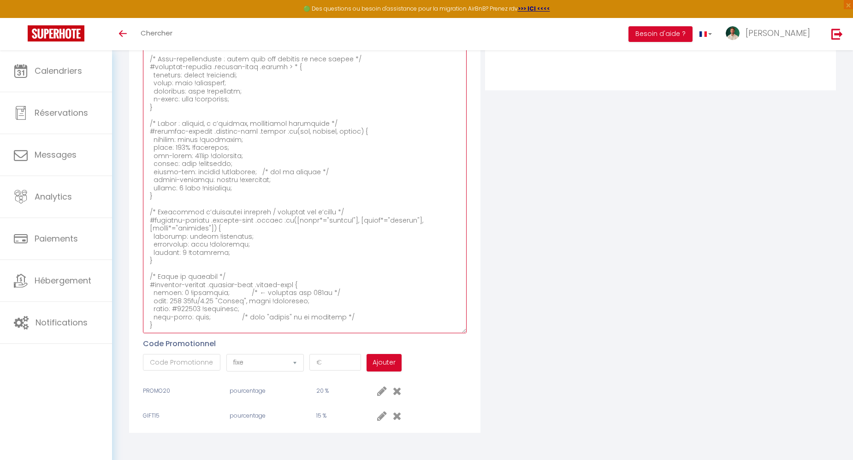
click at [299, 309] on textarea at bounding box center [304, 175] width 323 height 315
paste textarea "#external-booking .rentals-list .rental .rental-price { display: none; } /* LIS…"
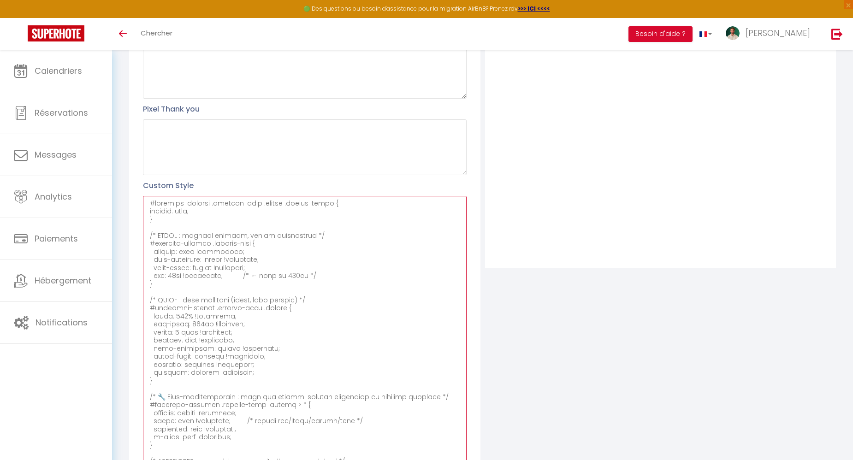
scroll to position [0, 0]
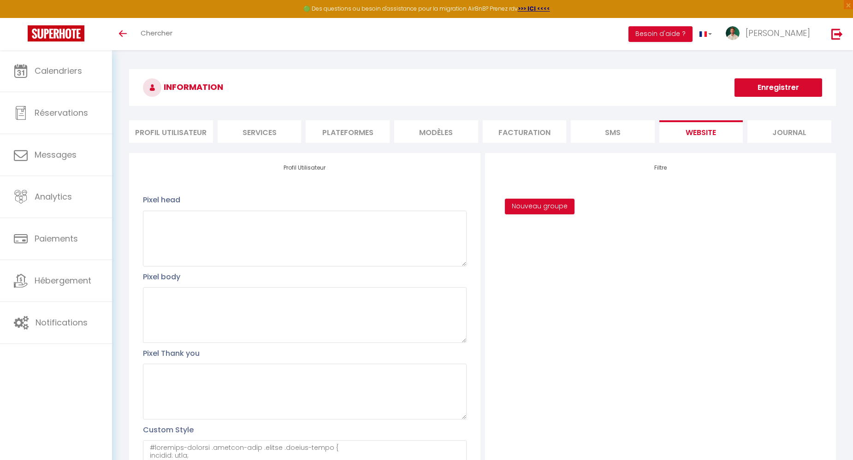
click at [755, 88] on button "Enregistrer" at bounding box center [778, 87] width 88 height 18
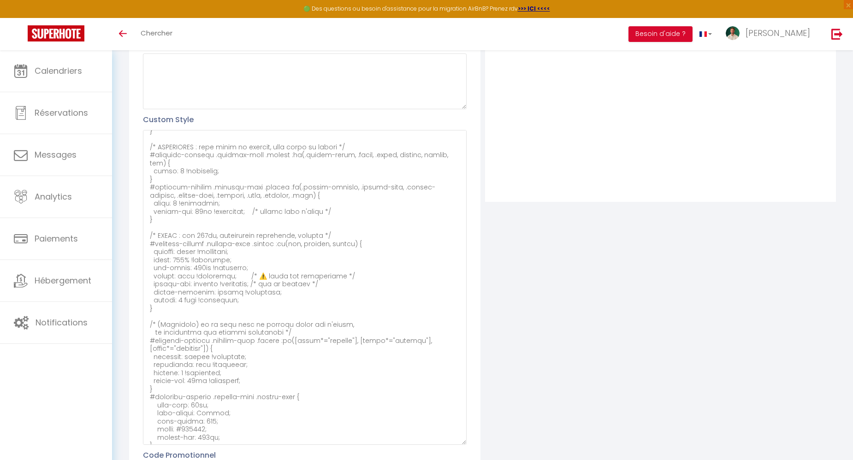
scroll to position [422, 0]
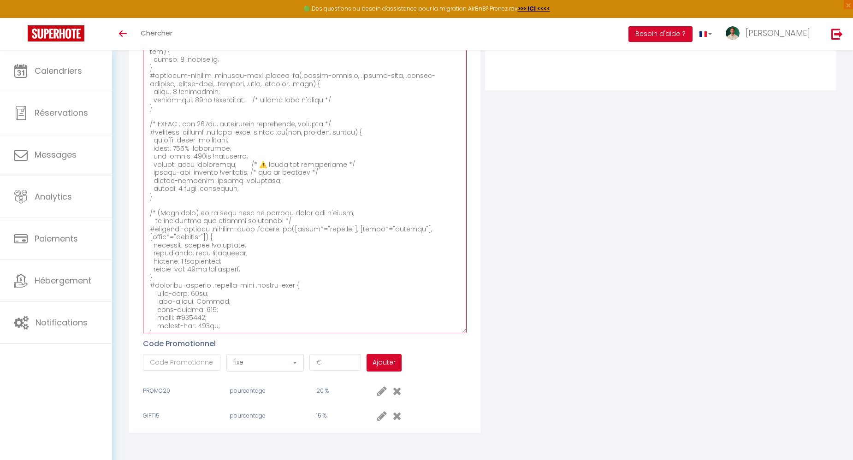
click at [212, 326] on textarea at bounding box center [304, 175] width 323 height 315
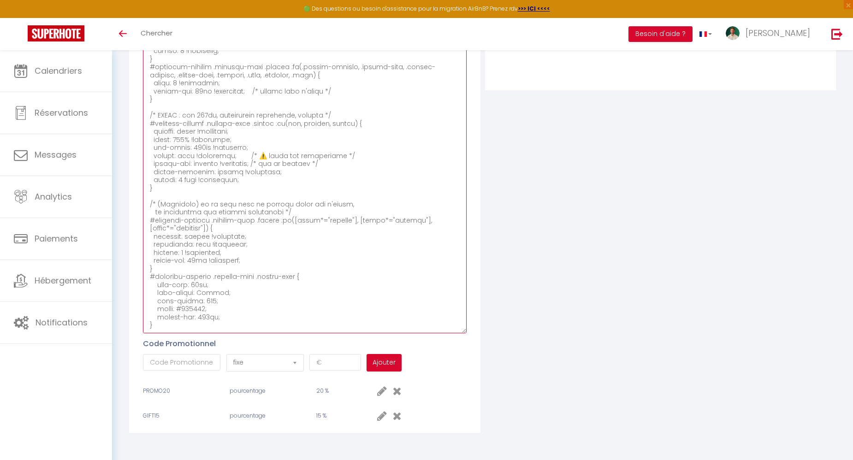
paste textarea "/* 1) Le conteneur image sert de référence de positionnement */ #external-booki…"
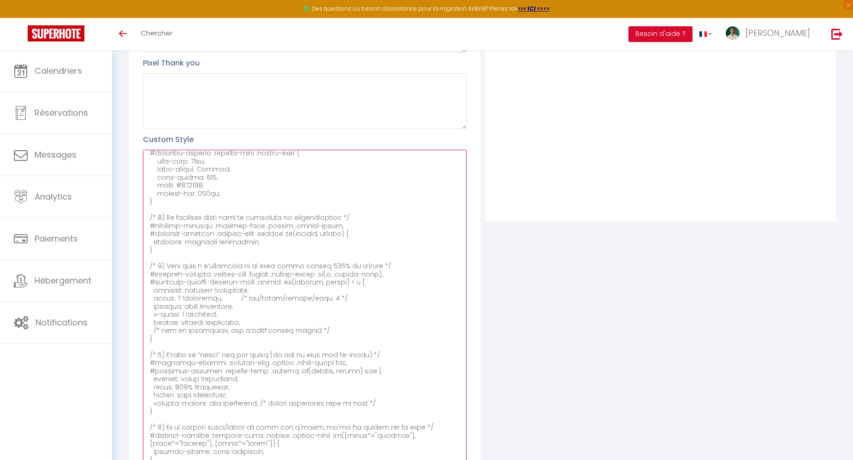
scroll to position [0, 0]
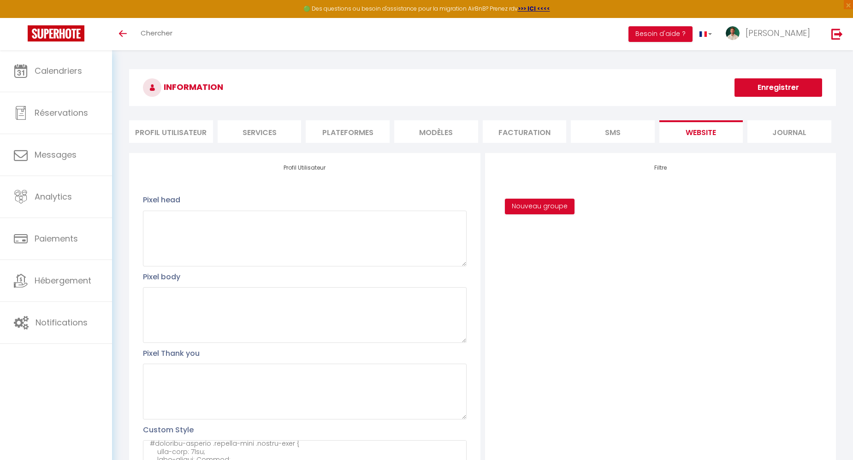
click at [757, 93] on button "Enregistrer" at bounding box center [778, 87] width 88 height 18
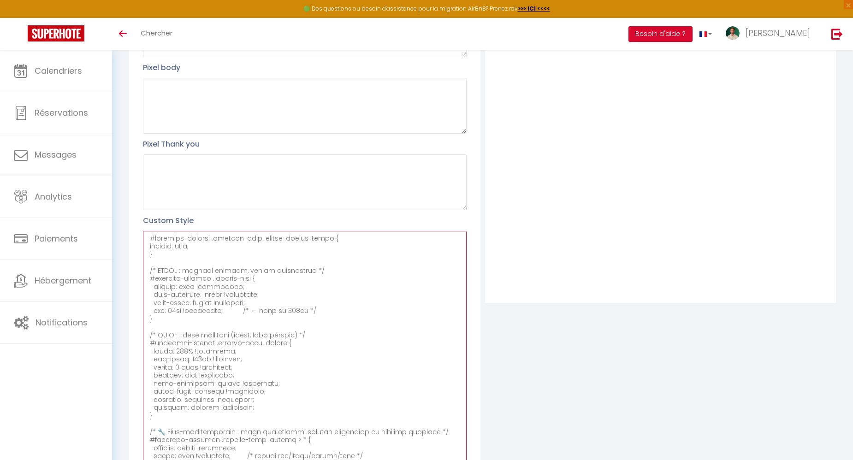
click at [242, 284] on textarea at bounding box center [304, 388] width 323 height 315
paste textarea
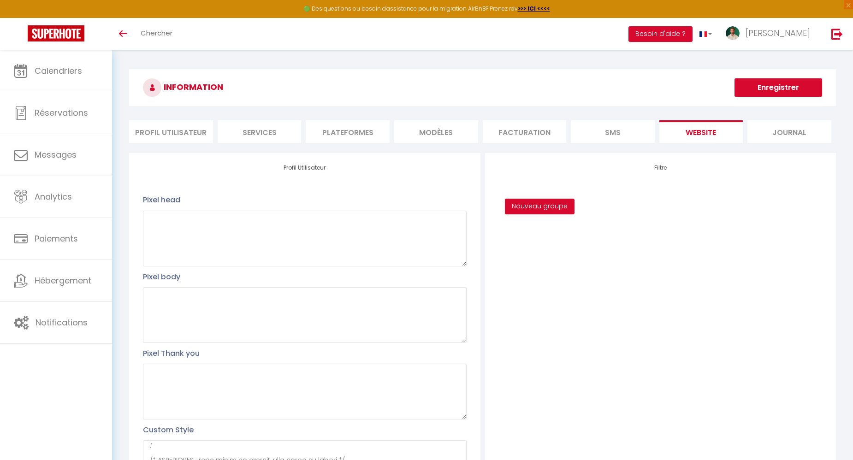
click at [792, 89] on button "Enregistrer" at bounding box center [778, 87] width 88 height 18
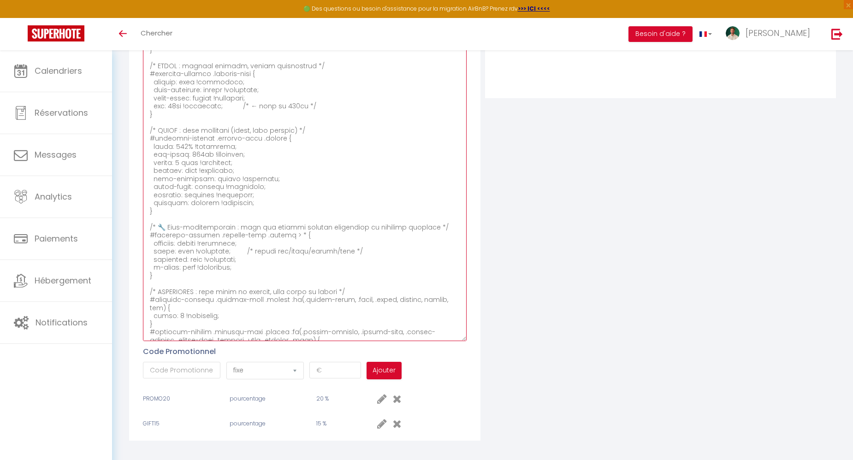
scroll to position [309, 0]
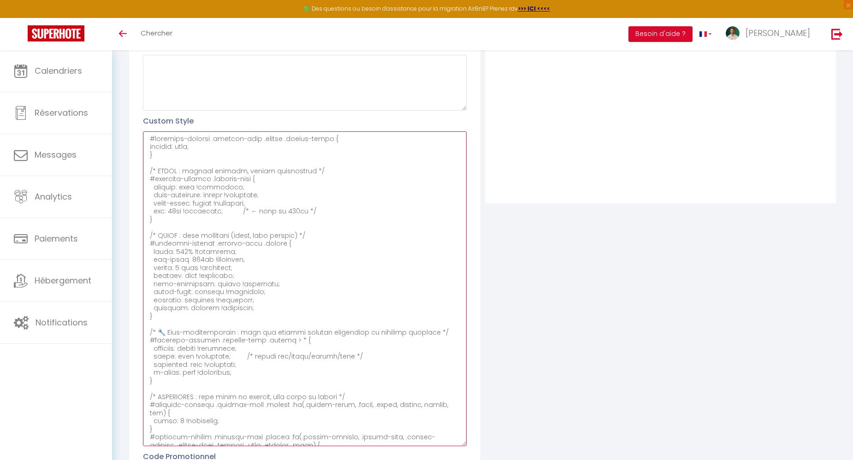
drag, startPoint x: 182, startPoint y: 335, endPoint x: 146, endPoint y: 172, distance: 166.2
click at [146, 172] on textarea at bounding box center [304, 288] width 323 height 315
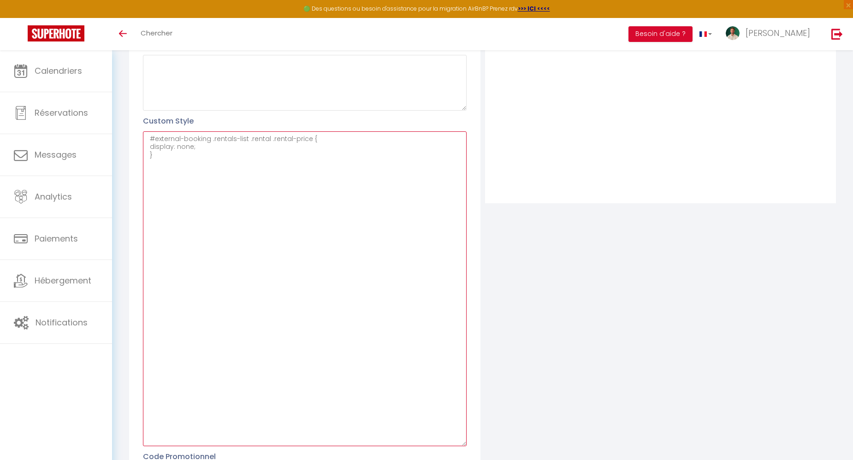
scroll to position [0, 0]
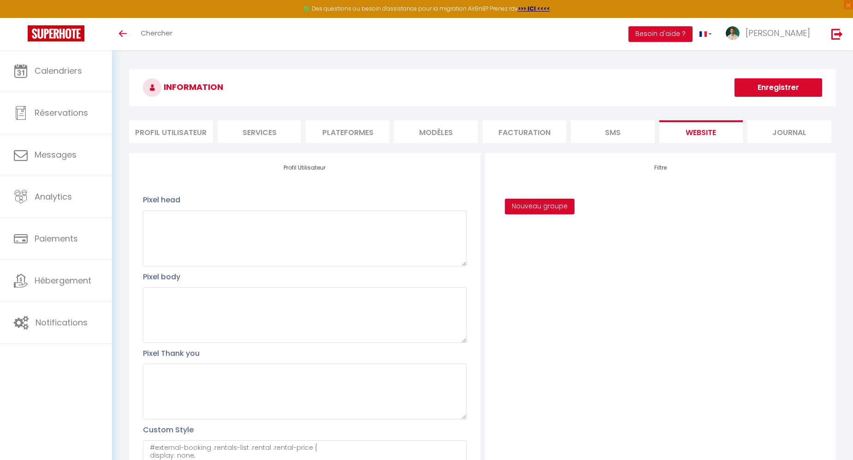
click at [750, 91] on button "Enregistrer" at bounding box center [778, 87] width 88 height 18
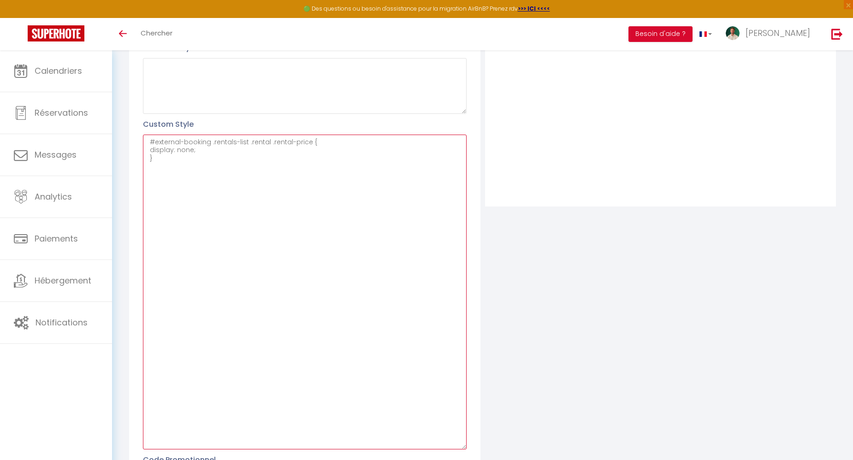
click at [170, 192] on textarea "#external-booking .rentals-list .rental .rental-price { display: none; }" at bounding box center [304, 292] width 323 height 315
paste textarea ".photo { height: 300px; /* fixe la hauteur souhaitée */ width: auto; /* adapte …"
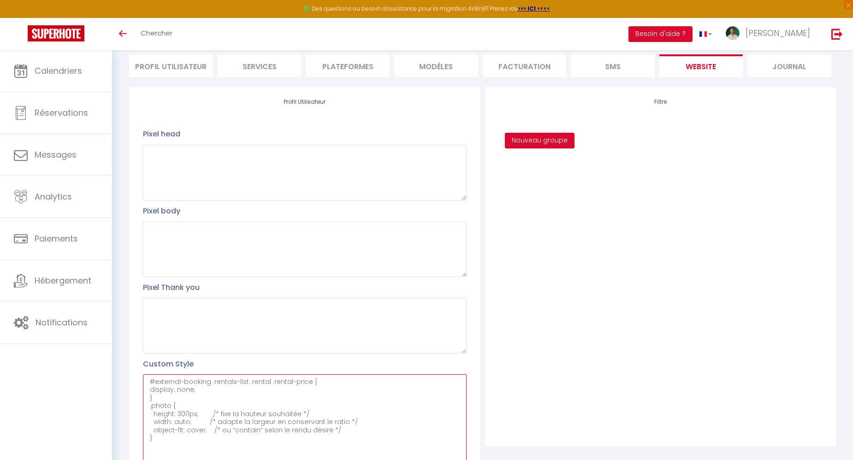
scroll to position [0, 0]
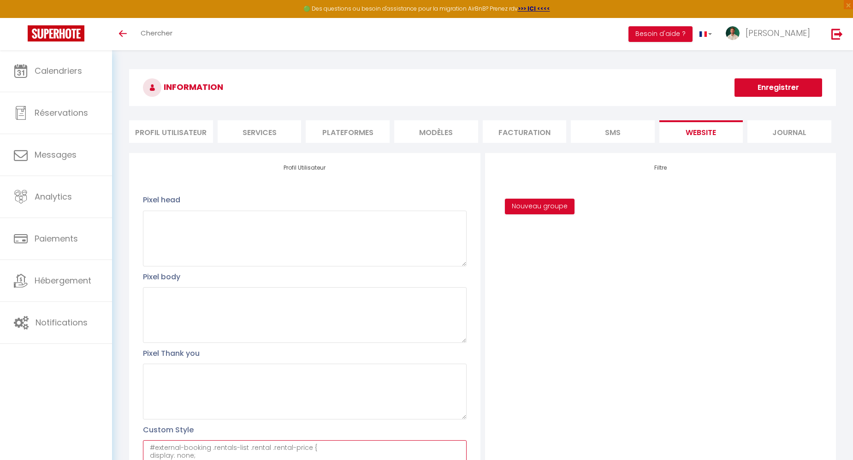
type textarea "#external-booking .rentals-list .rental .rental-price { display: none; } .photo…"
click at [790, 91] on button "Enregistrer" at bounding box center [778, 87] width 88 height 18
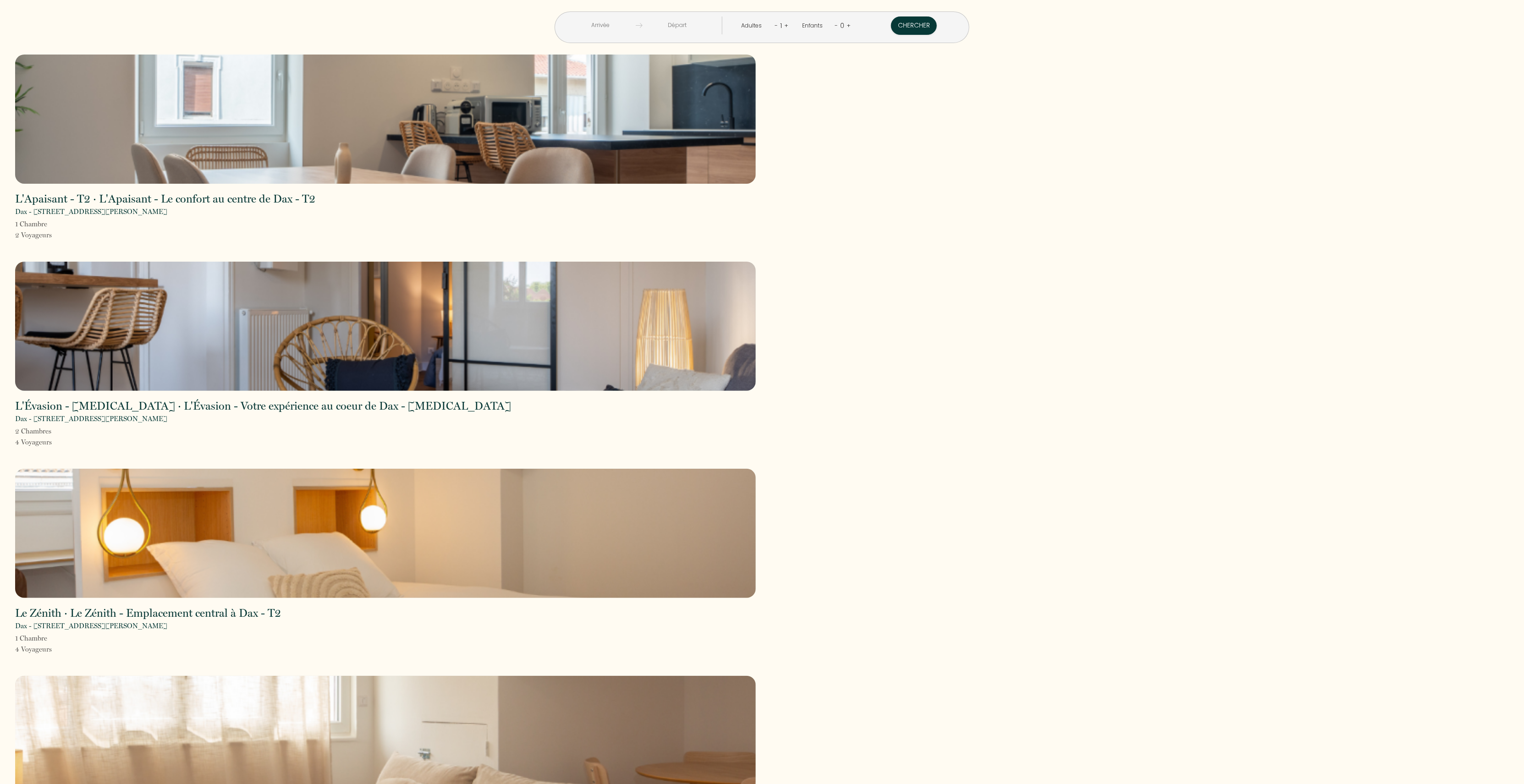
scroll to position [6, 0]
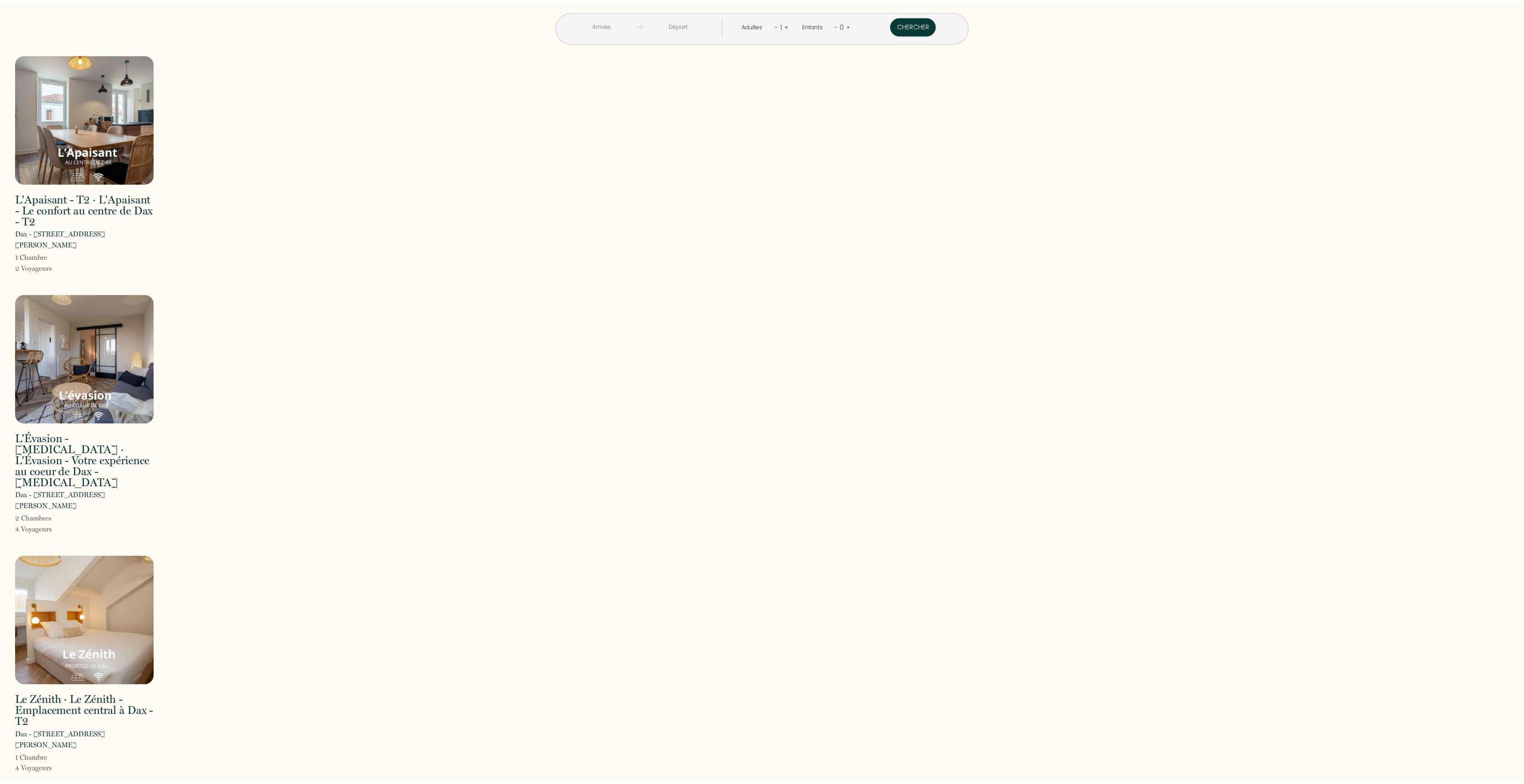
scroll to position [6, 0]
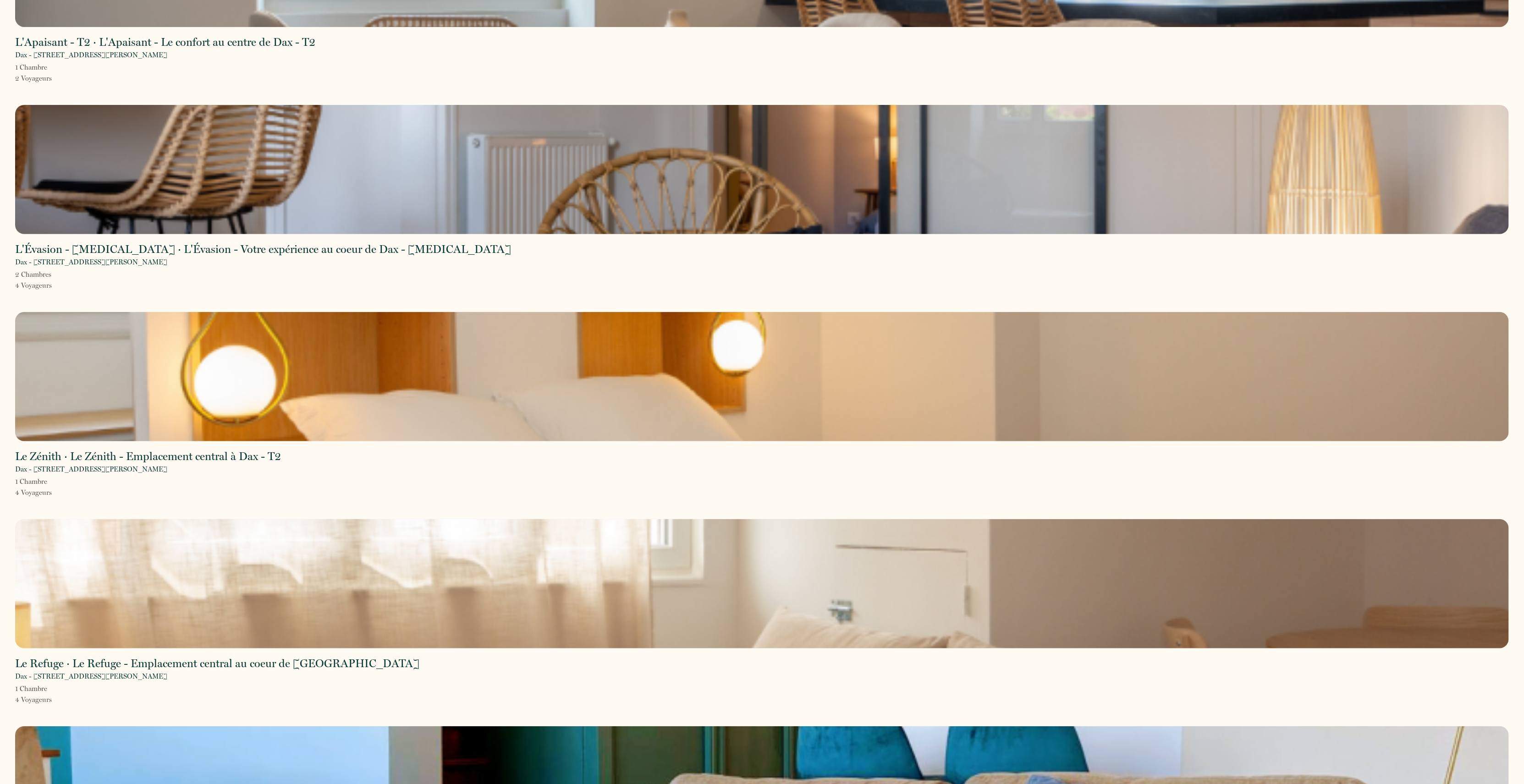
scroll to position [264, 0]
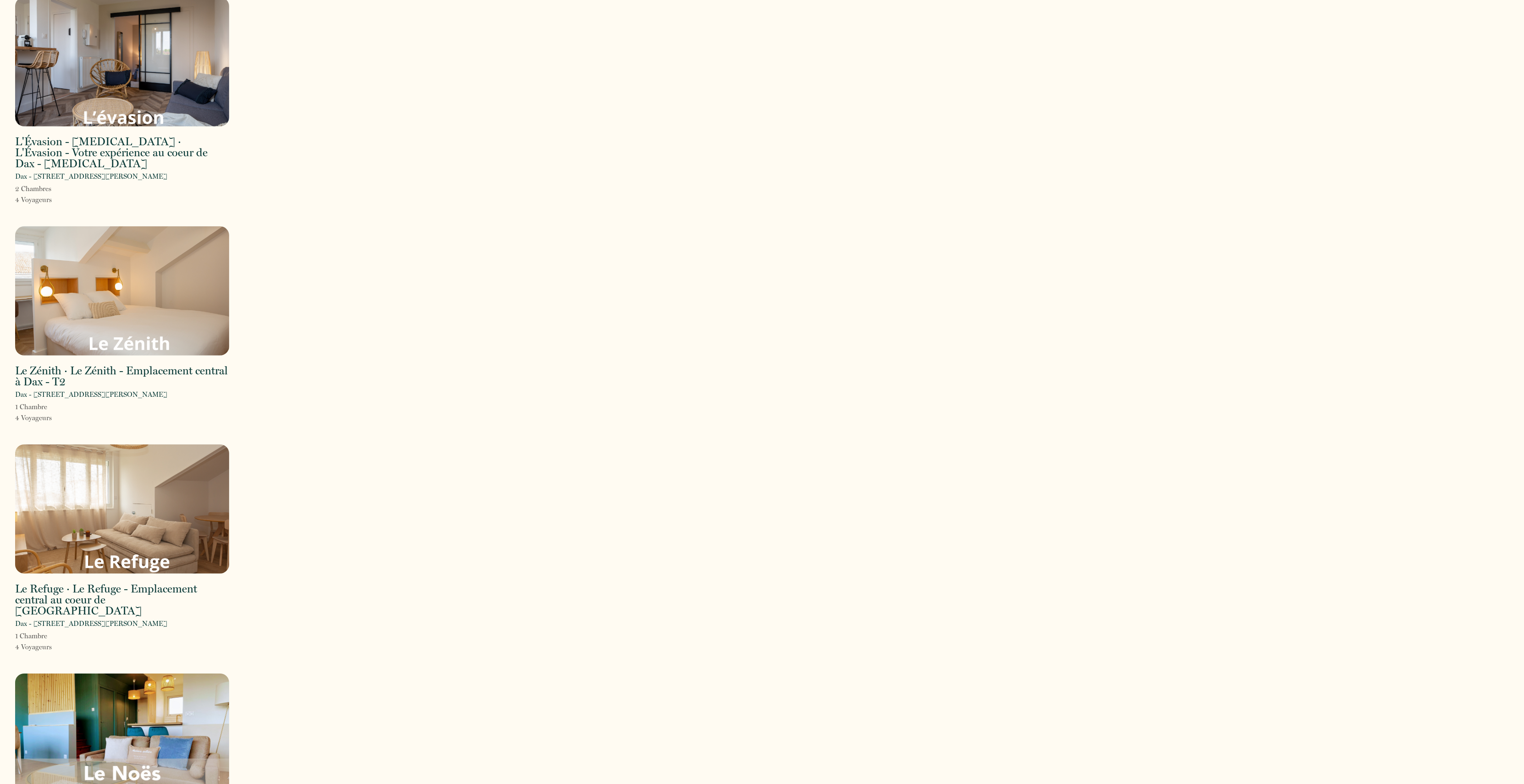
scroll to position [269, 0]
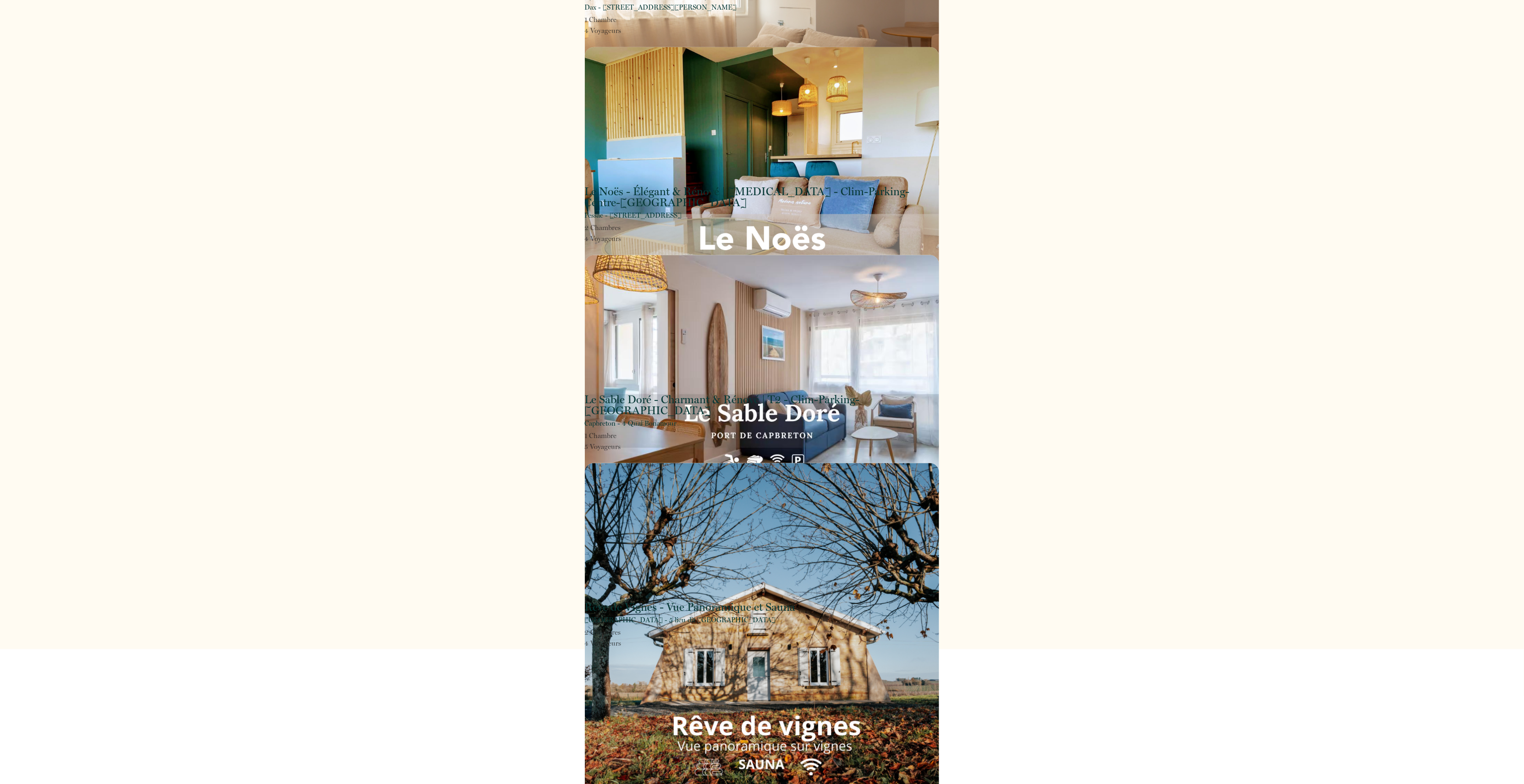
scroll to position [811, 0]
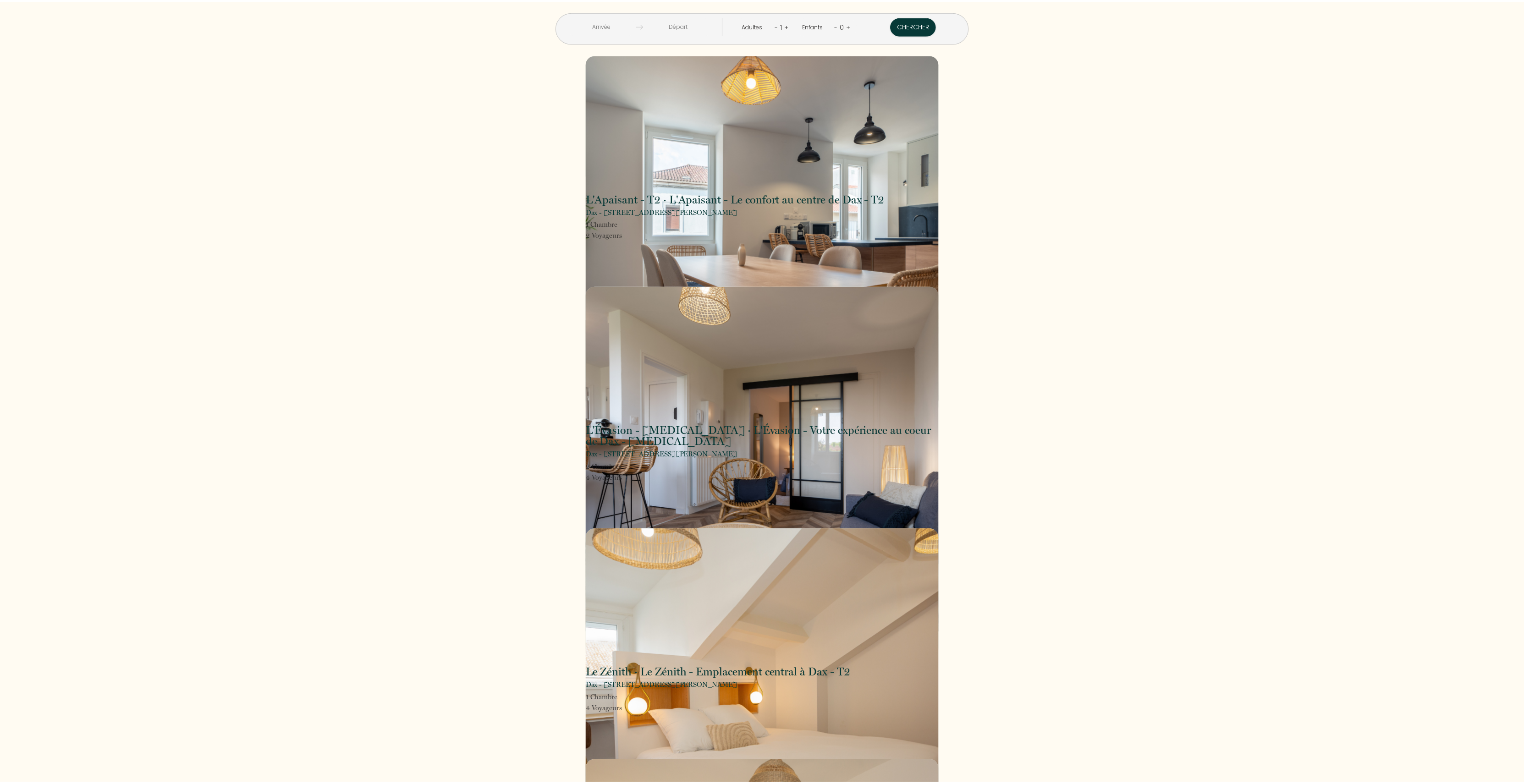
scroll to position [915, 0]
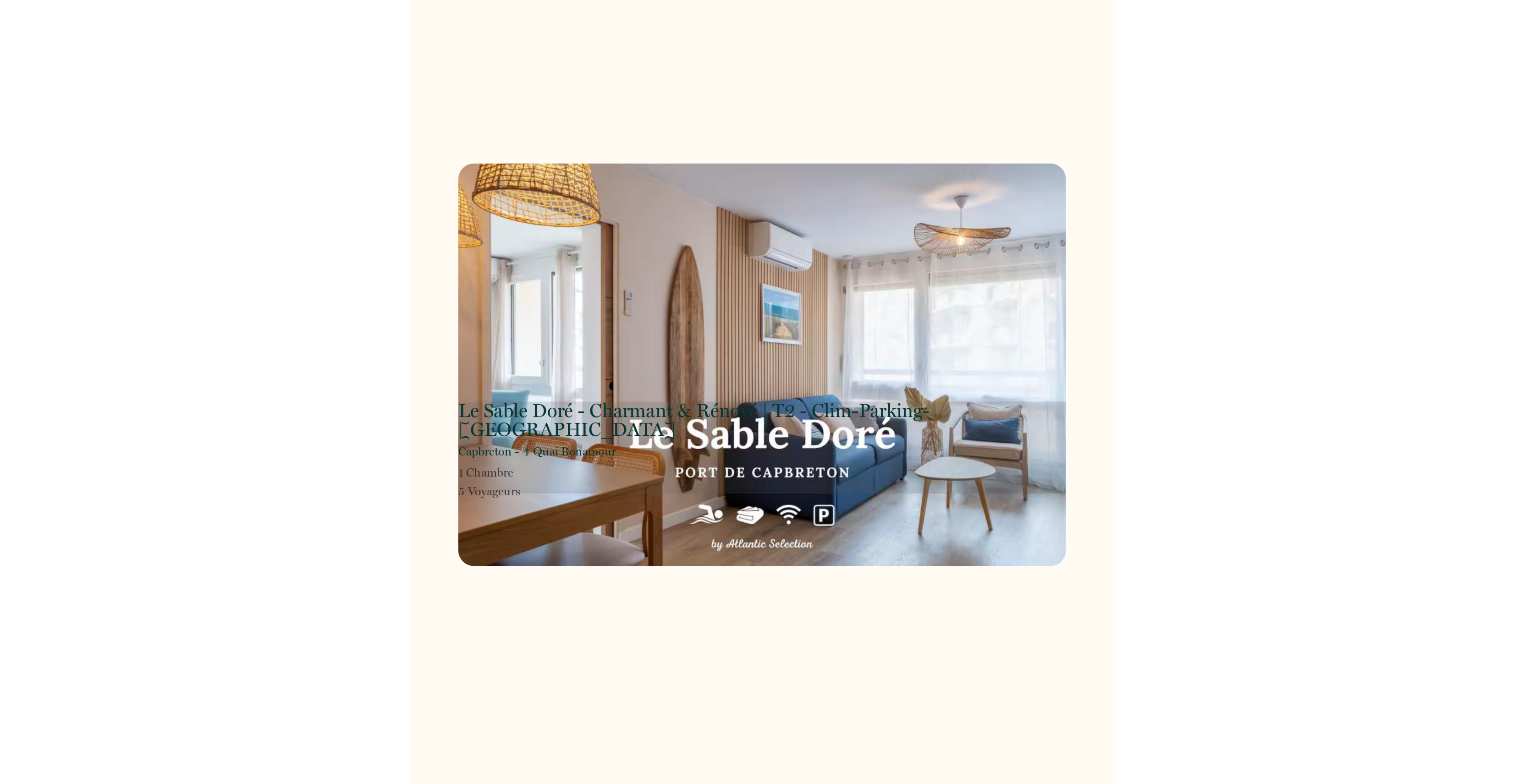
scroll to position [1838, 0]
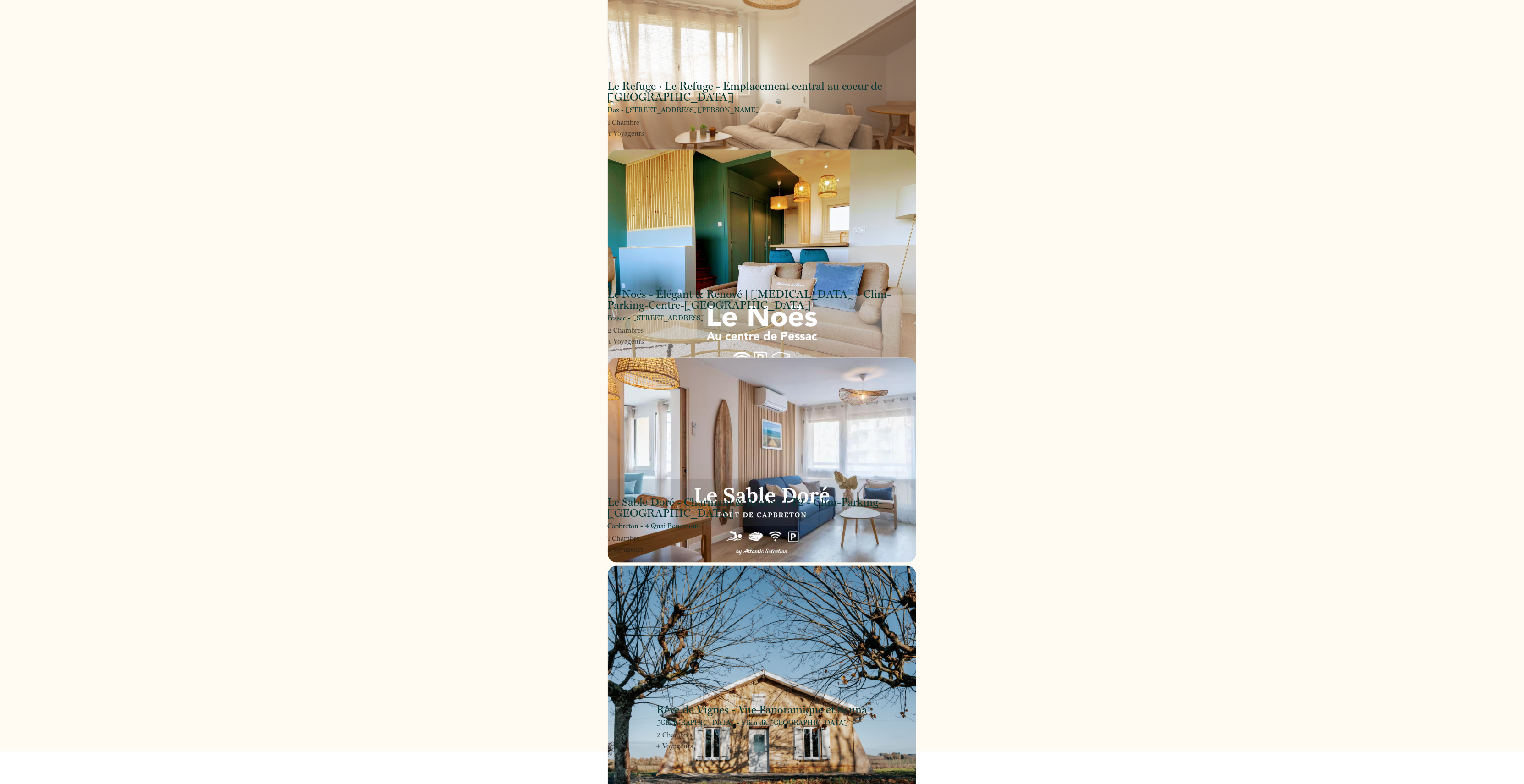
scroll to position [794, 0]
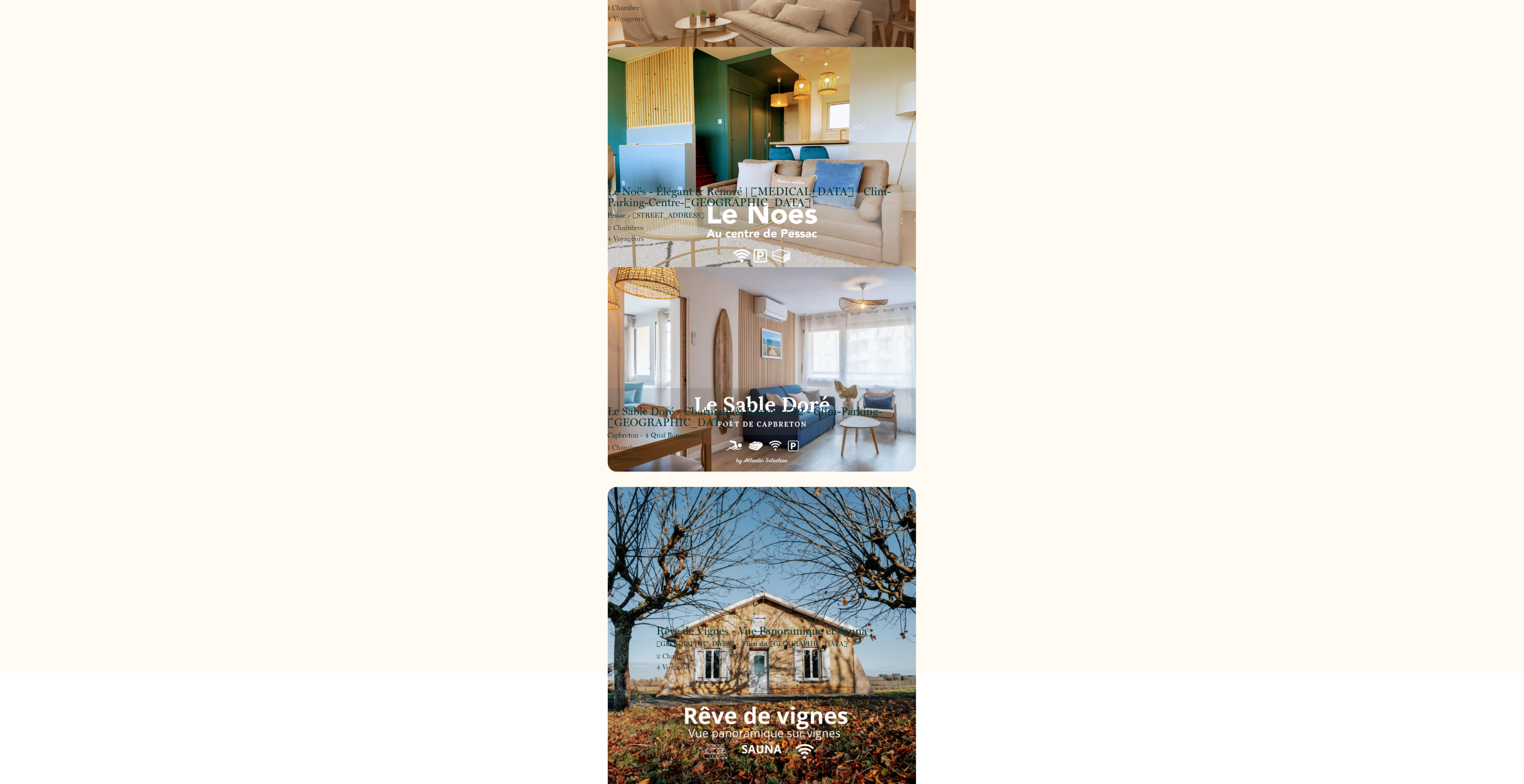
scroll to position [603, 0]
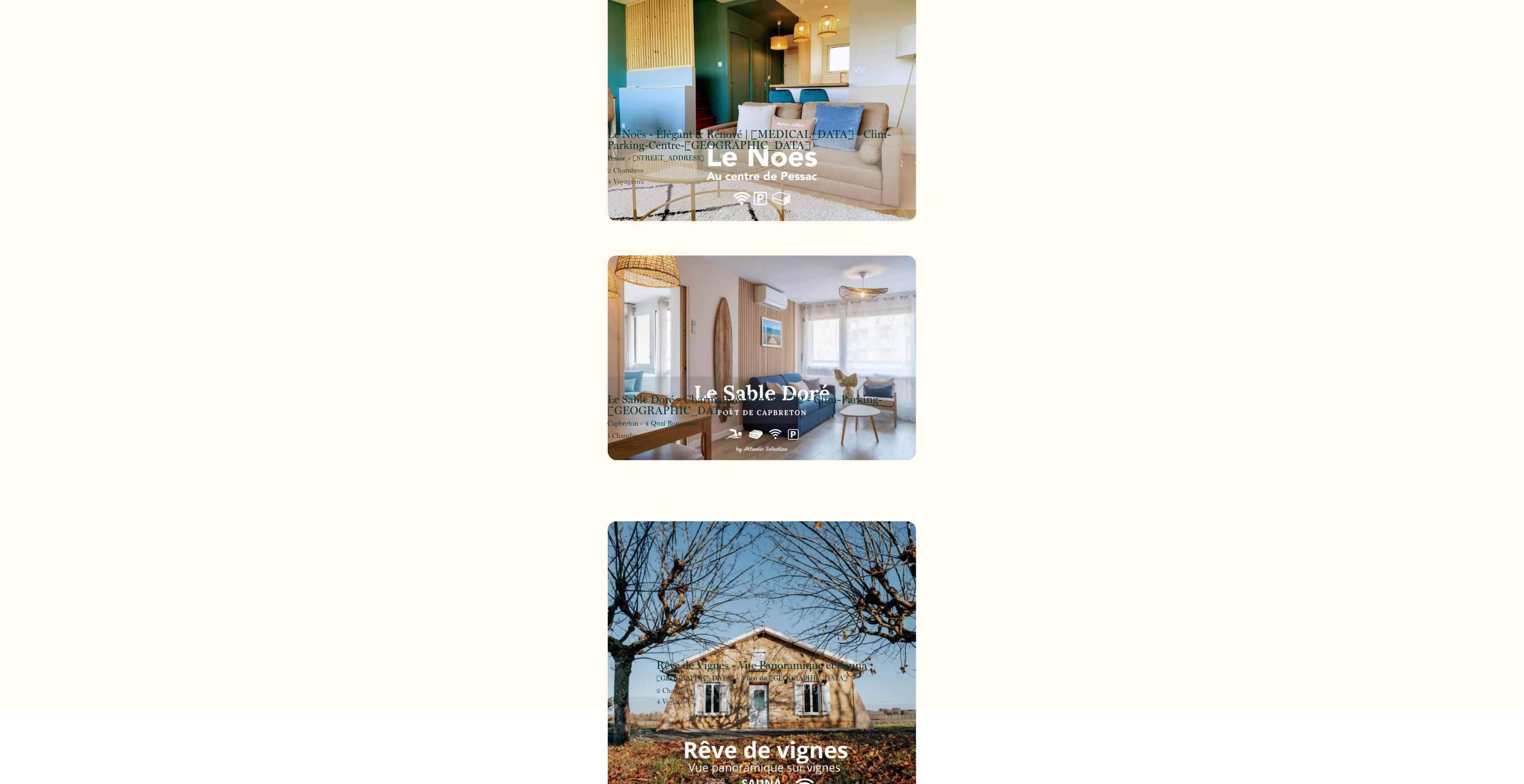
scroll to position [1140, 0]
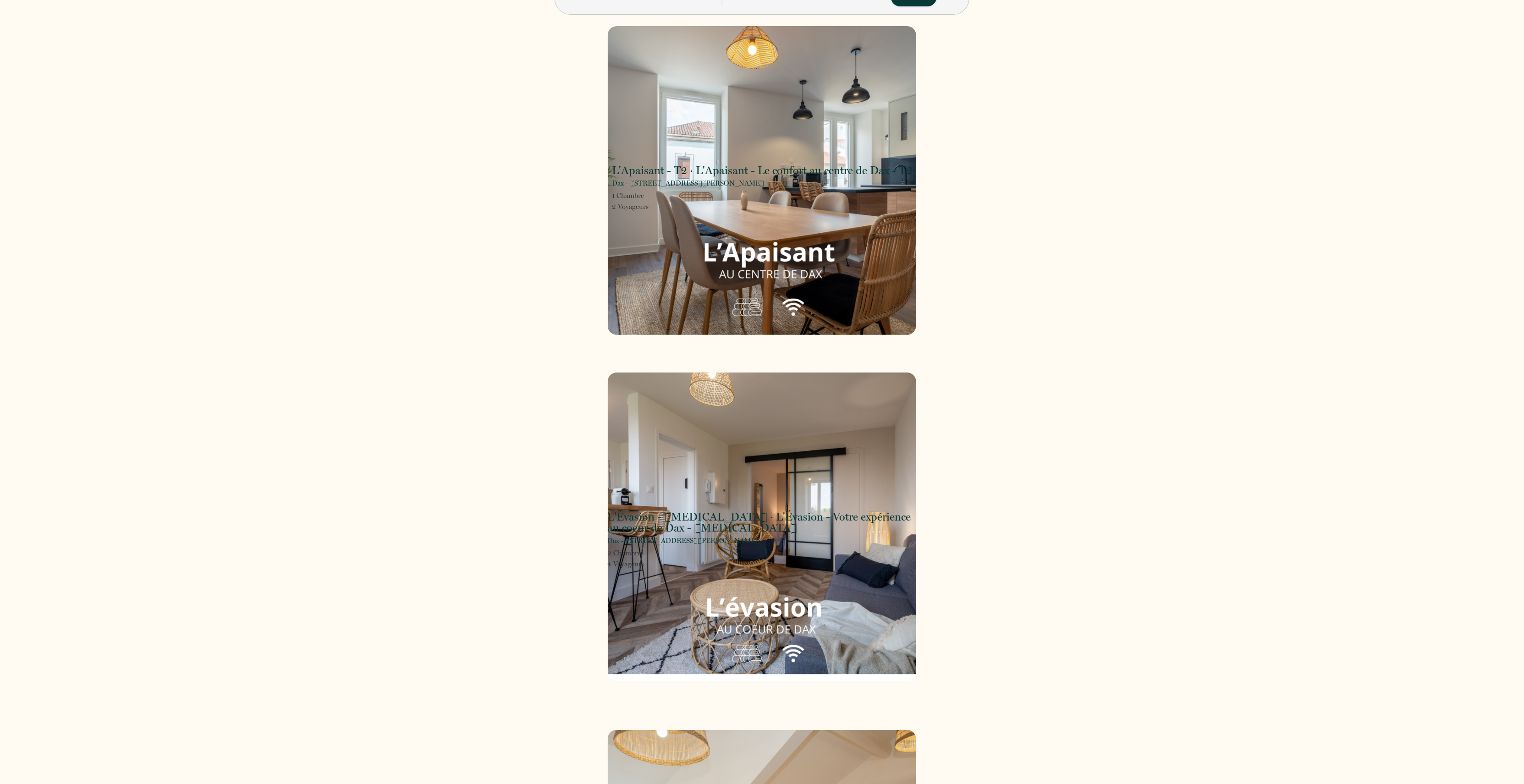
scroll to position [22, 0]
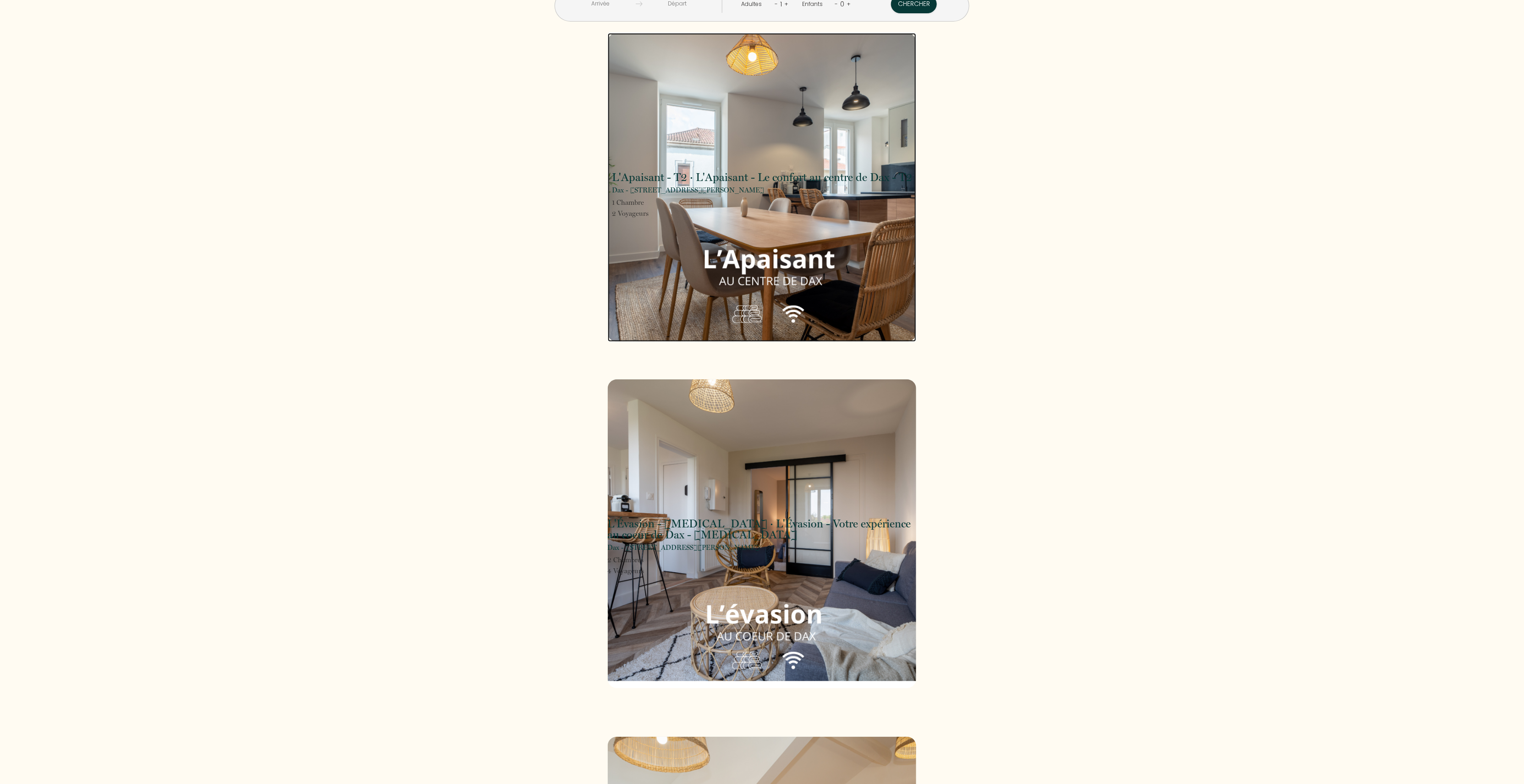
click at [846, 285] on img at bounding box center [762, 187] width 309 height 309
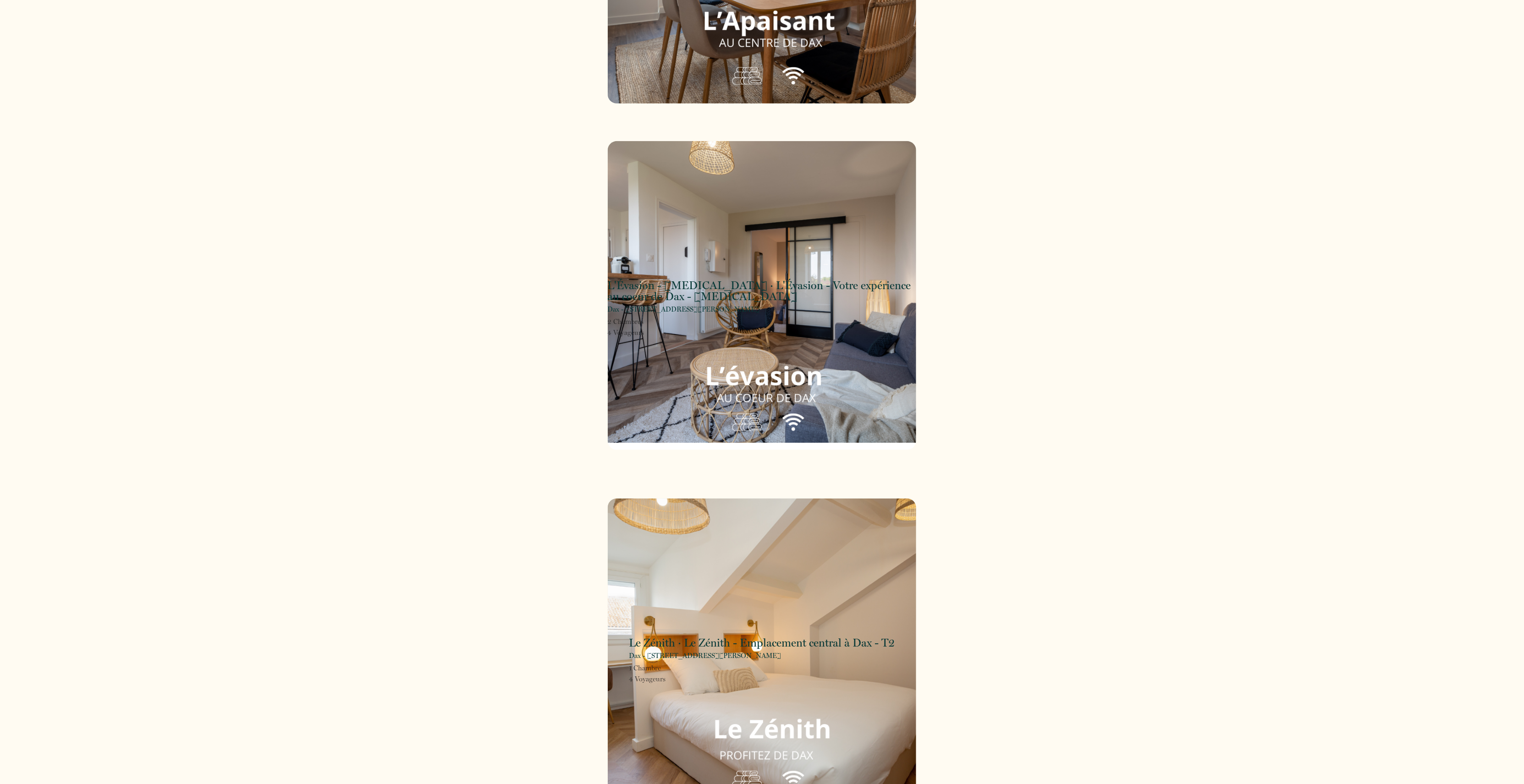
scroll to position [429, 0]
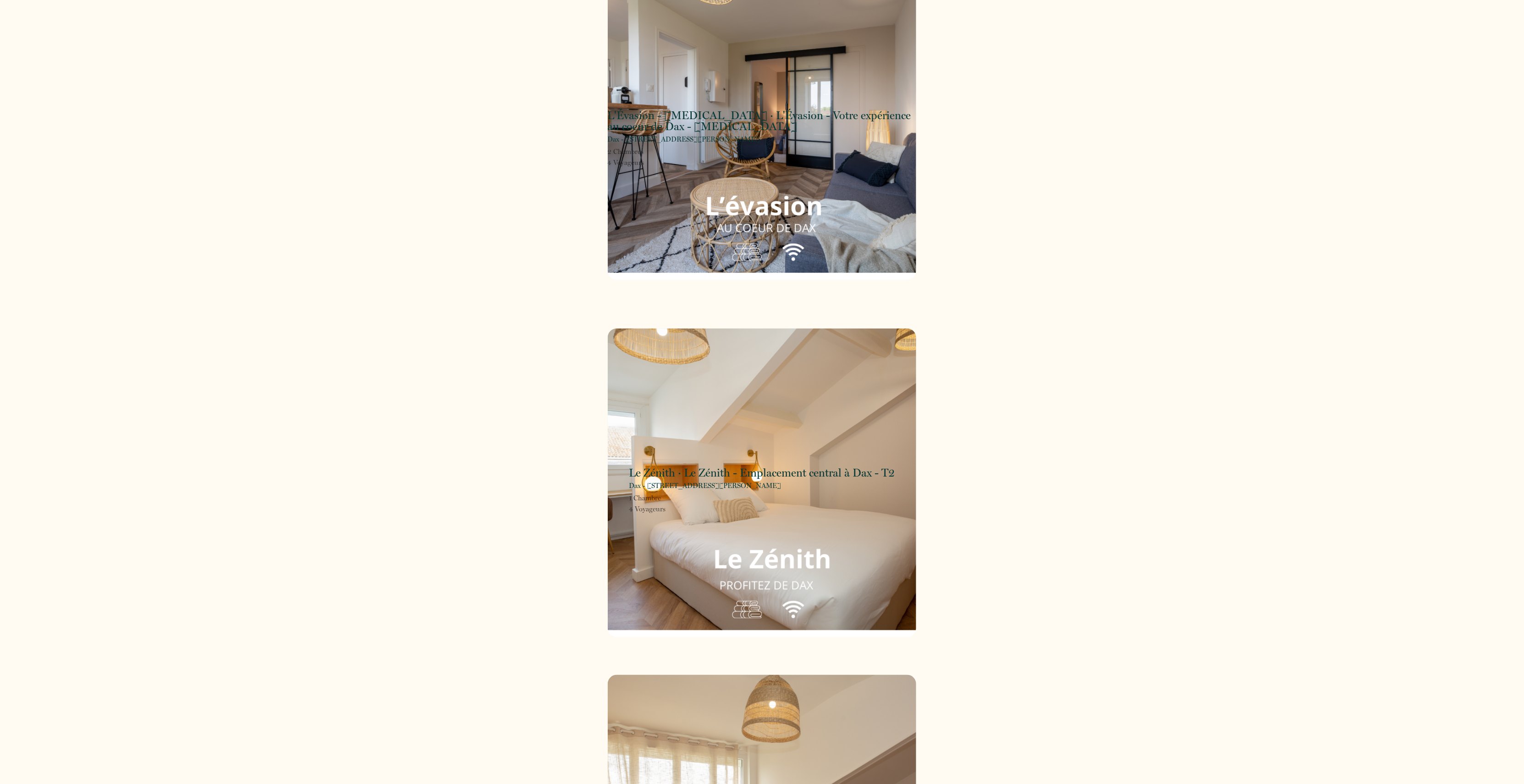
click at [494, 626] on div "L'Apaisant - T2 · L'Apaisant - Le confort au centre de Dax - T2 Dax - 60 Avenue…" at bounding box center [762, 778] width 1506 height 2308
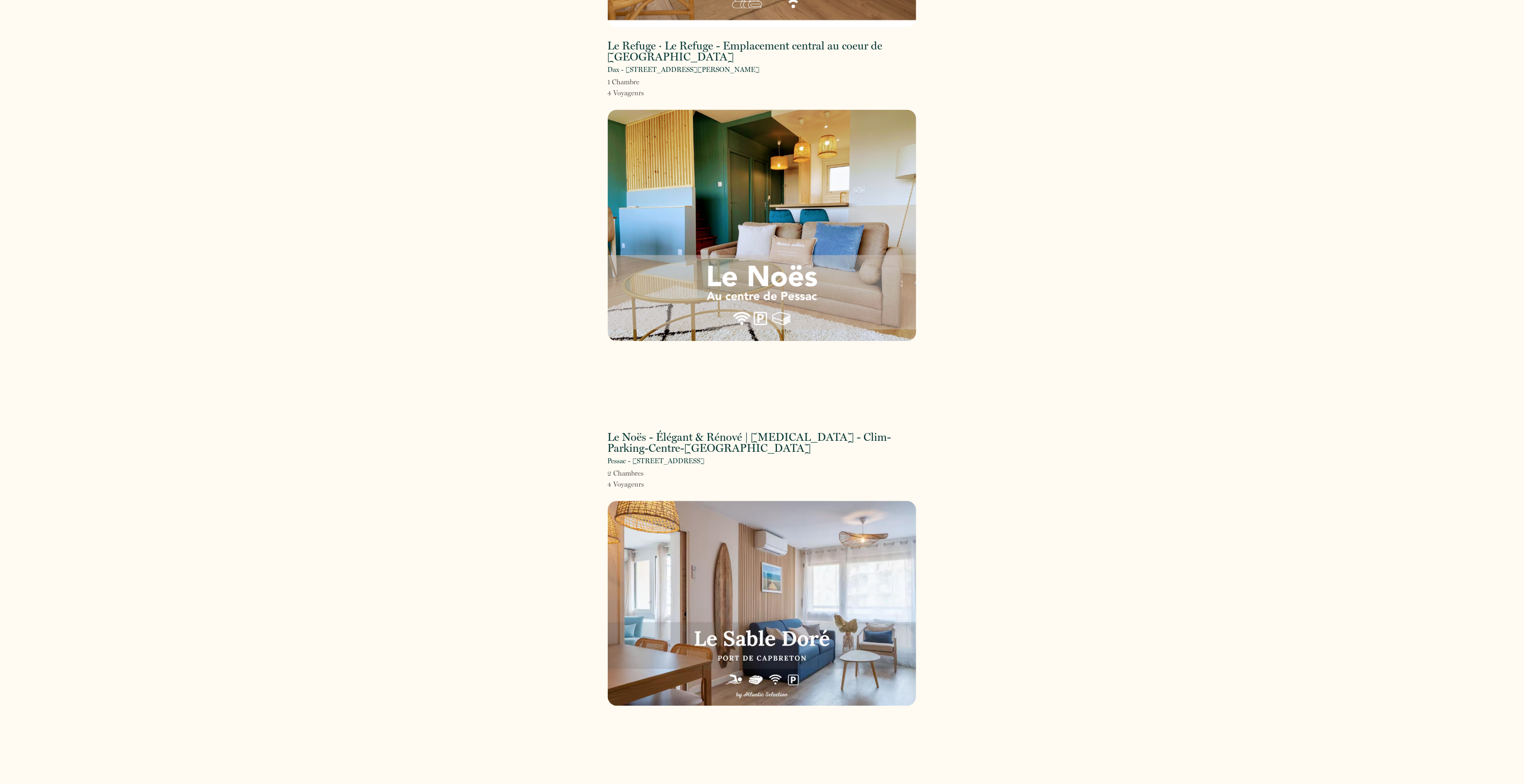
scroll to position [1657, 0]
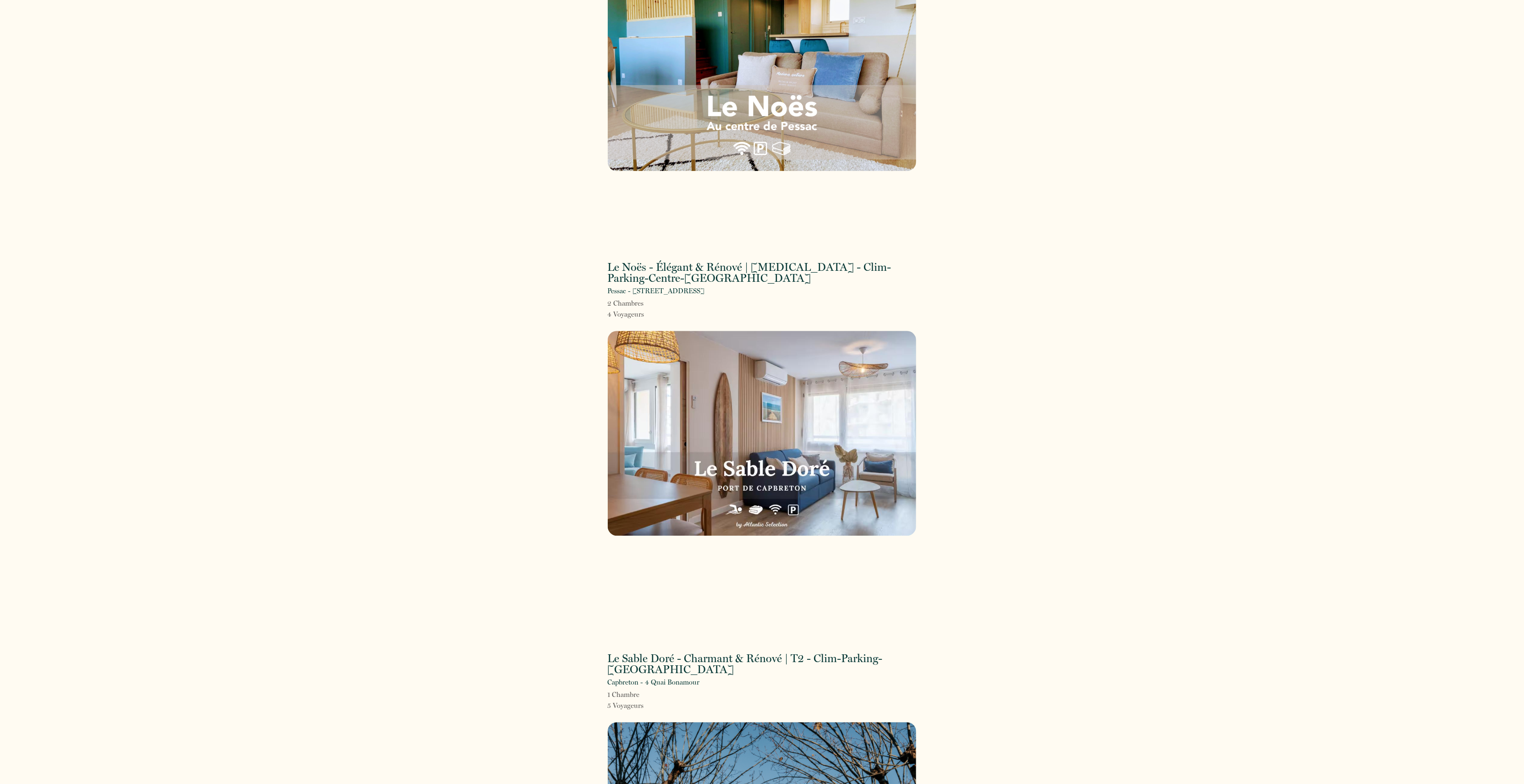
click at [699, 552] on div "Le Sable Doré - Charmant & Rénové | T2 - Clim-Parking-[GEOGRAPHIC_DATA]" at bounding box center [762, 572] width 309 height 206
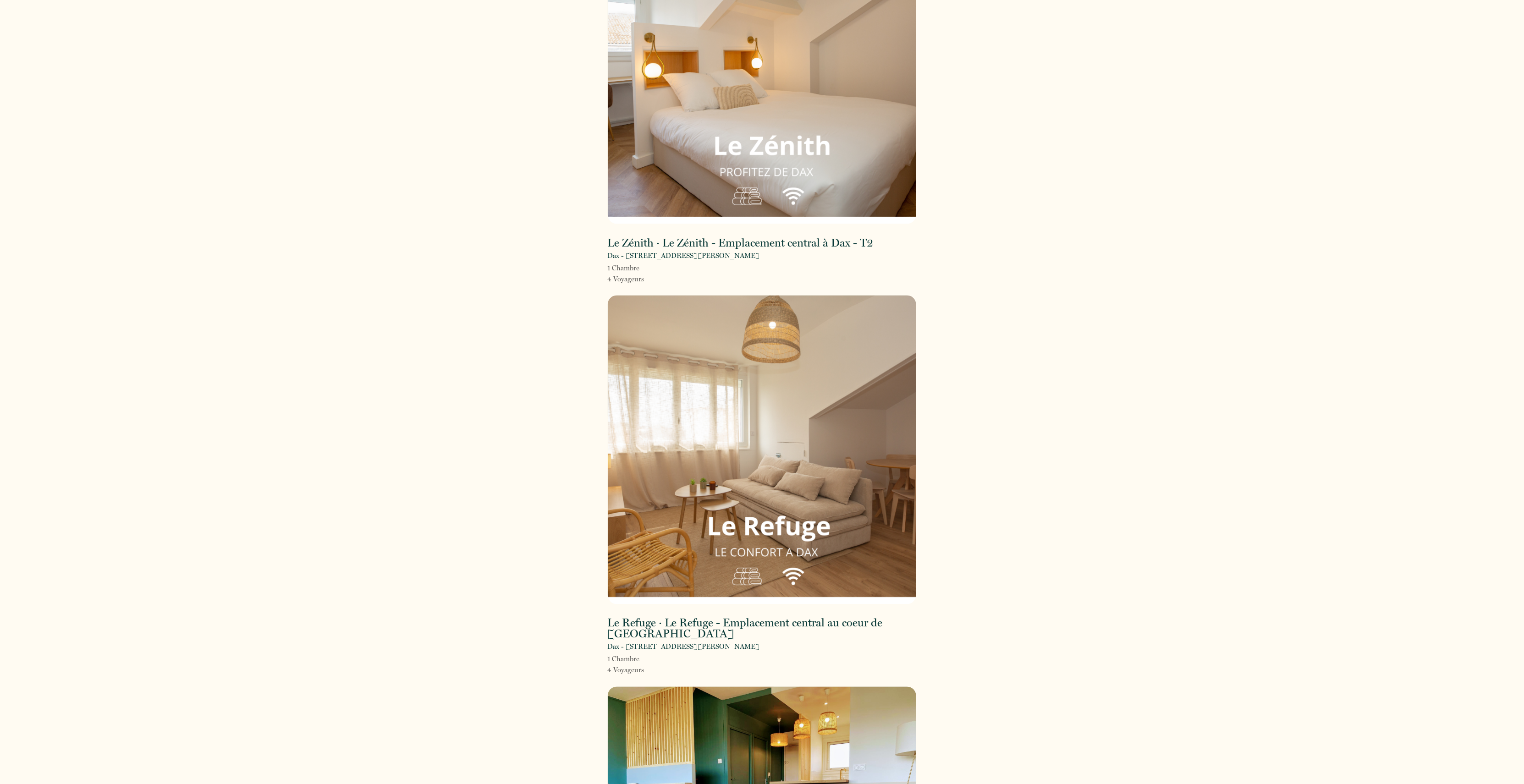
scroll to position [1103, 0]
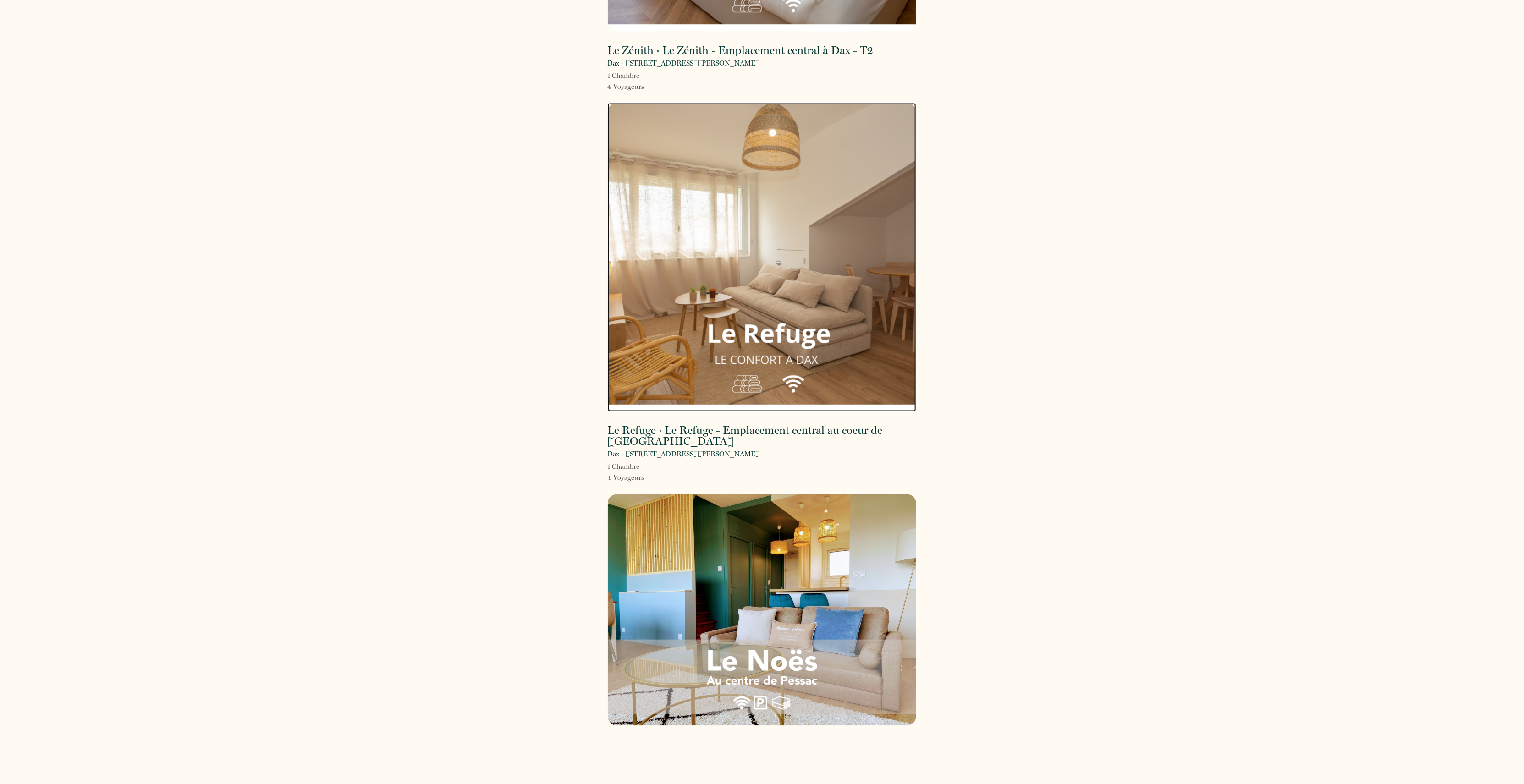
click at [776, 189] on img at bounding box center [762, 257] width 309 height 309
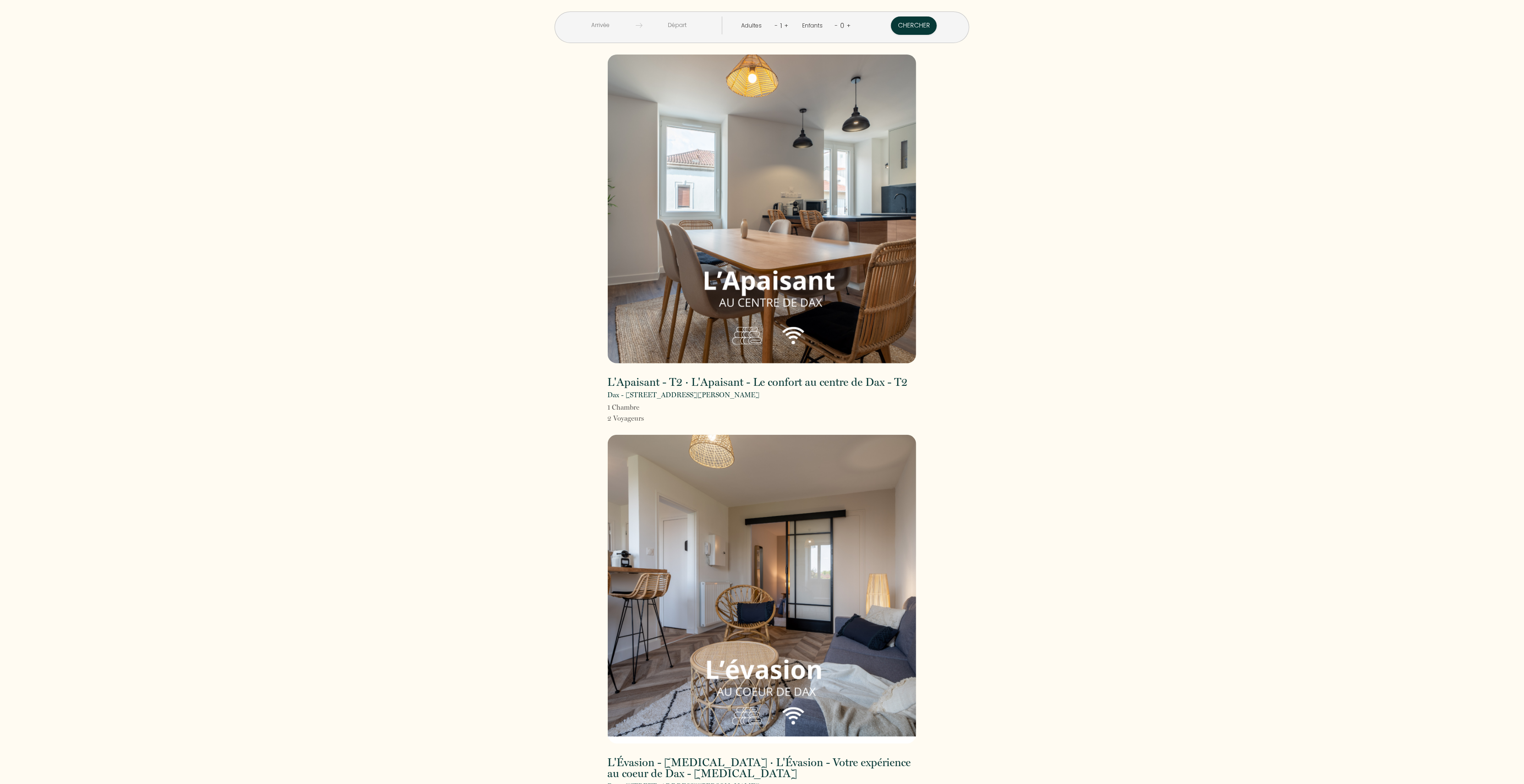
click at [741, 306] on div "L'Apaisant - T2 · L'Apaisant - Le confort au centre de Dax - T2" at bounding box center [762, 290] width 309 height 194
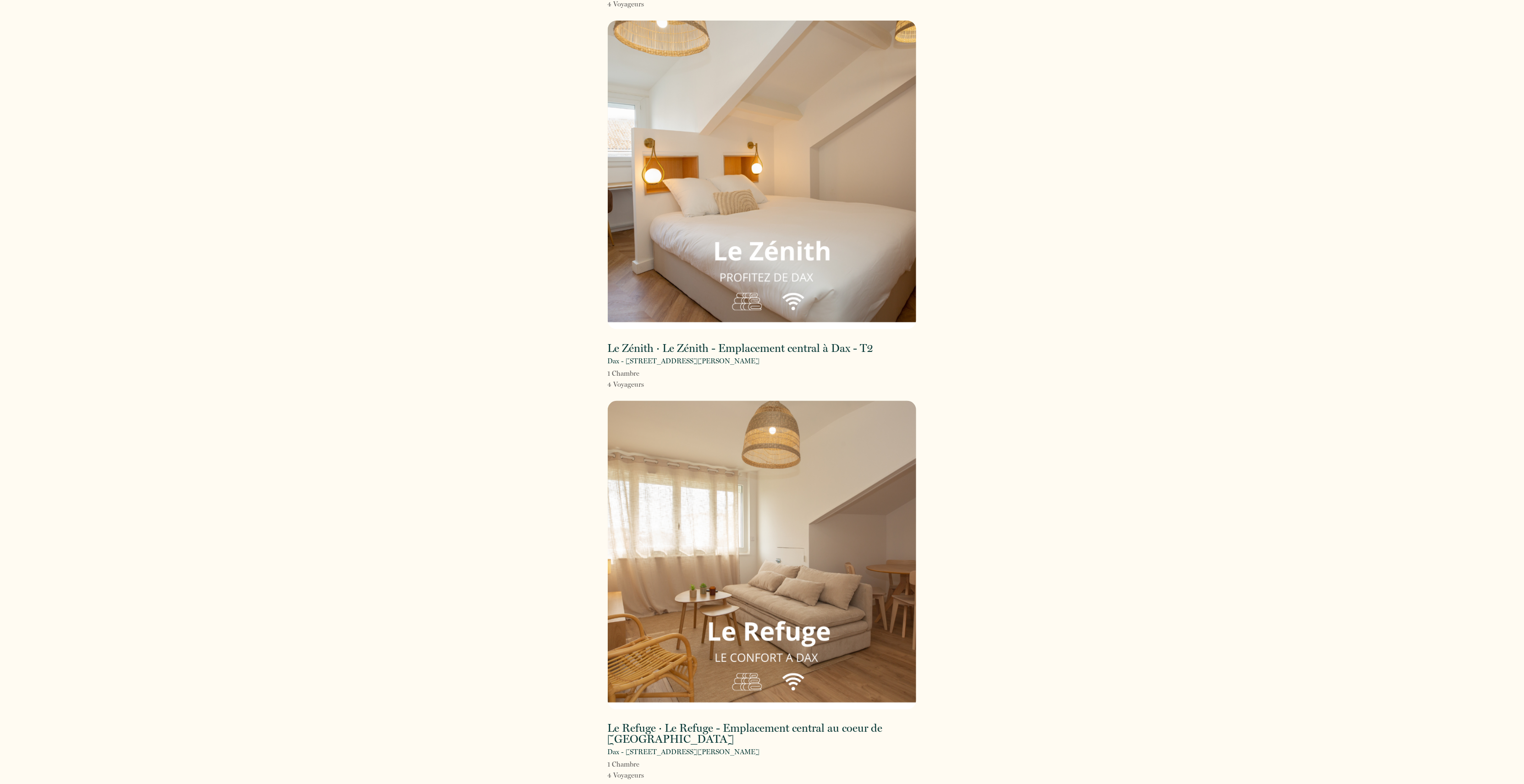
scroll to position [848, 0]
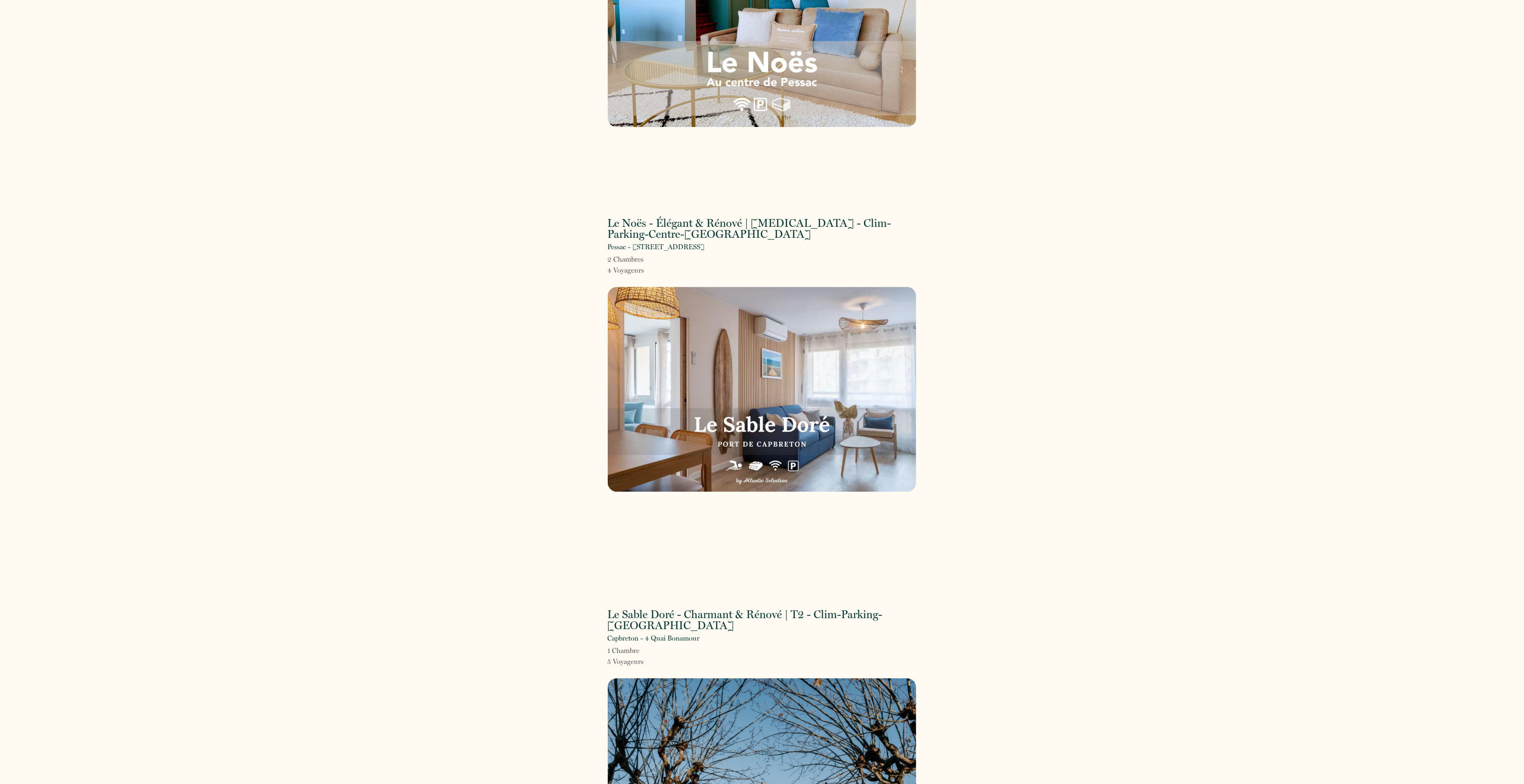
scroll to position [1954, 0]
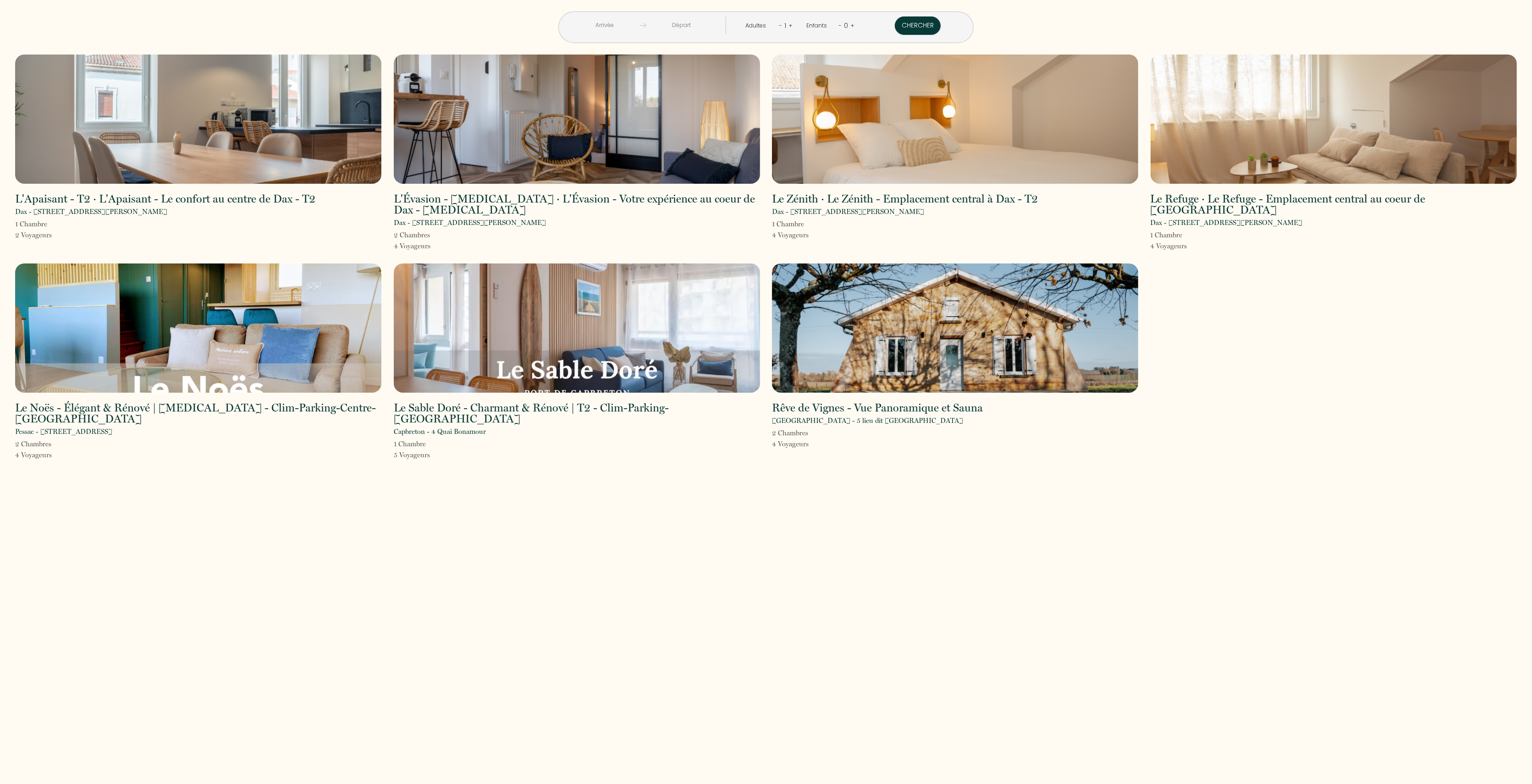
click at [1258, 311] on div "L'Apaisant - T2 · L'Apaisant - Le confort au centre de Dax - T2 Dax - [STREET_A…" at bounding box center [766, 263] width 1513 height 417
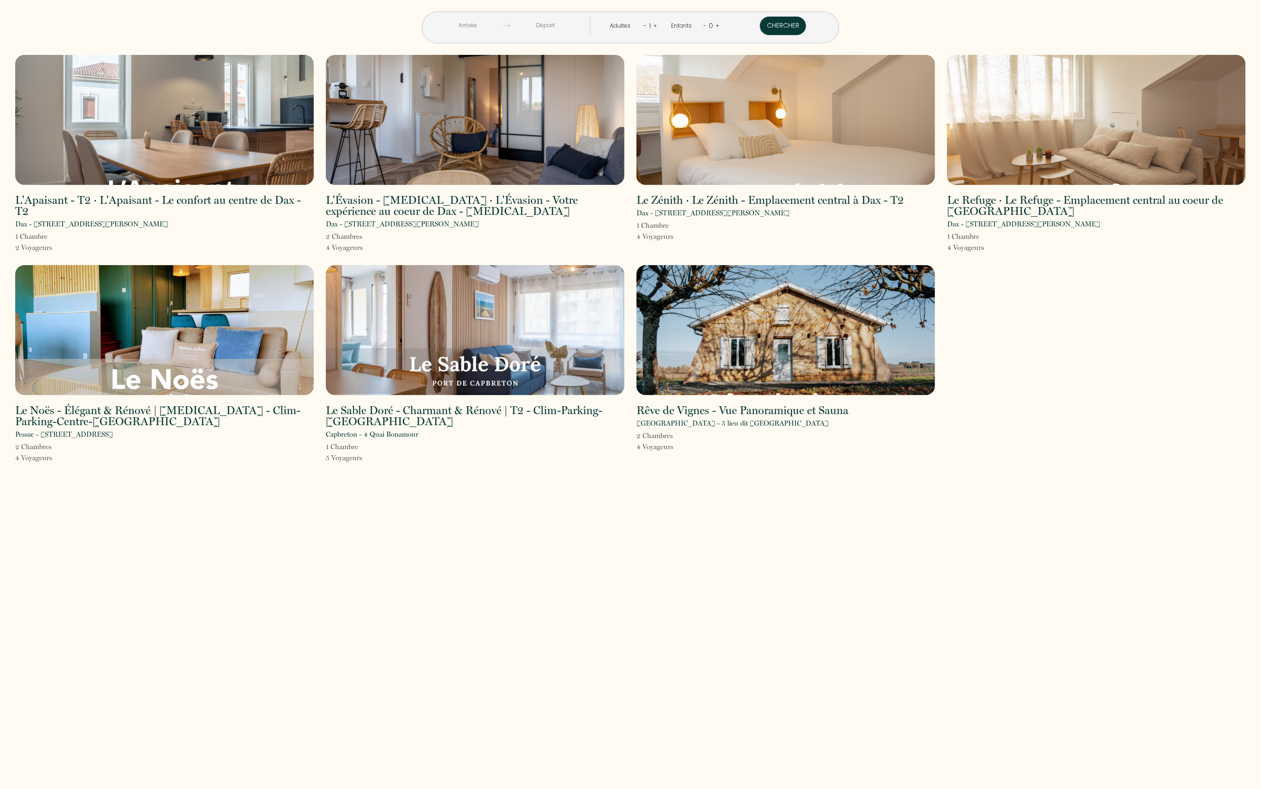
click at [1261, 581] on html "< [DATE] > Dim Lun Mar Mer Jeu Ven Sam 1 2 3 4 5 6 7 8 9 10 11 12 13 14 15 16 1…" at bounding box center [630, 394] width 1261 height 789
